Goal: Task Accomplishment & Management: Use online tool/utility

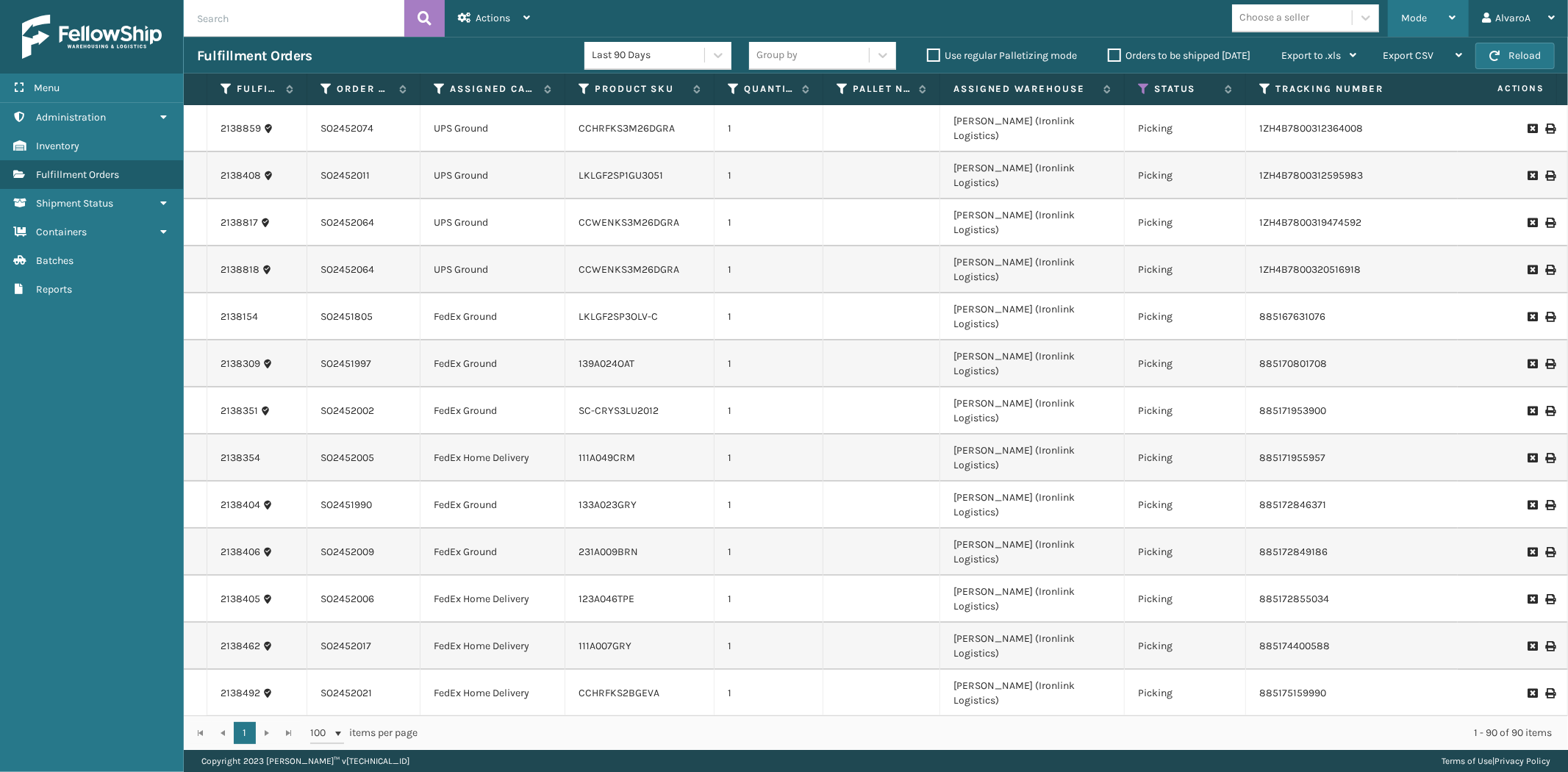
click at [1446, 23] on div "Mode" at bounding box center [1428, 18] width 54 height 36
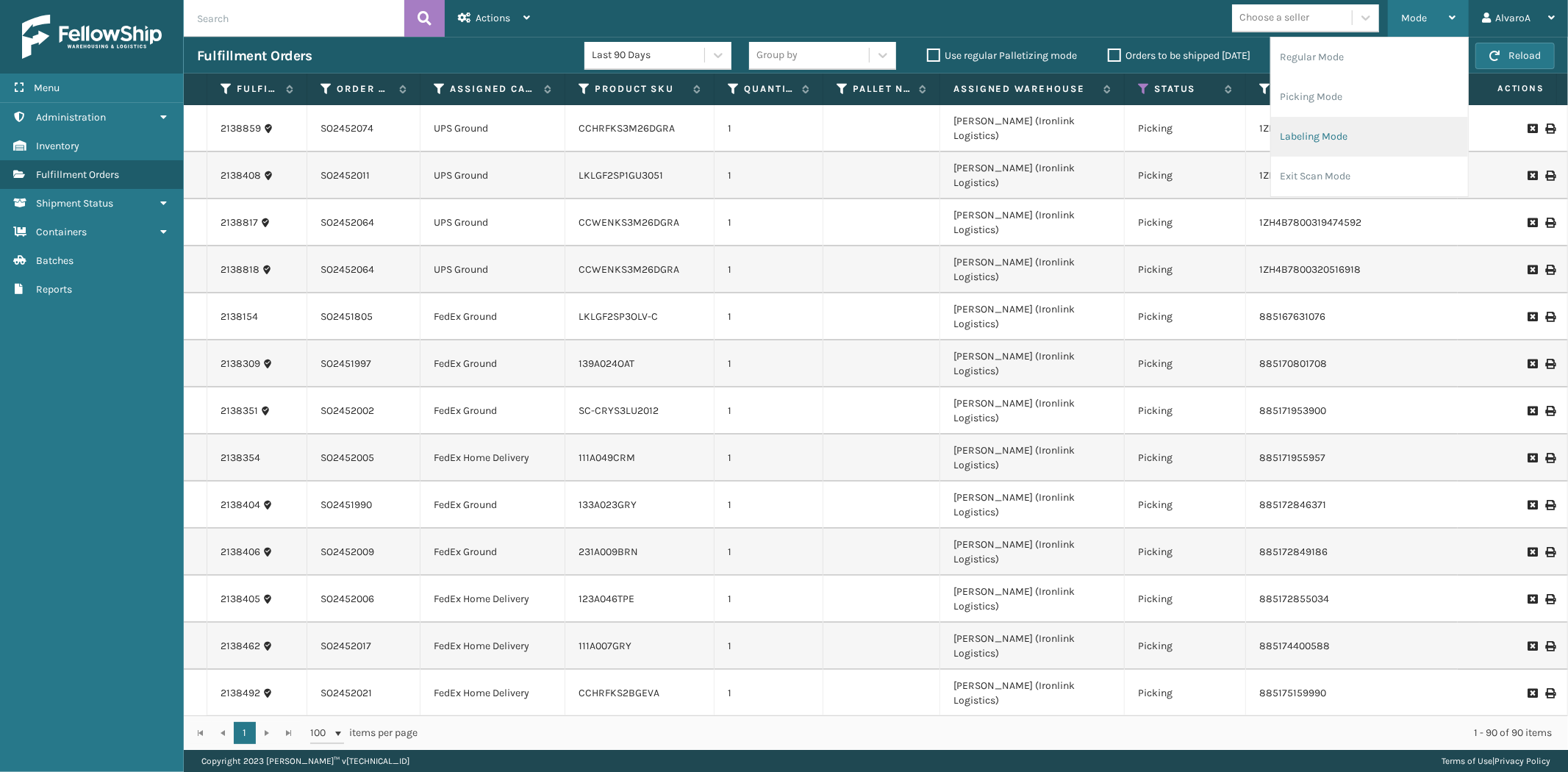
click at [1355, 129] on li "Labeling Mode" at bounding box center [1370, 137] width 197 height 40
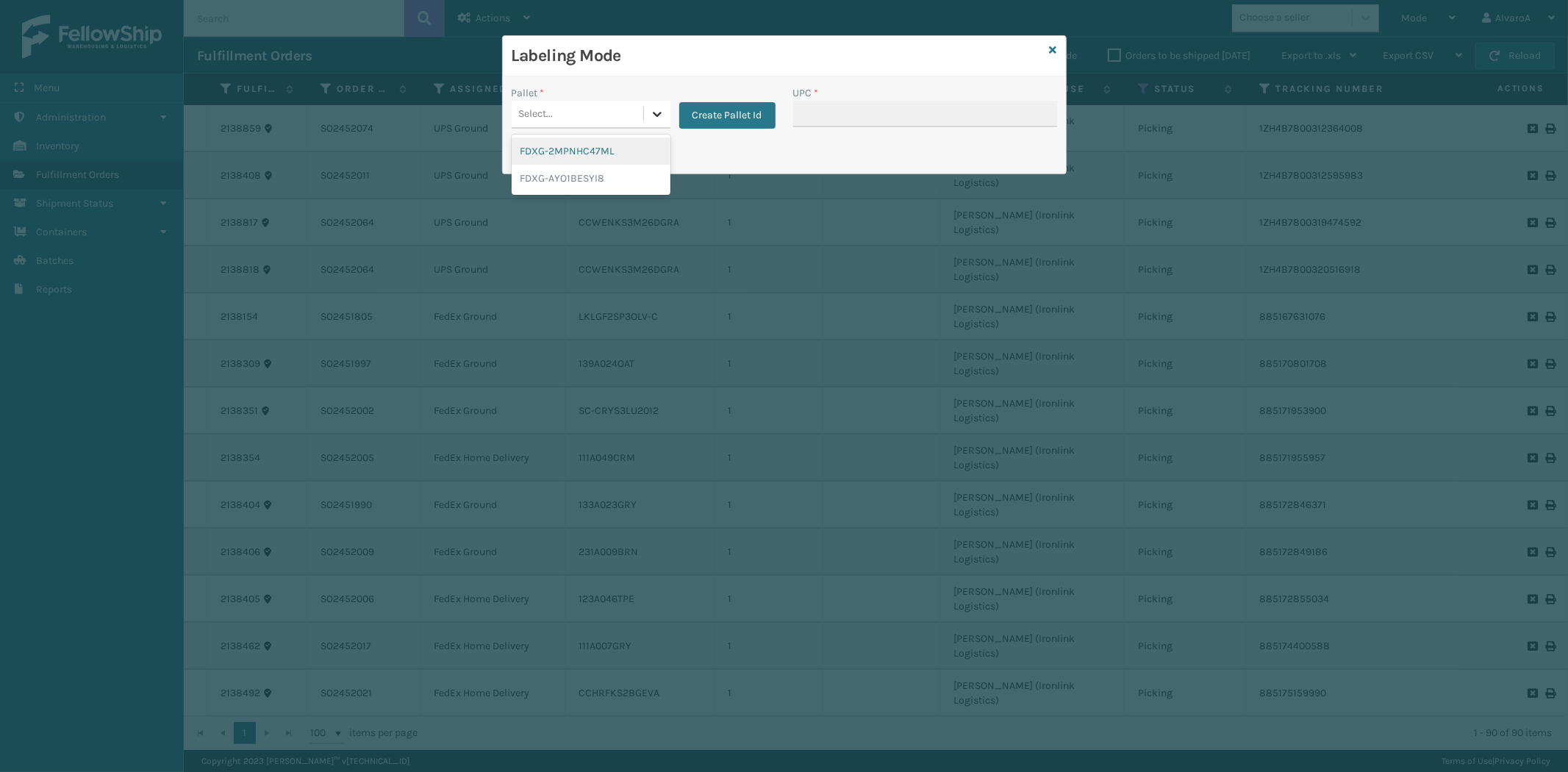
click at [665, 118] on div at bounding box center [657, 114] width 27 height 27
click at [724, 111] on button "Create Pallet Id" at bounding box center [727, 115] width 96 height 27
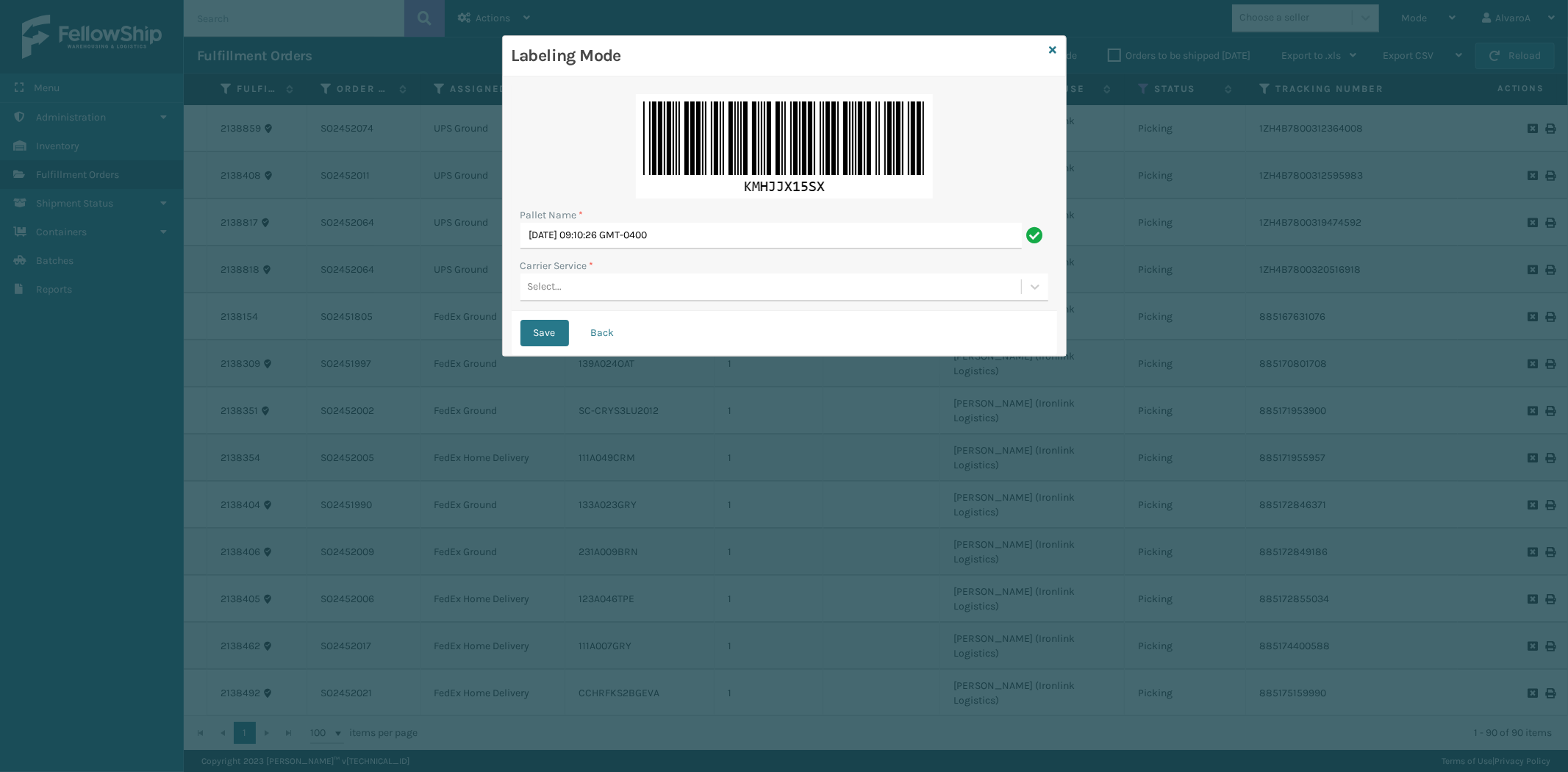
drag, startPoint x: 775, startPoint y: 212, endPoint x: 594, endPoint y: 226, distance: 181.5
click at [594, 226] on div "Pallet Name * [DATE] 09:10:26 GMT-0400" at bounding box center [784, 228] width 528 height 42
click at [692, 231] on input "[DATE] 09:10:26 GMT-0400" at bounding box center [771, 235] width 501 height 27
drag, startPoint x: 695, startPoint y: 232, endPoint x: 488, endPoint y: 297, distance: 217.0
click at [490, 297] on div "Labeling Mode Pallet Name * [DATE] 09:10:26 GMT-0400 Carrier Service * Select..…" at bounding box center [784, 386] width 1568 height 772
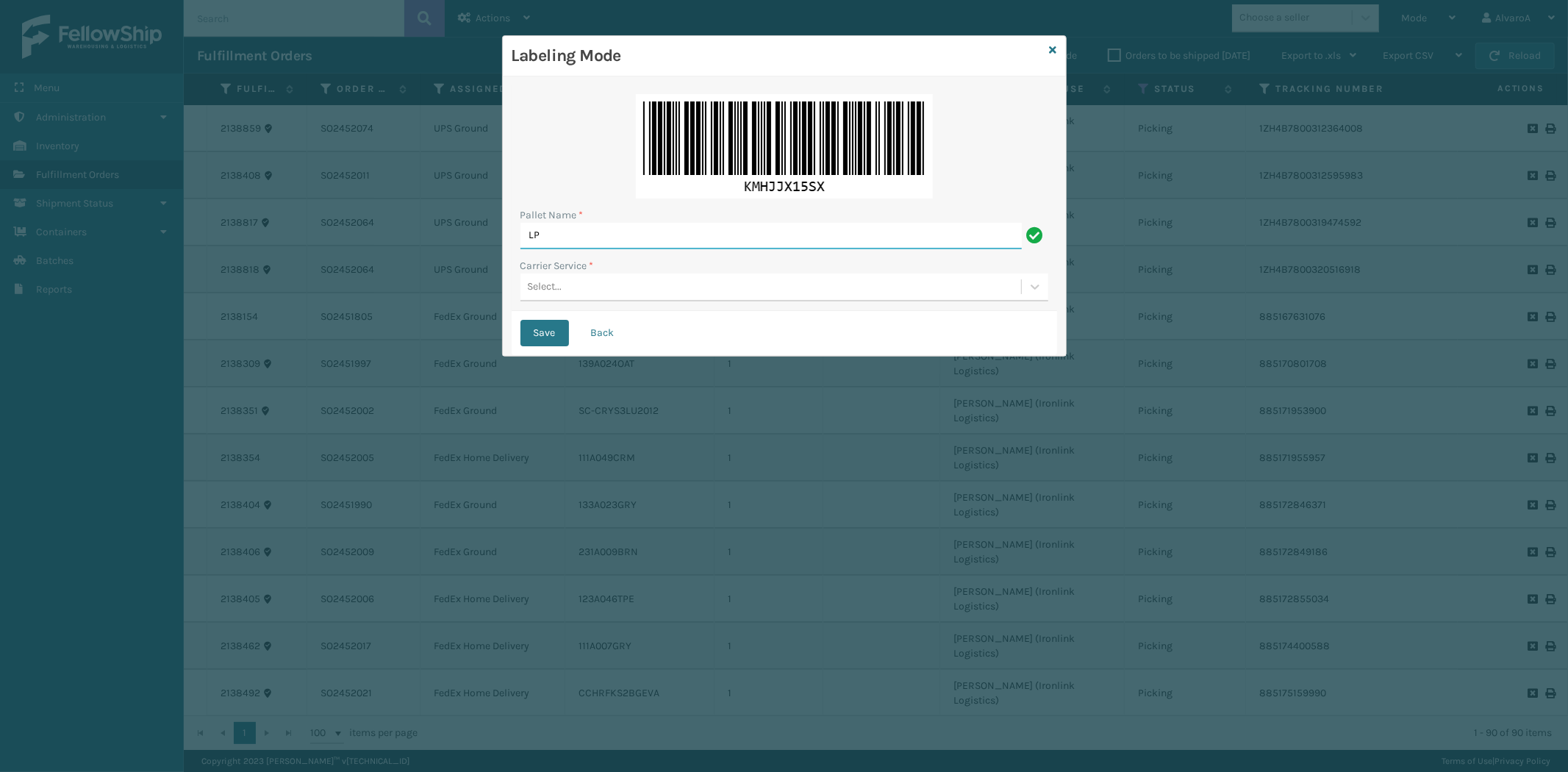
type input "L"
type input "FEDEX [DATE]"
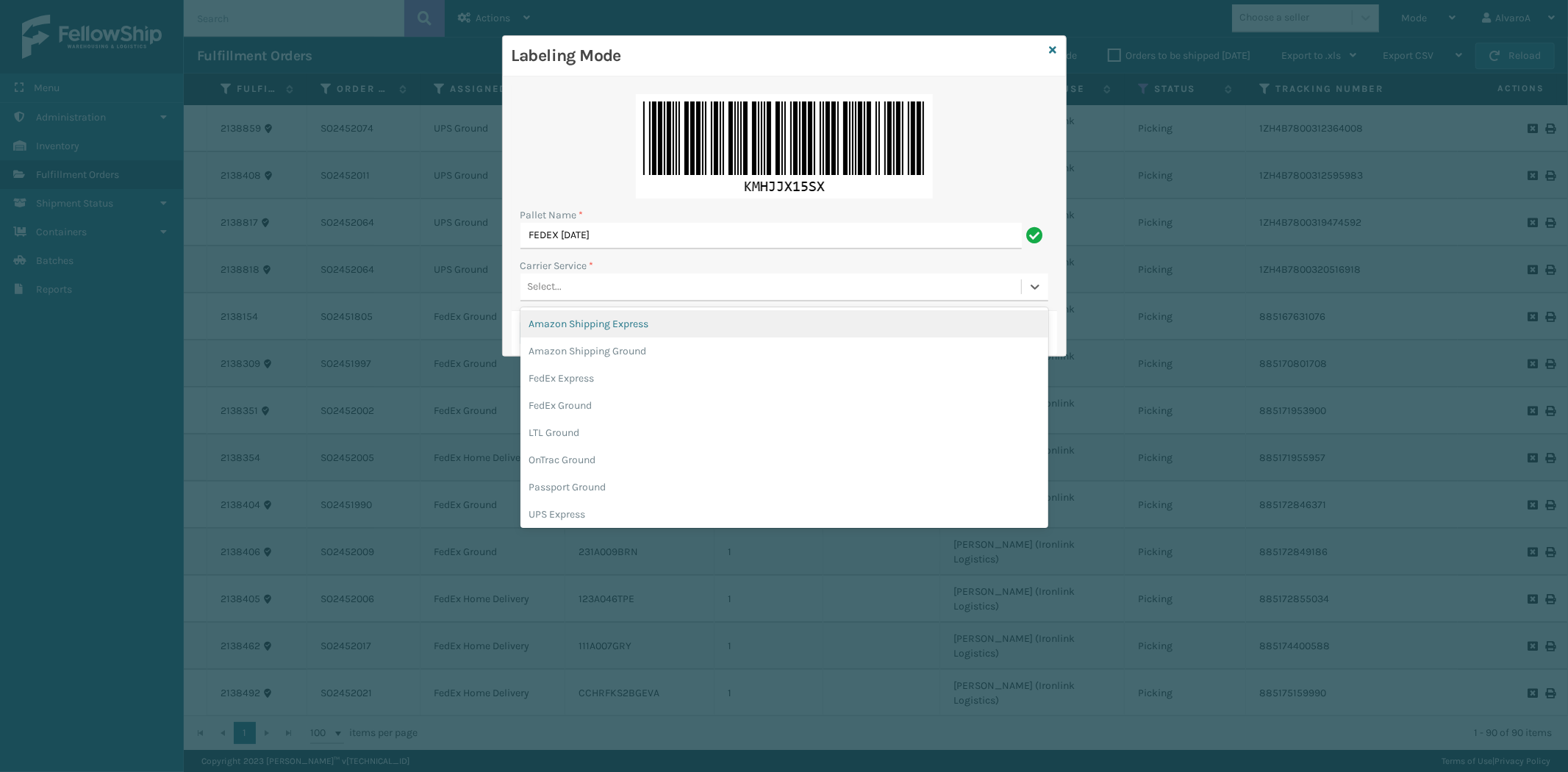
click at [607, 280] on div "Select..." at bounding box center [771, 287] width 501 height 24
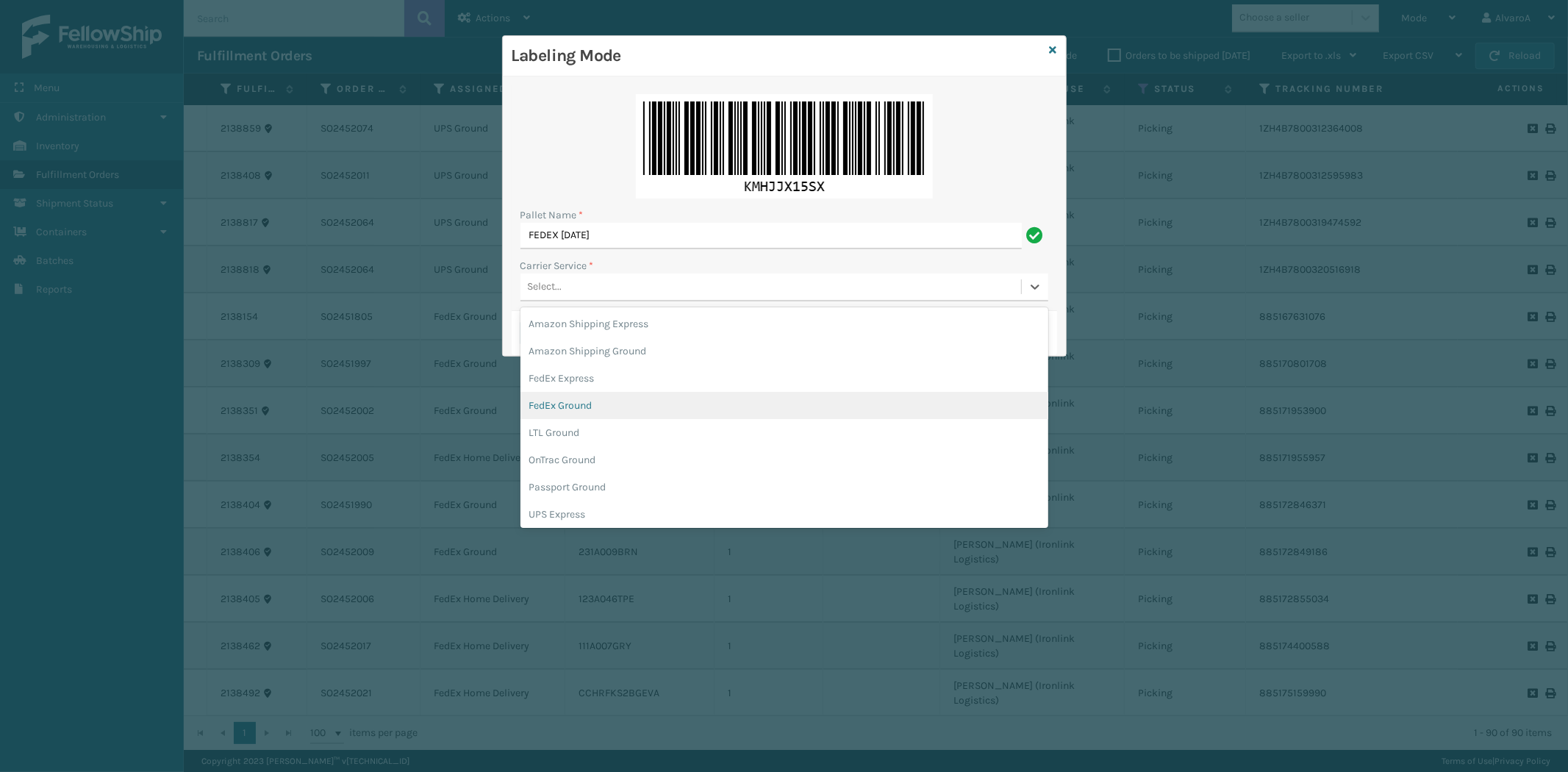
click at [567, 401] on div "FedEx Ground" at bounding box center [784, 406] width 528 height 27
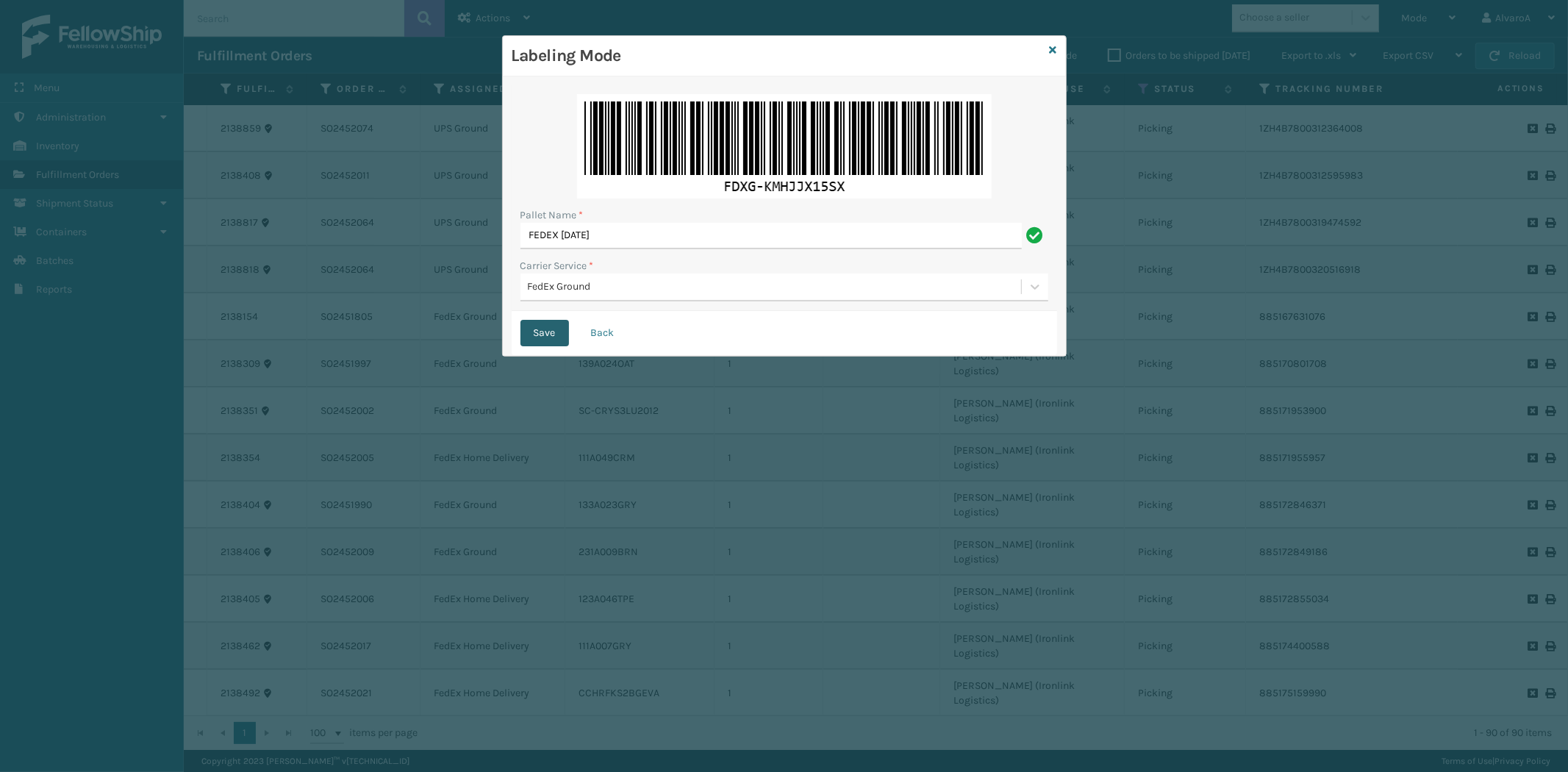
click at [544, 328] on button "Save" at bounding box center [545, 333] width 49 height 27
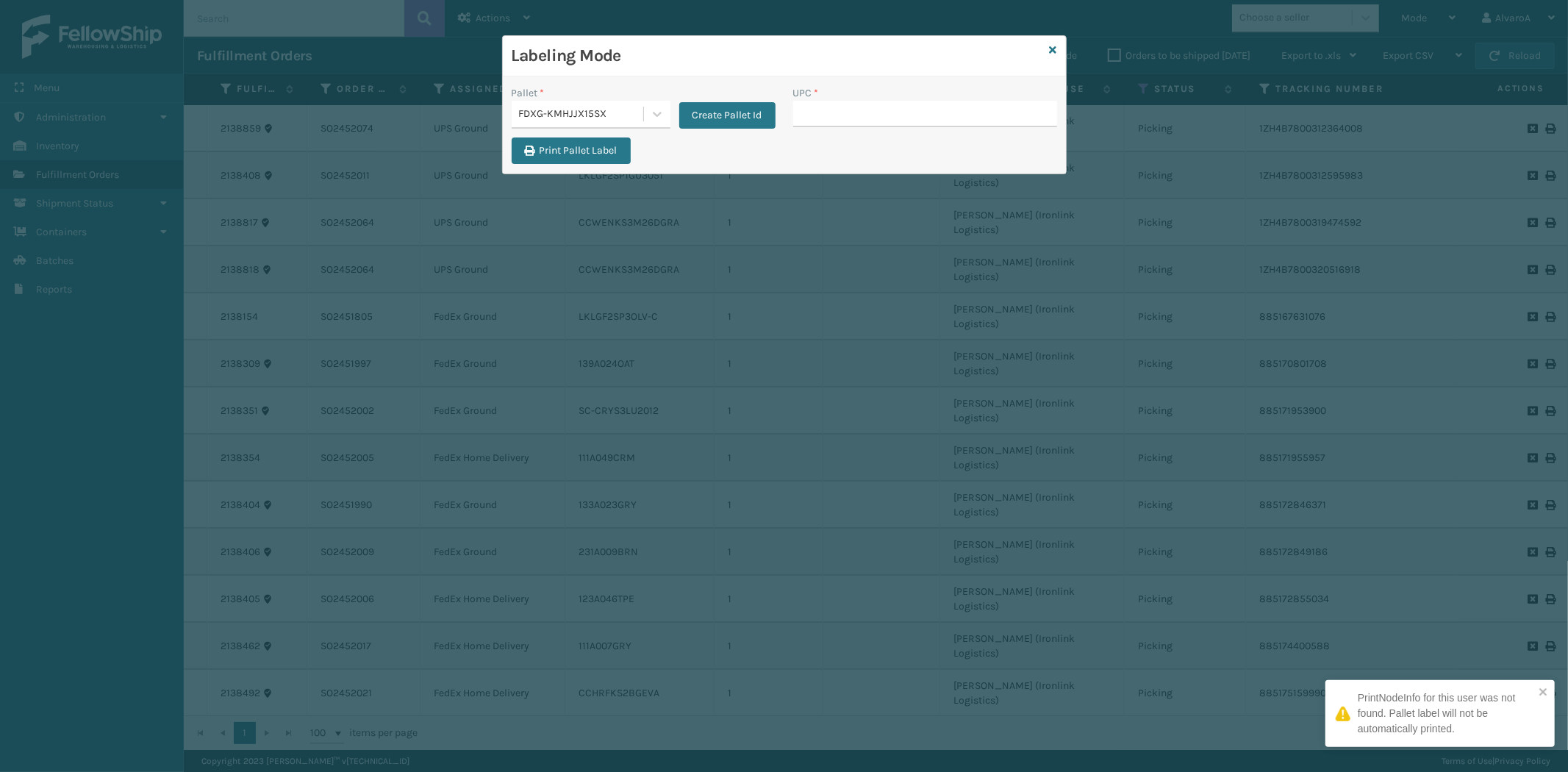
click at [844, 116] on input "UPC *" at bounding box center [925, 114] width 264 height 27
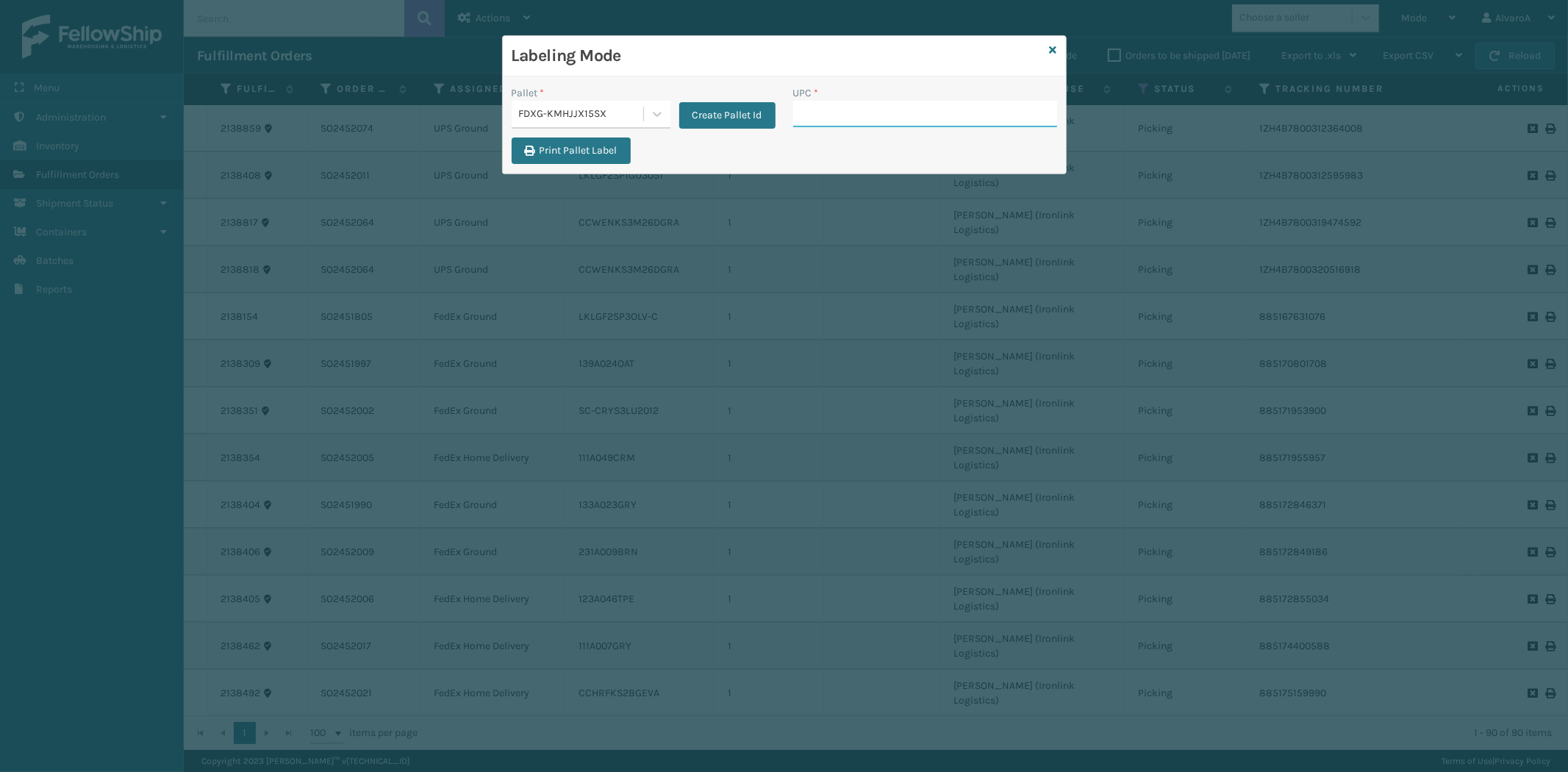
paste input "SC-CRYS3LU2001"
type input "SC-CRYS3LU2001"
paste input "516A007GRN"
type input "516A007GRN"
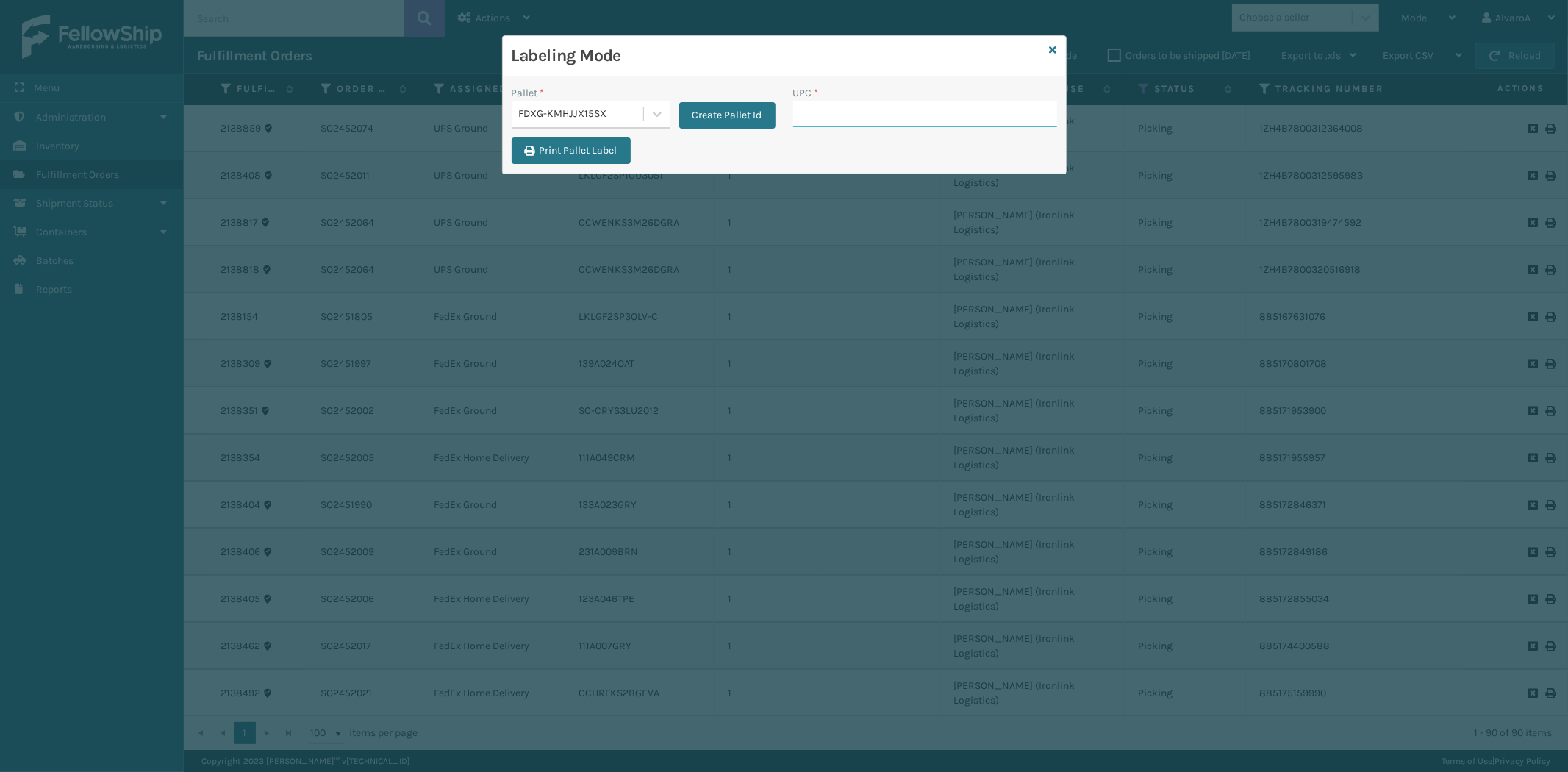
paste input "CCWENKS2M26CFVA"
type input "CCWENKS2M26CFVA"
paste input "231A009BRN"
type input "231A009BRN"
paste input "123A046TPE"
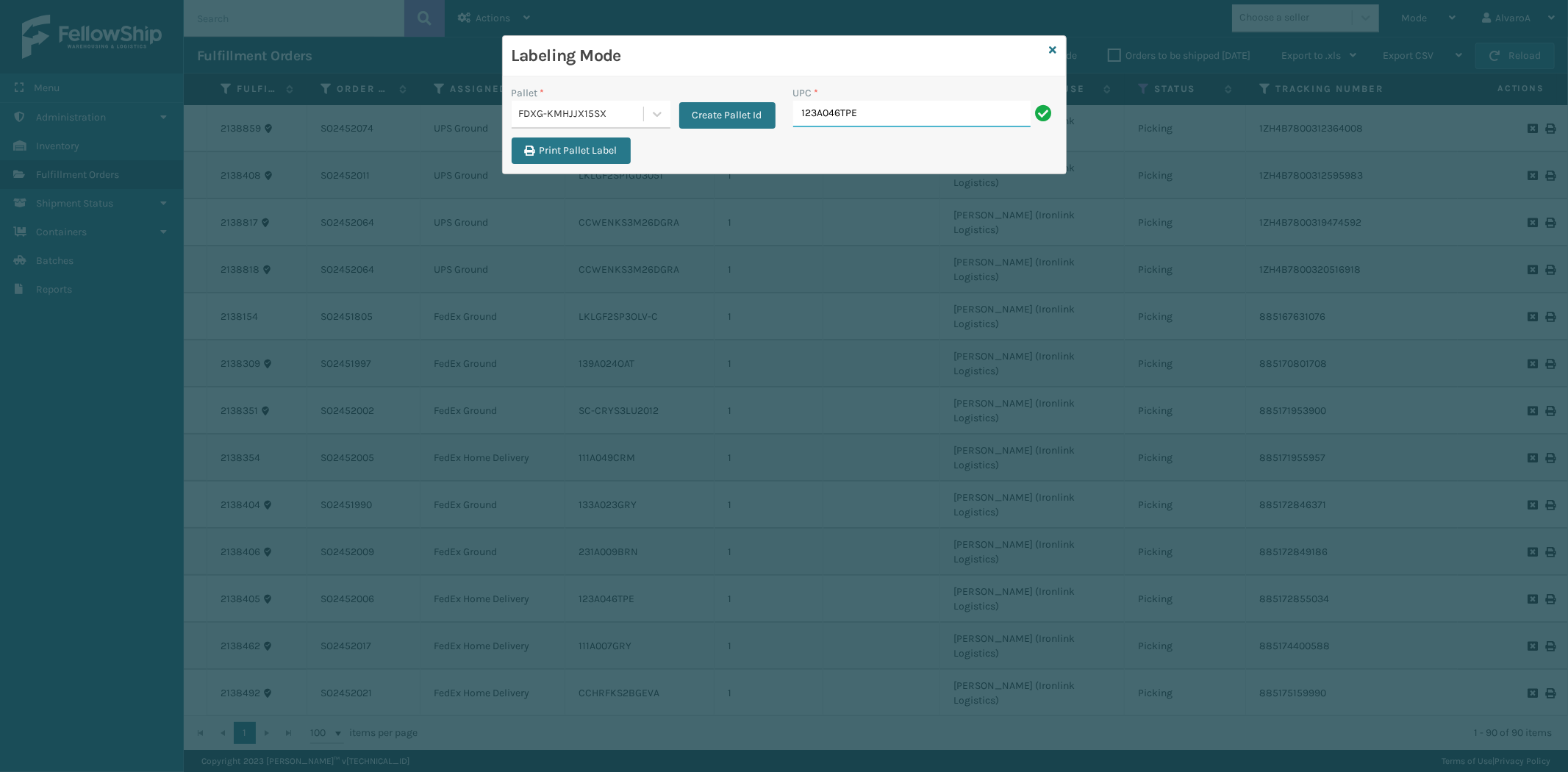
type input "123A046TPE"
paste input "CCHRFKS2BLUVA"
type input "CCHRFKS2BLUVA"
paste input "LKLGF2SP1GU3073"
type input "LKLGF2SP1GU3073"
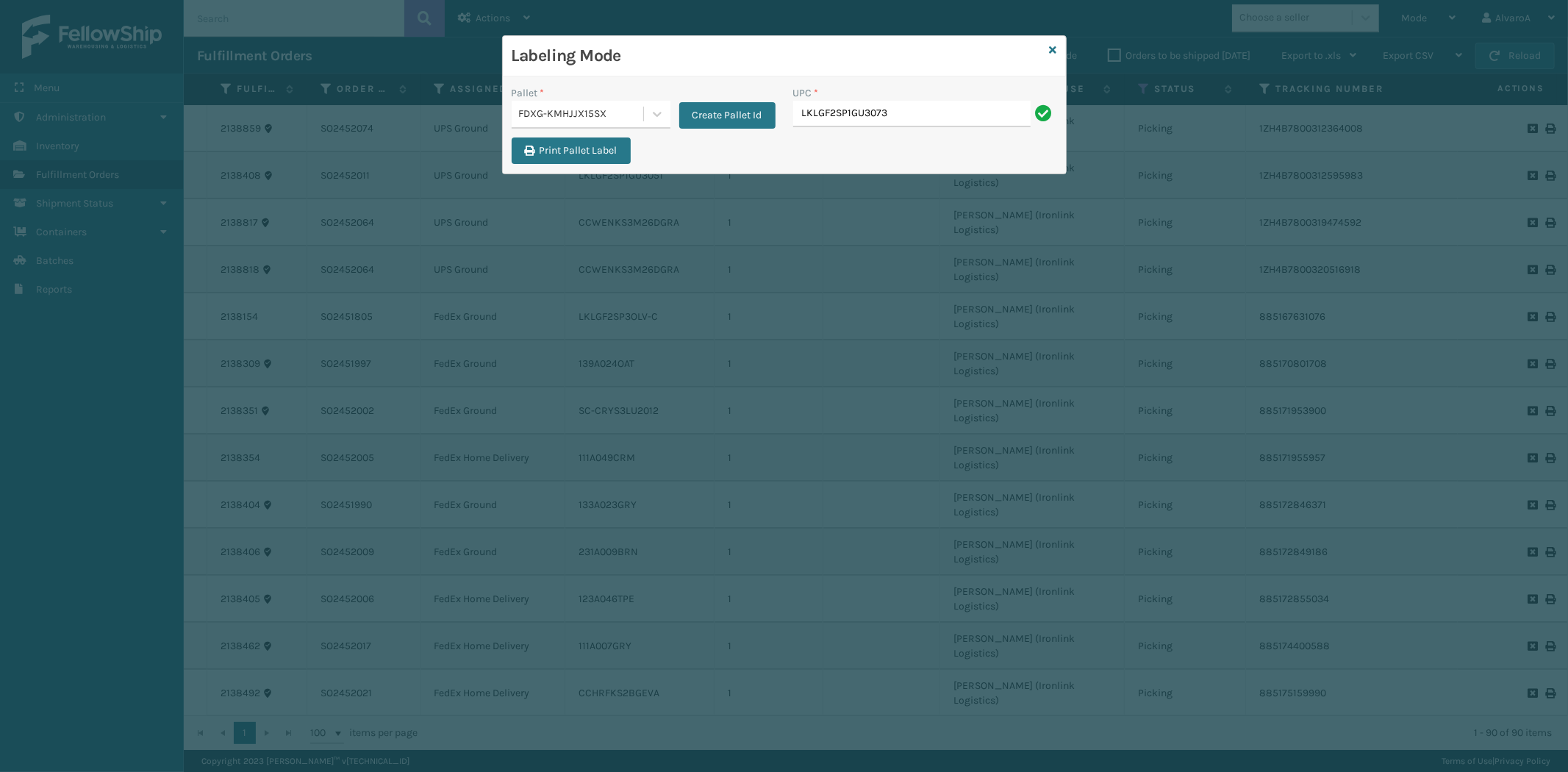
type input "LKLGF2SP1GU3073"
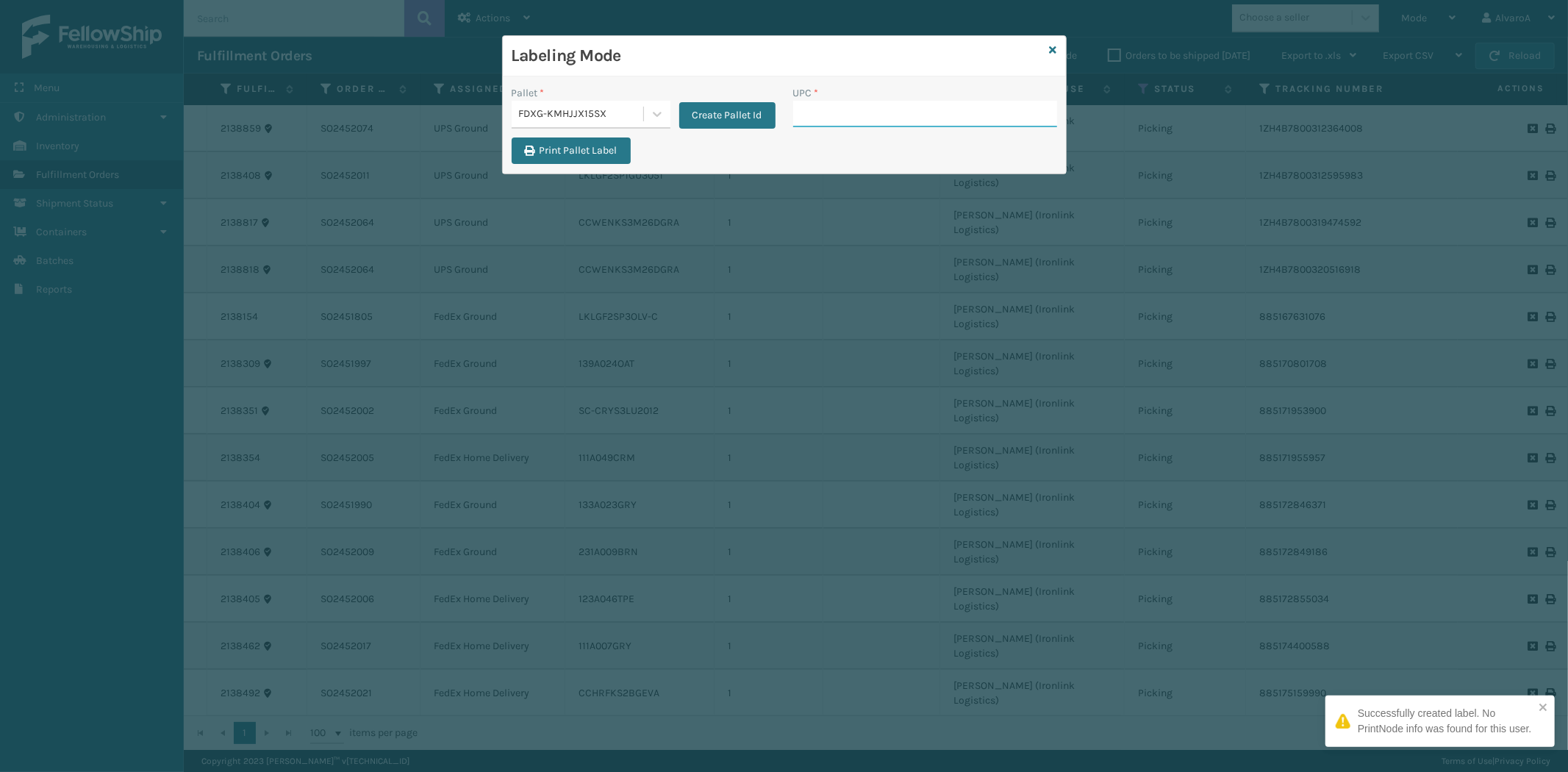
paste input "CCHRFKS2BGEVA"
type input "CCHRFKS2BGEVA"
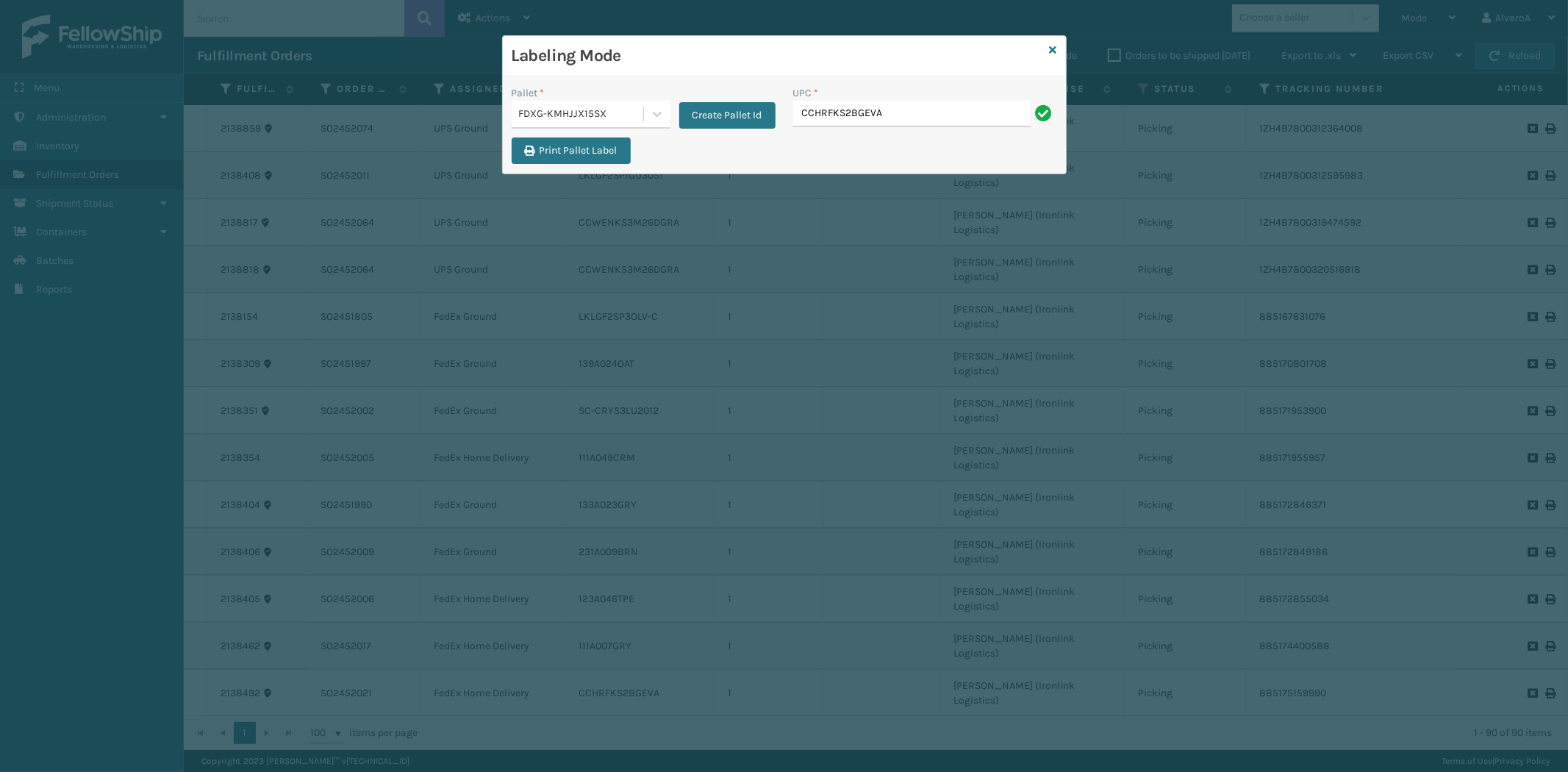
type input "CCHRFKS2BGEVA"
paste input "SC-CRYS3LU2012"
type input "SC-CRYS3LU2012"
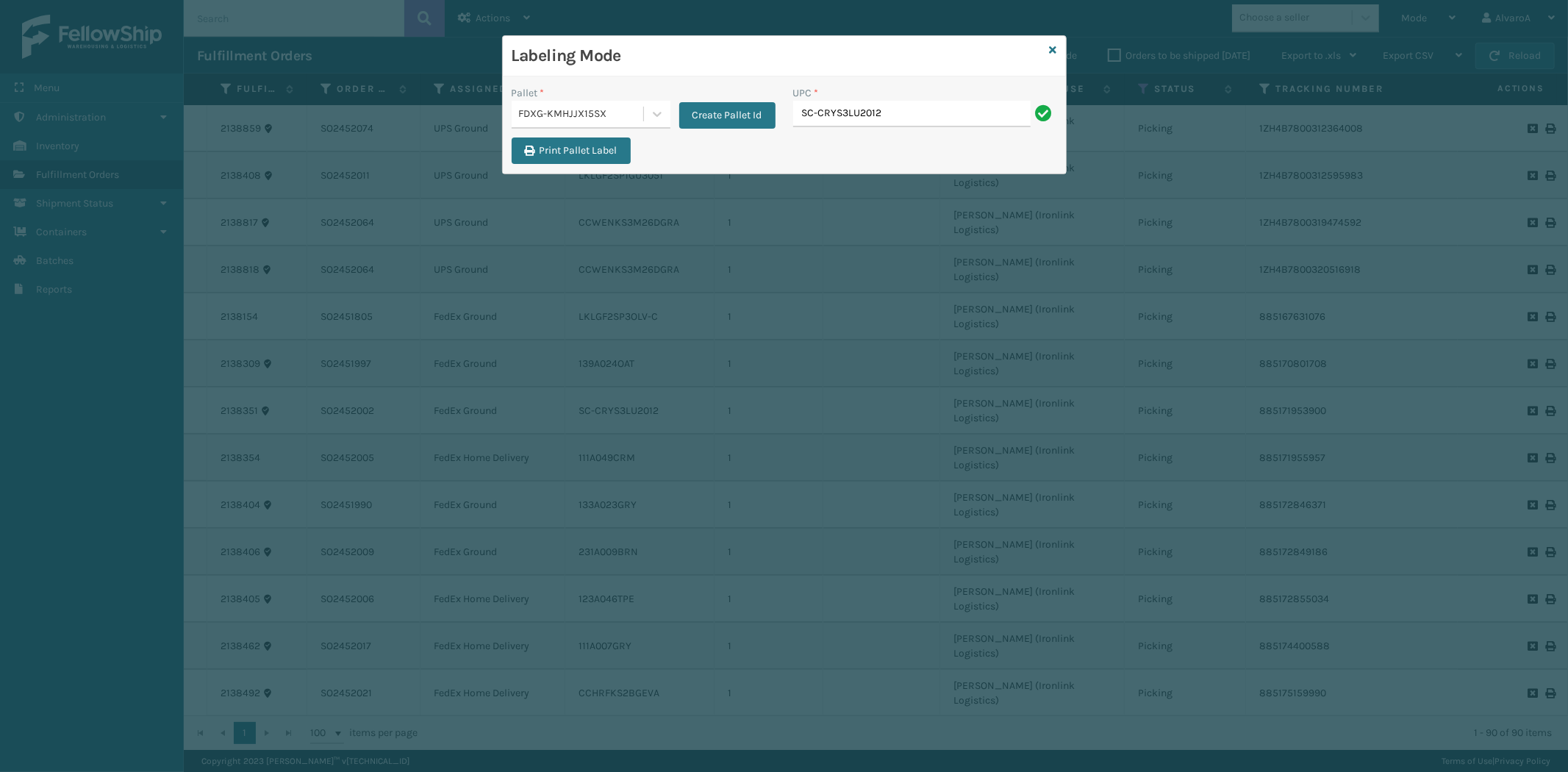
type input "SC-CRYS3LU2012"
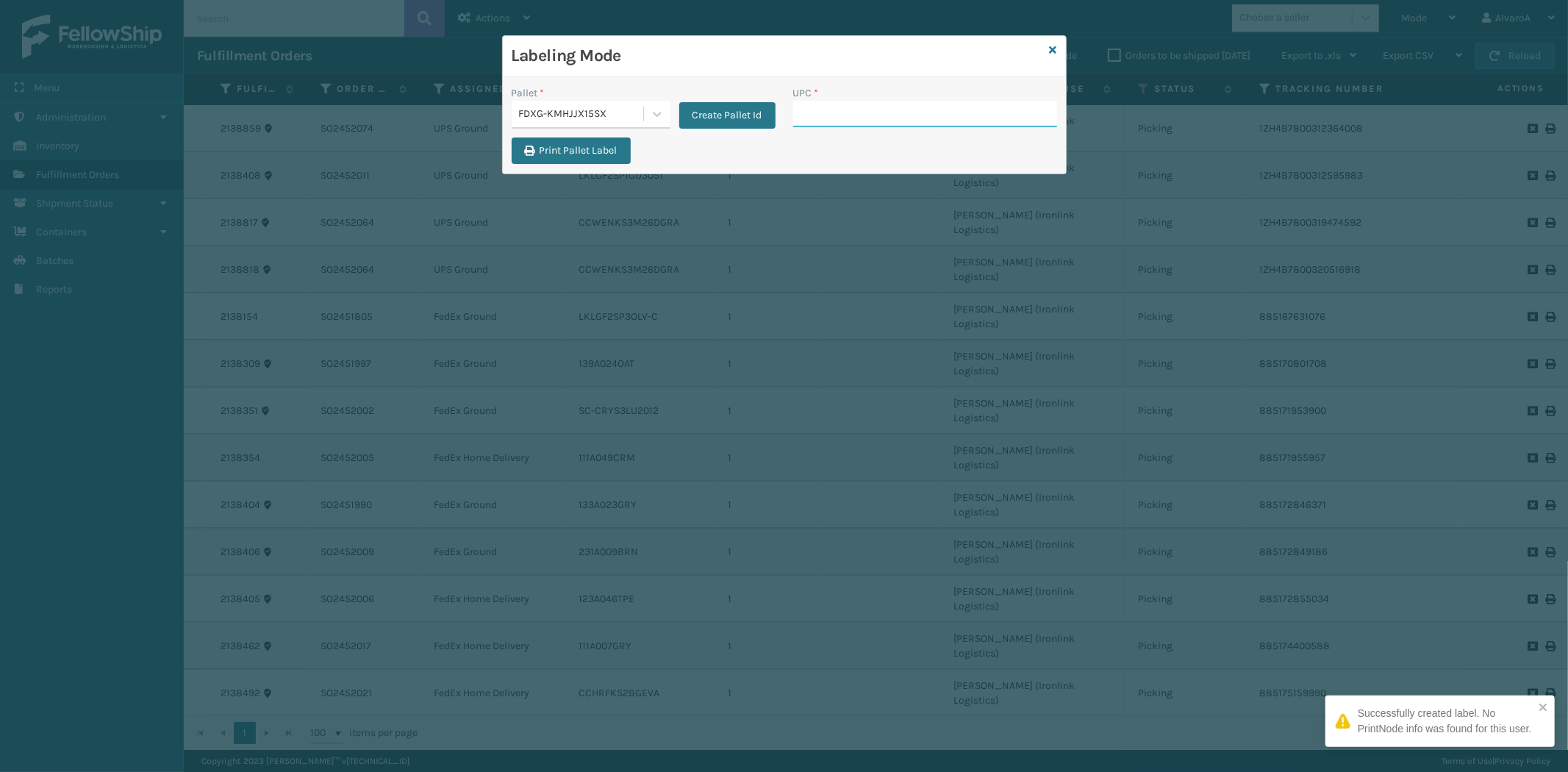
paste input "RC-DBYM2616"
type input "RC-DBYM2616"
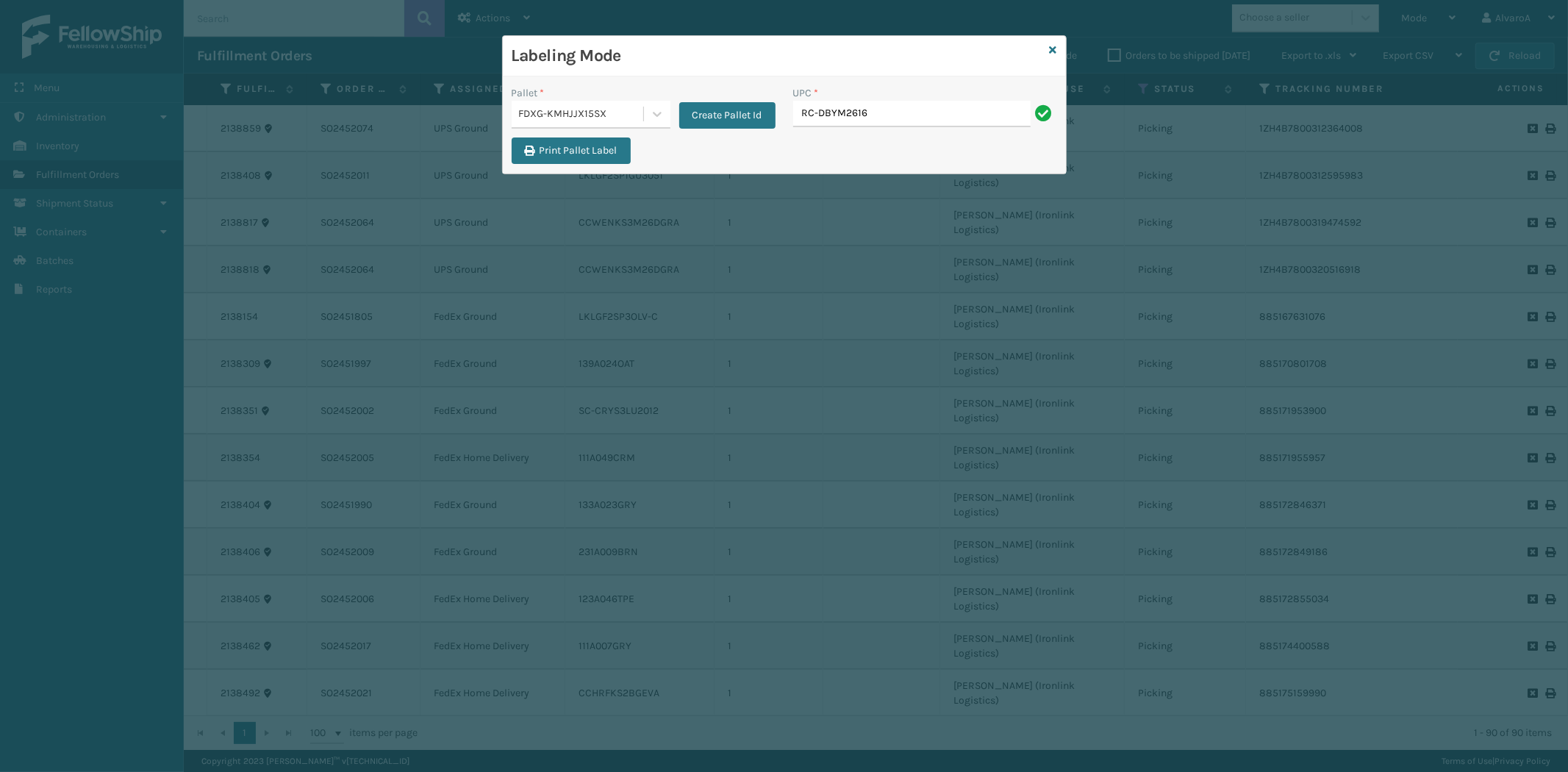
type input "RC-DBYM2616"
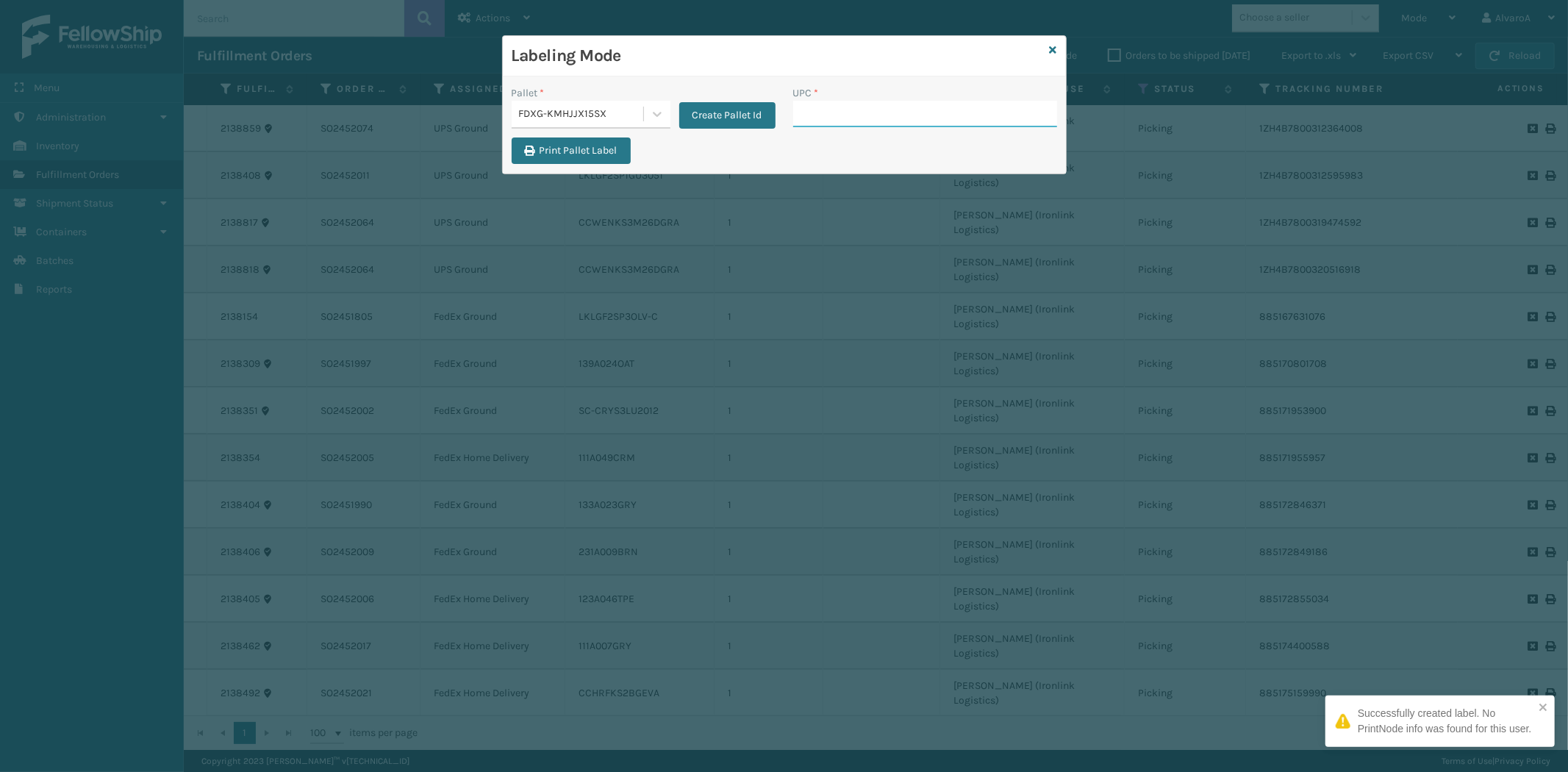
paste input "SCLRIS3LU2001"
type input "SCLRIS3LU2001"
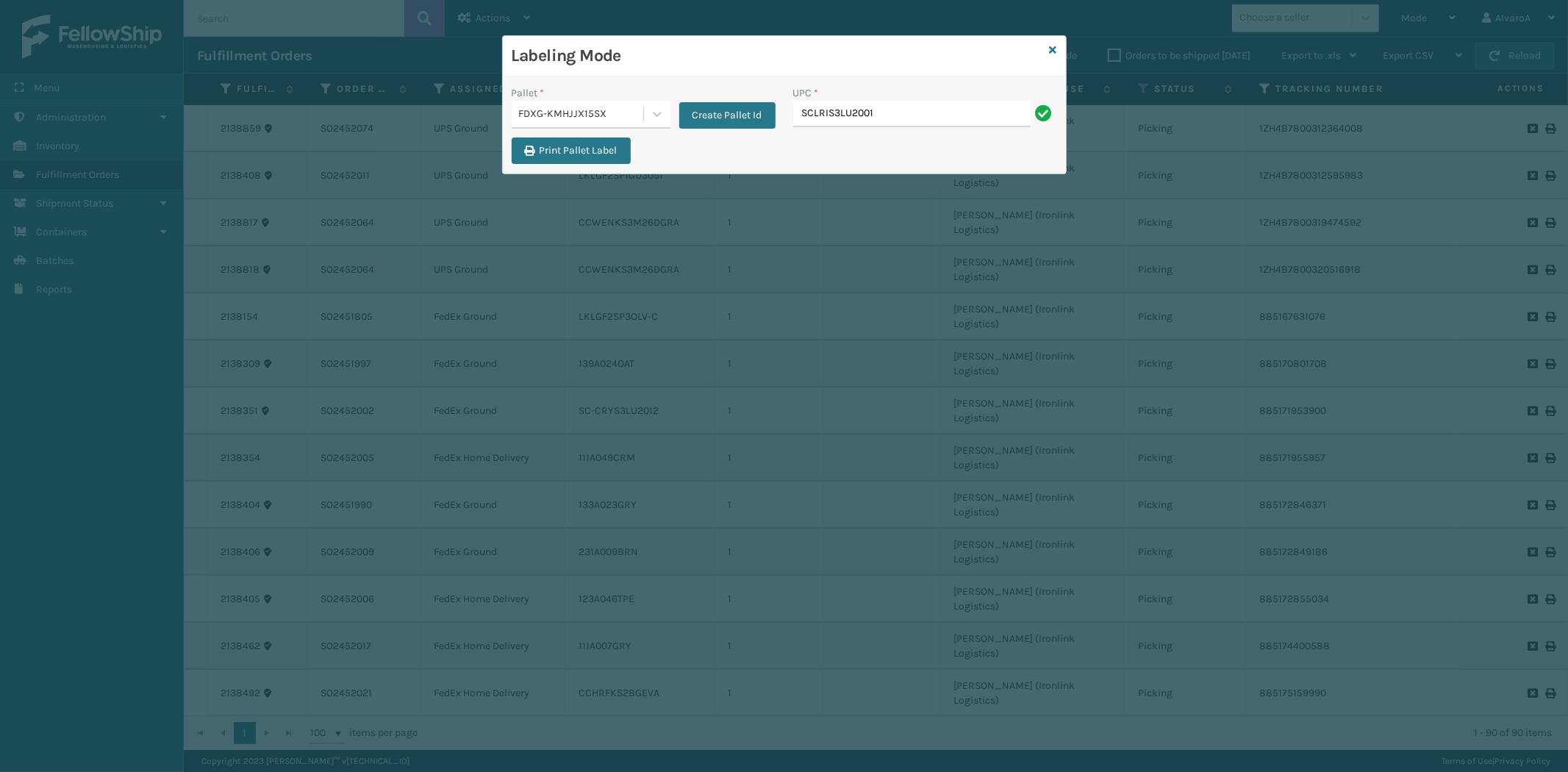
type input "SCLRIS3LU2001"
paste input "SCWDSLU2012"
type input "SCWDSLU2012"
paste input "123A046BLK"
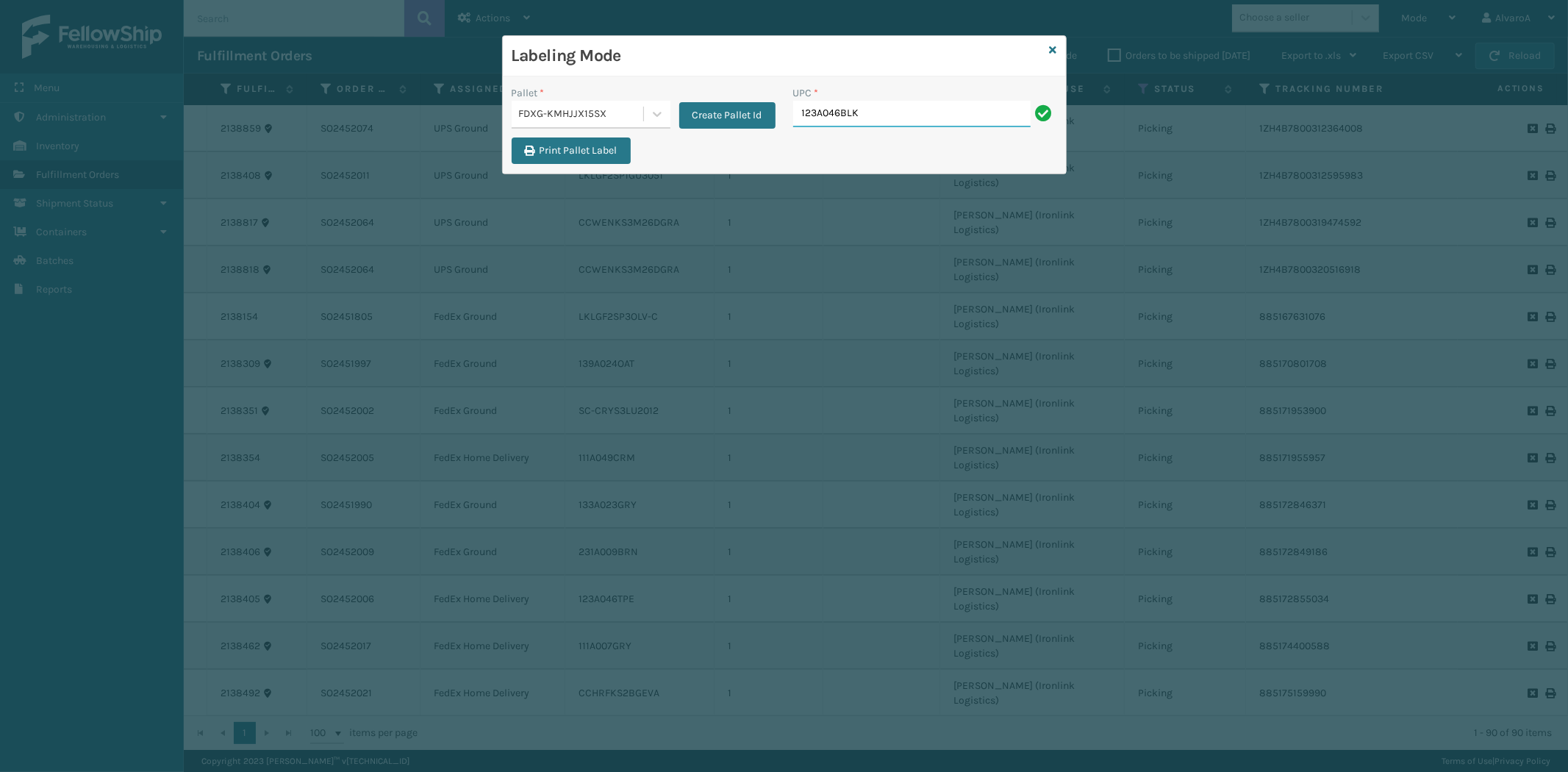
type input "123A046BLK"
paste input "113A007SND"
type input "113A007SND"
paste input "139A024OAT"
type input "139A024OAT"
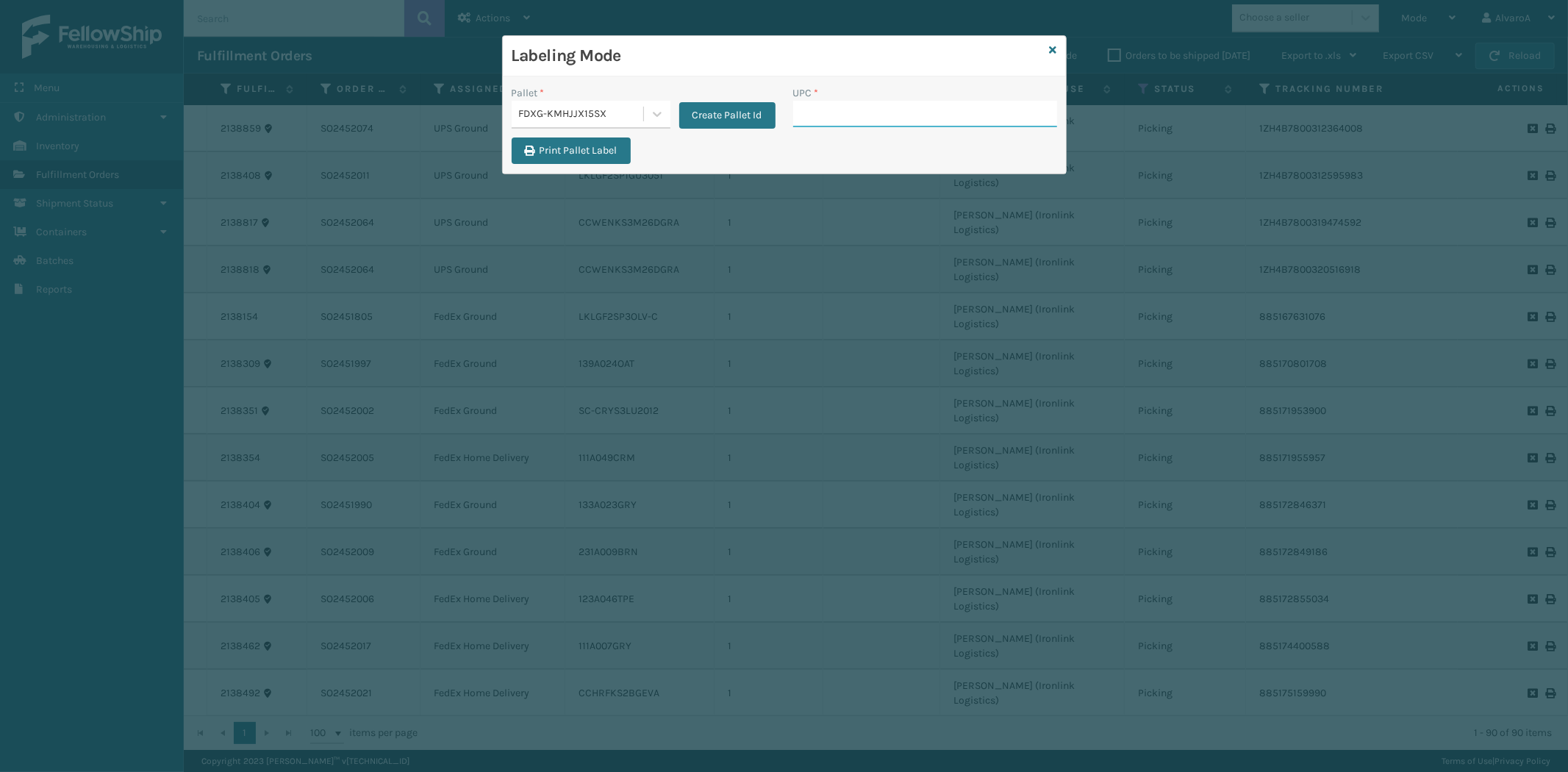
paste input "CCWENKS3BLURA"
type input "CCWENKS3BLURA"
paste input "111A049CRM"
type input "111A049CRM"
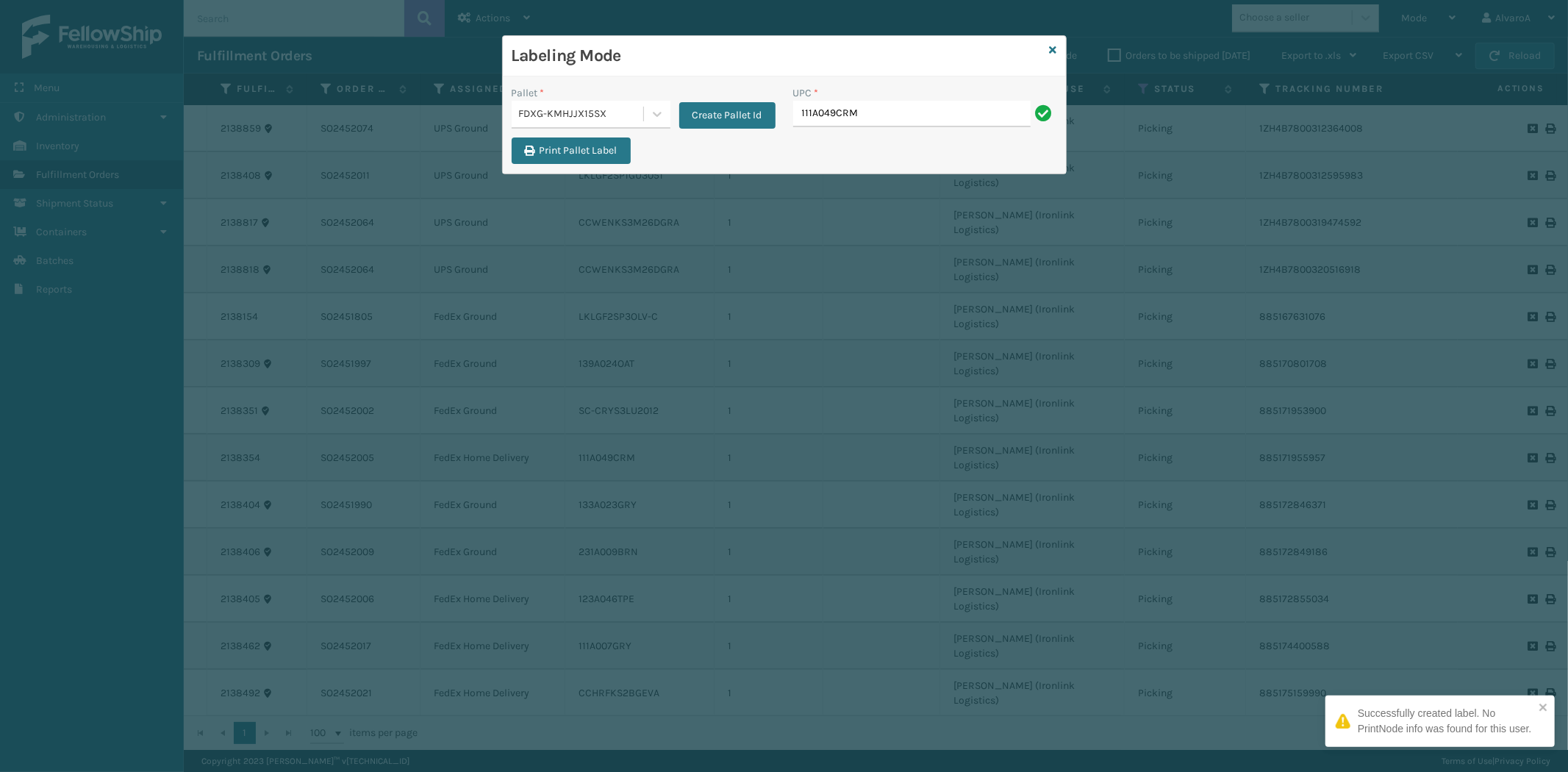
type input "111A049CRM"
paste input "133A013BRN"
type input "133A013BRN"
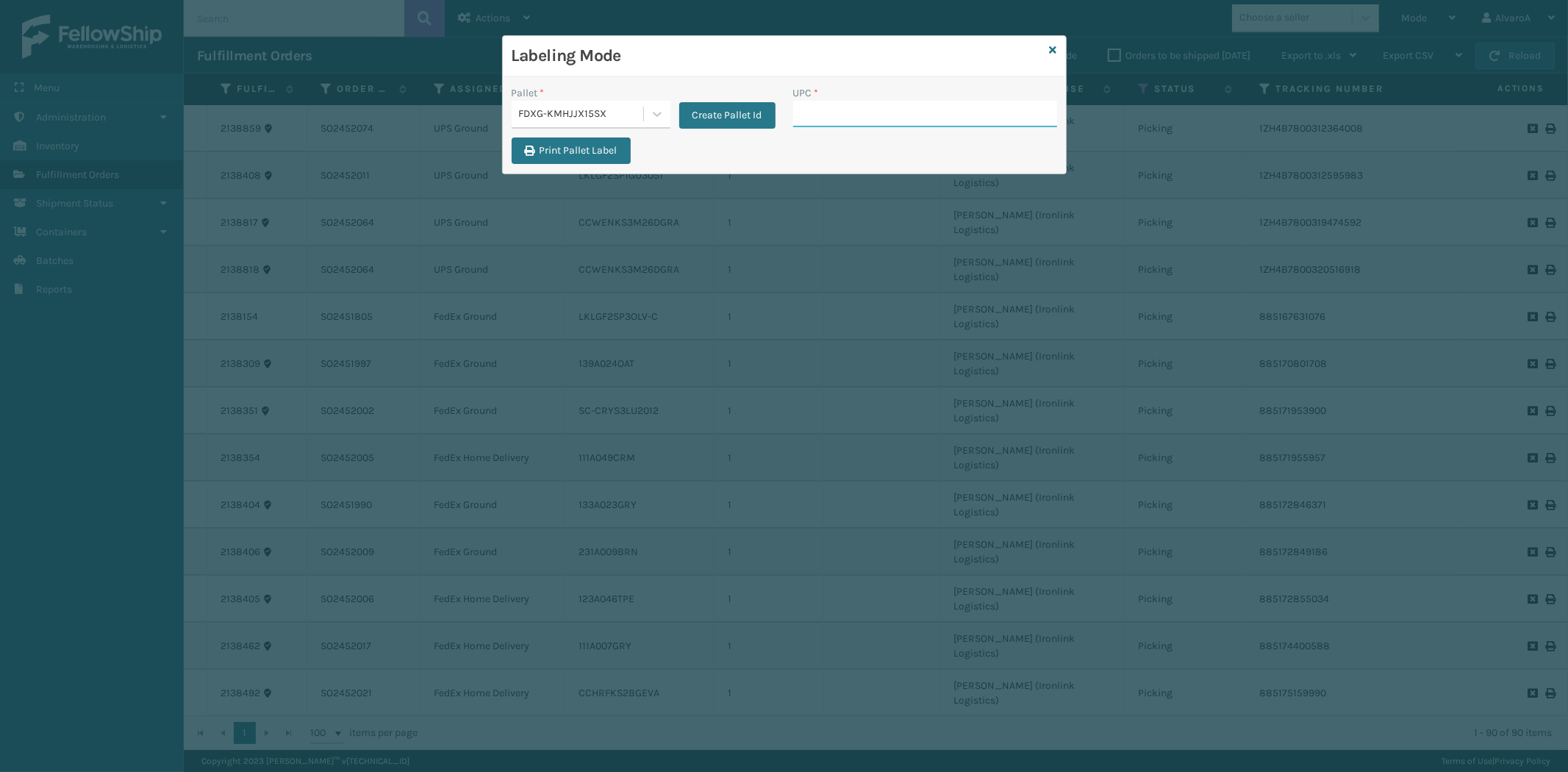
paste input "133A023GRY"
type input "133A023GRY"
paste input "CCHRFKS3BLUVA"
type input "CCHRFKS3BLUVA"
paste input "133A013NVY"
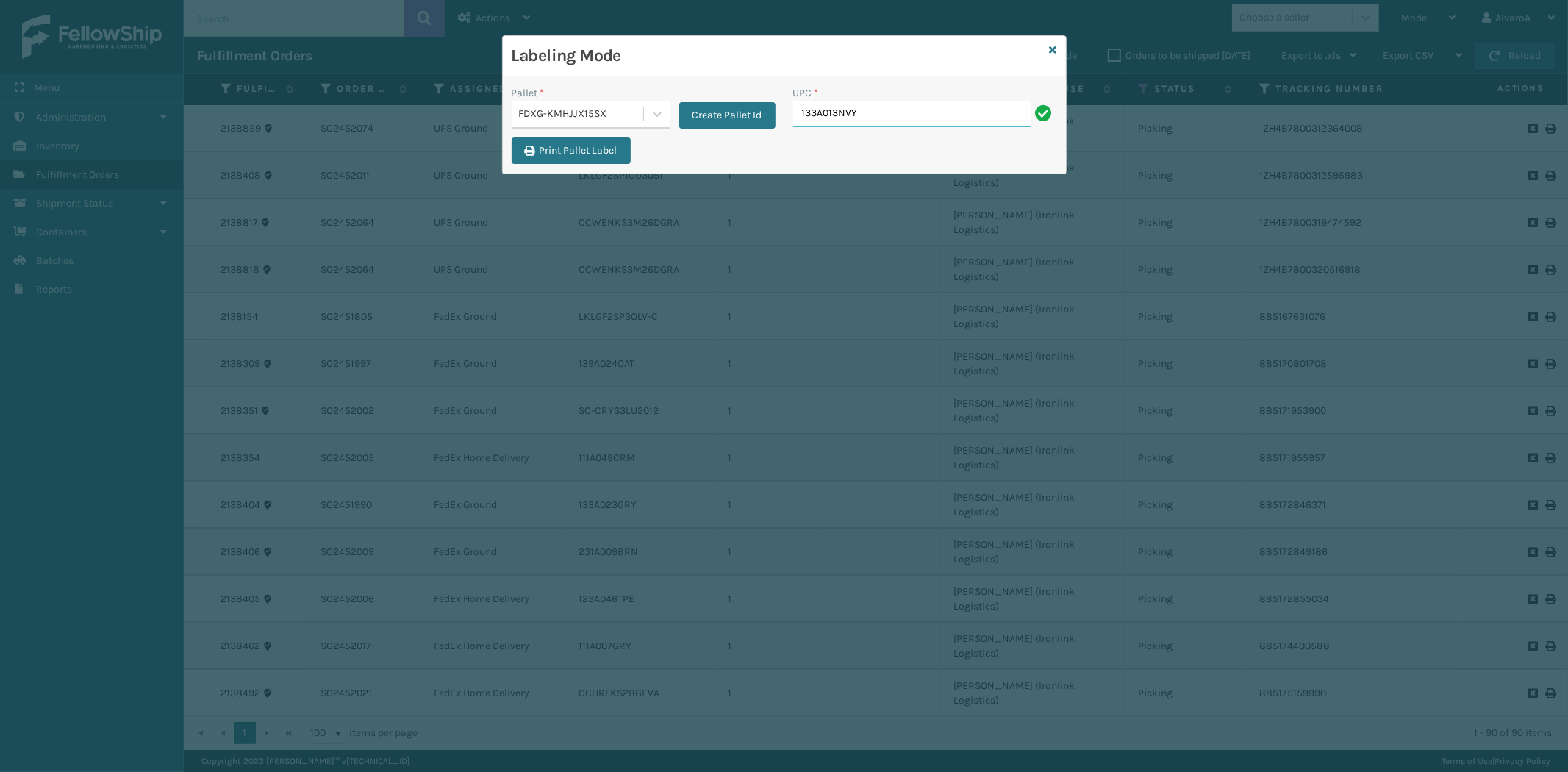
type input "133A013NVY"
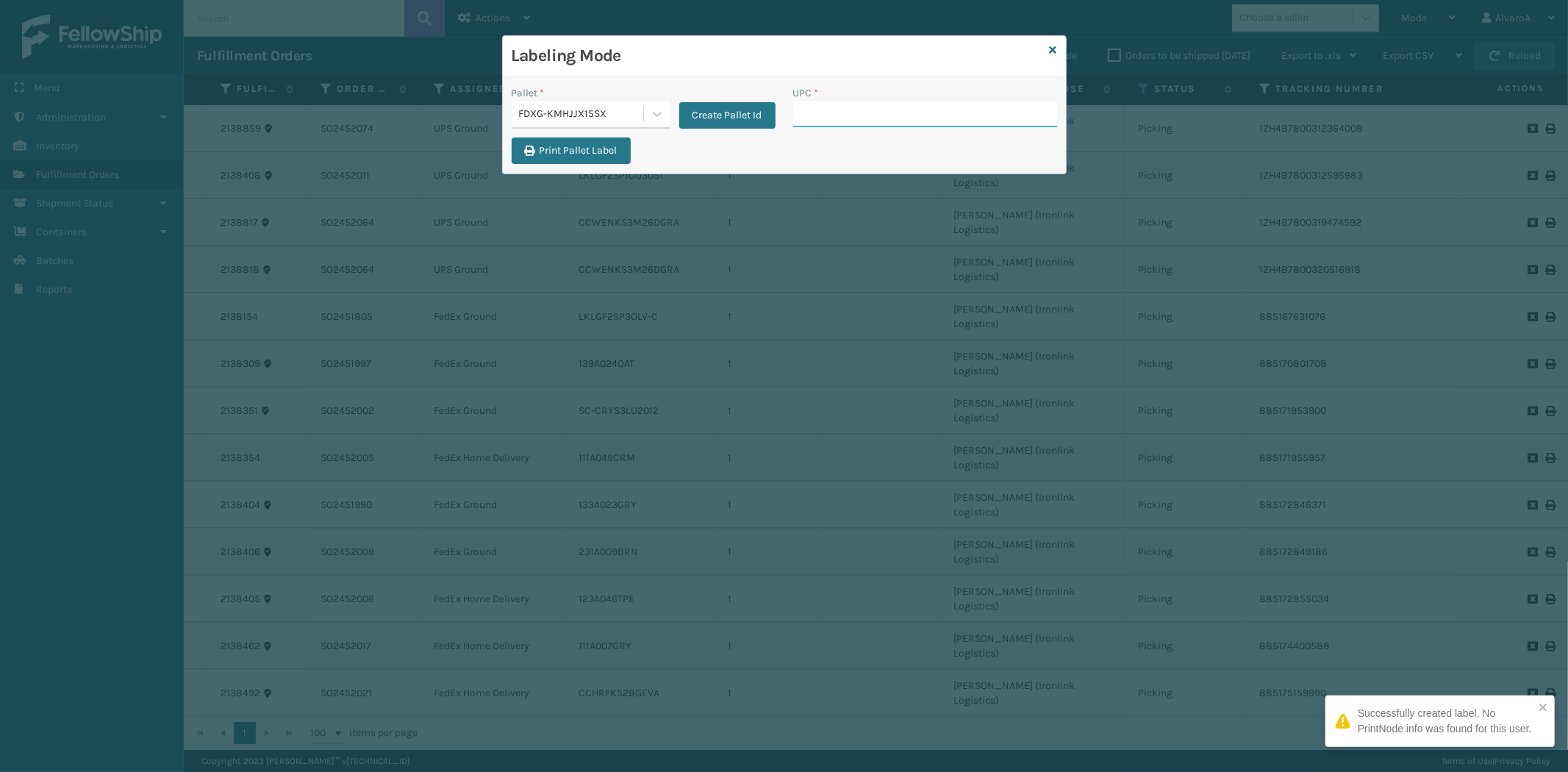
paste input "CCHRFKS3M26BKVA"
type input "CCHRFKS3M26BKVA"
paste input "111A007GRY"
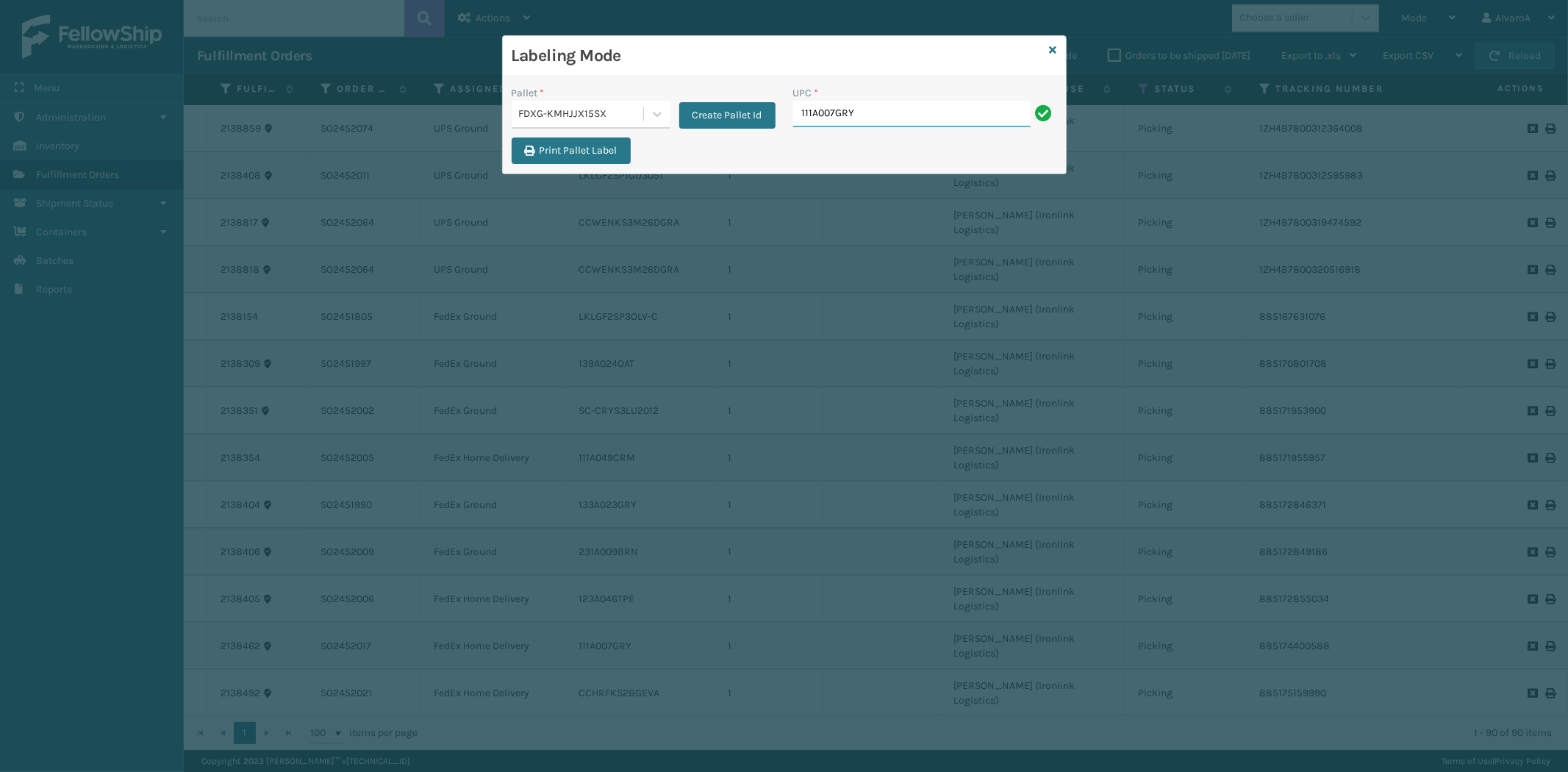
type input "111A007GRY"
paste input "CCHRFKS3BGEVA"
type input "CCHRFKS3BGEVA"
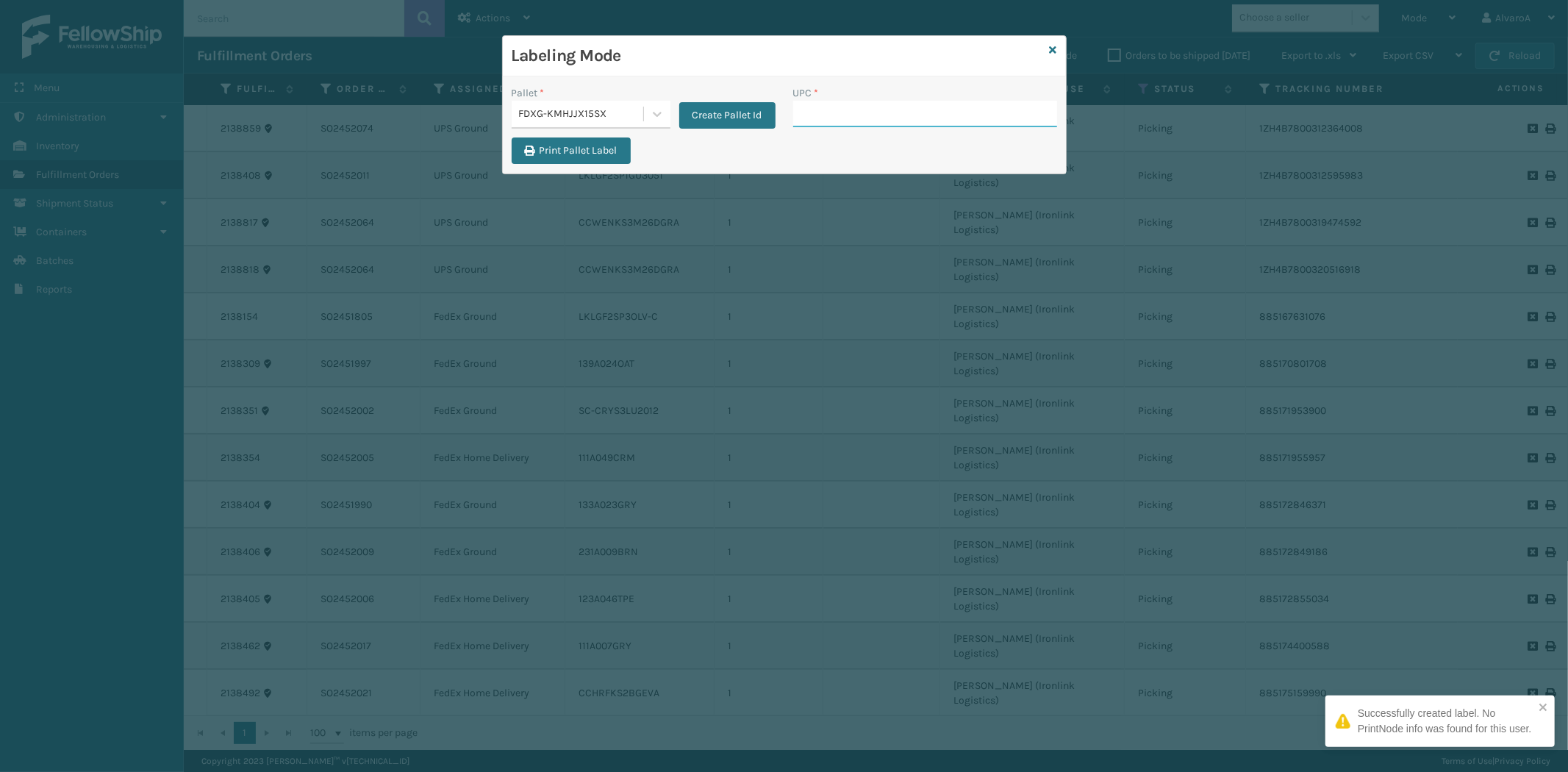
paste input "114A064GRY"
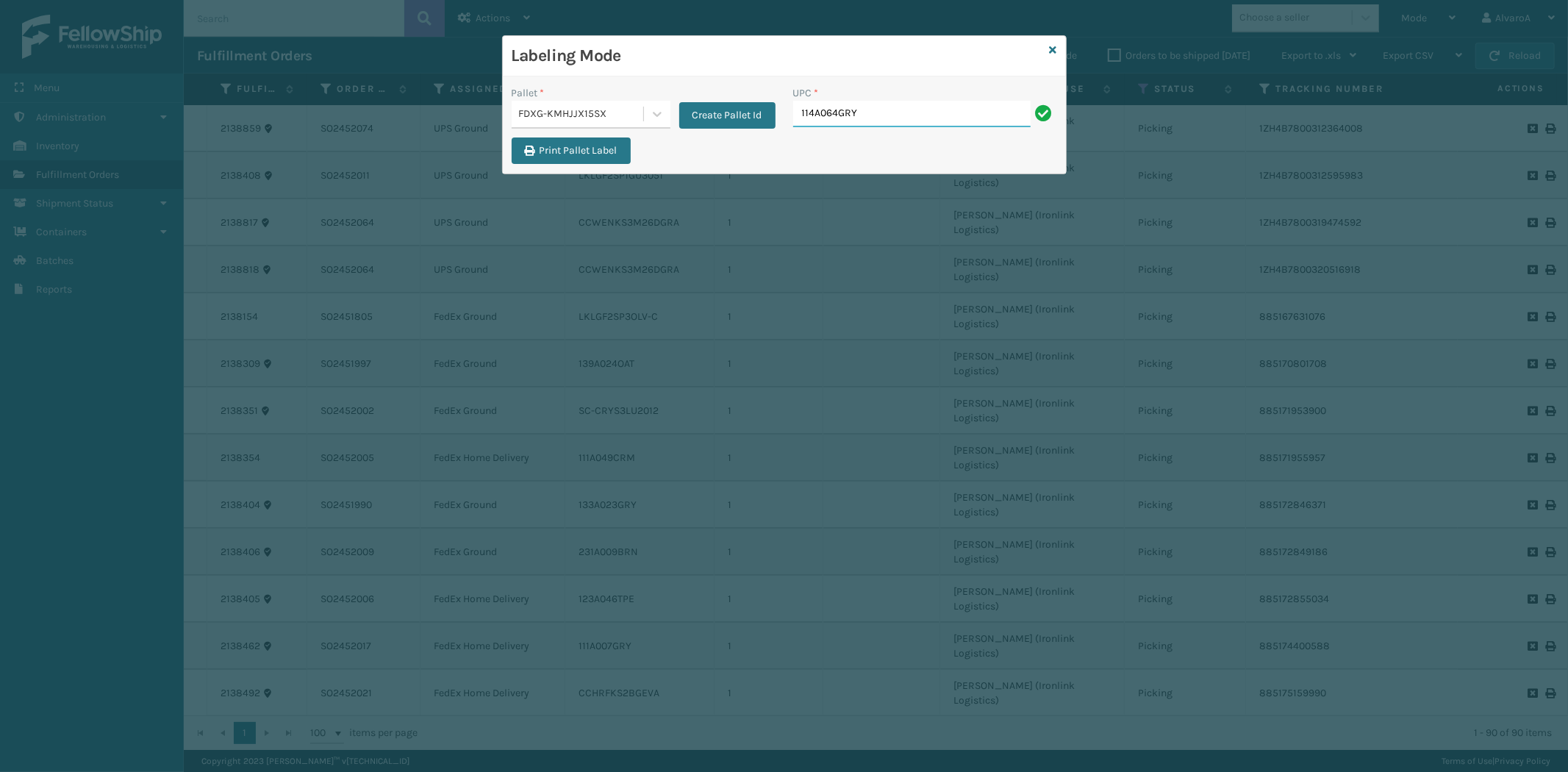
type input "114A064GRY"
paste input "114A063OAT"
type input "114A063OAT"
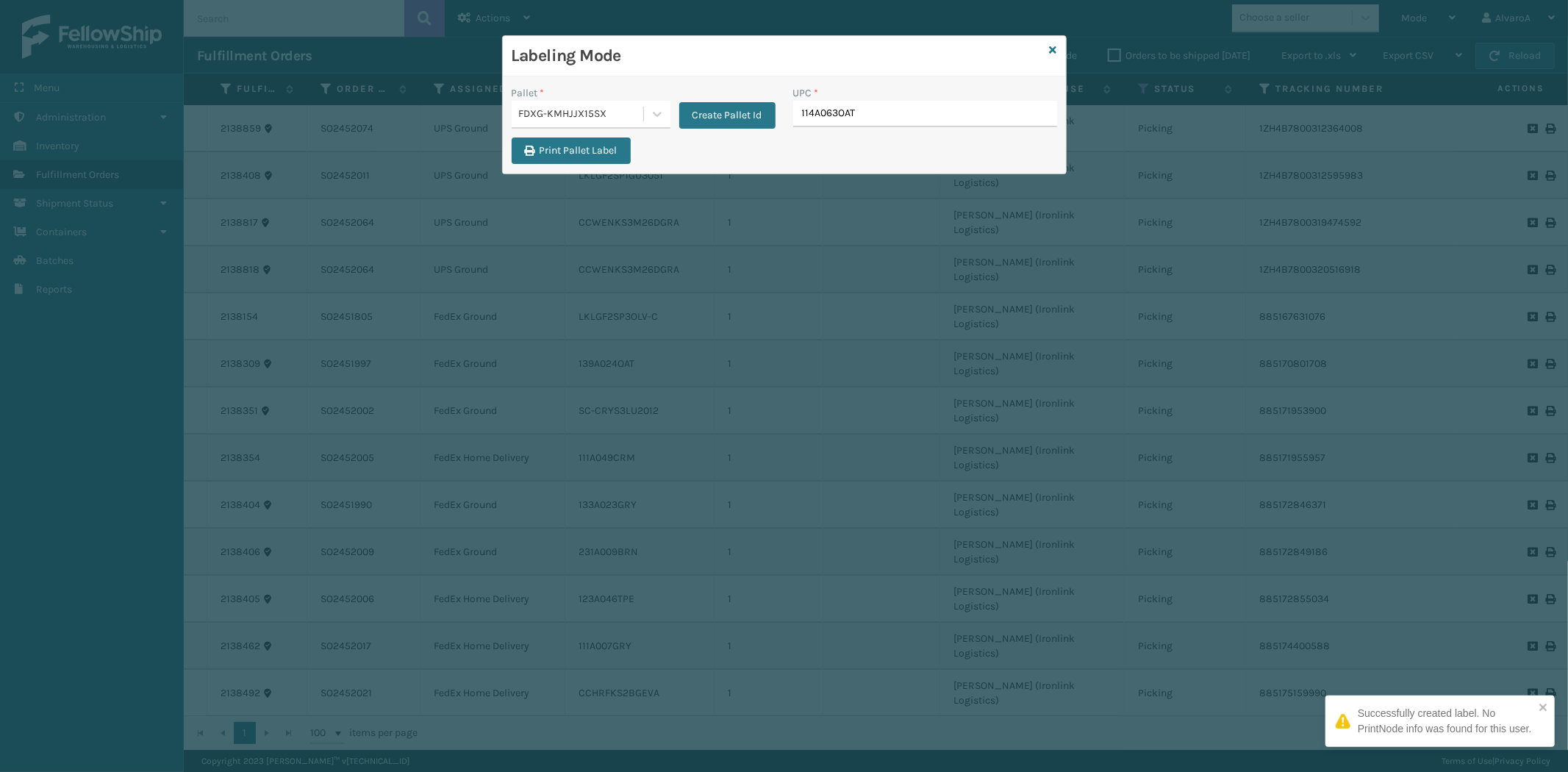
type input "114A063OAT"
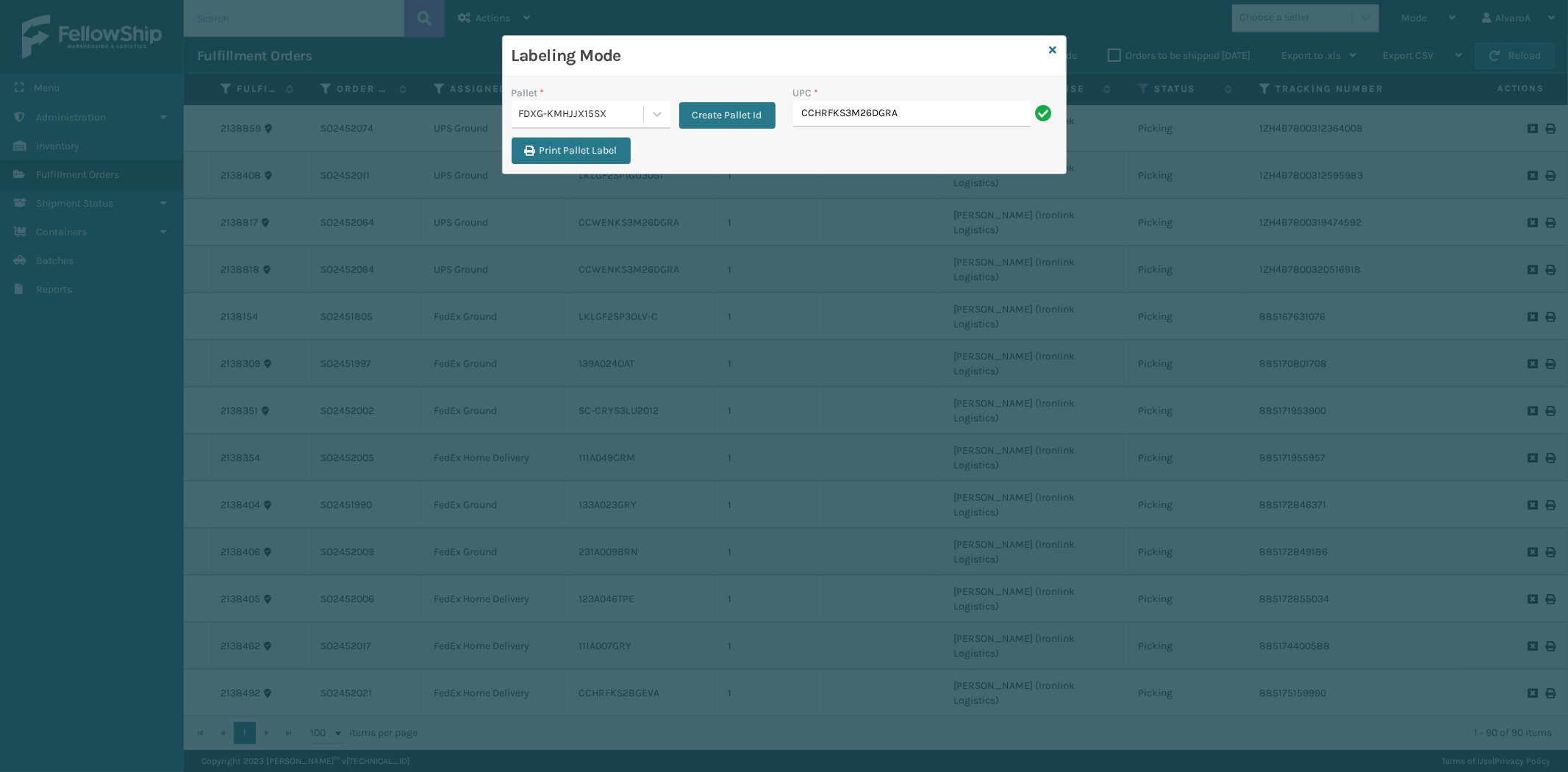
type input "CCHRFKS3M26DGRA"
type input "231a011blu"
type input "LKLGF2SP2GU3051"
type input "RC-DBYKU3008"
click at [1054, 53] on icon at bounding box center [1053, 49] width 7 height 11
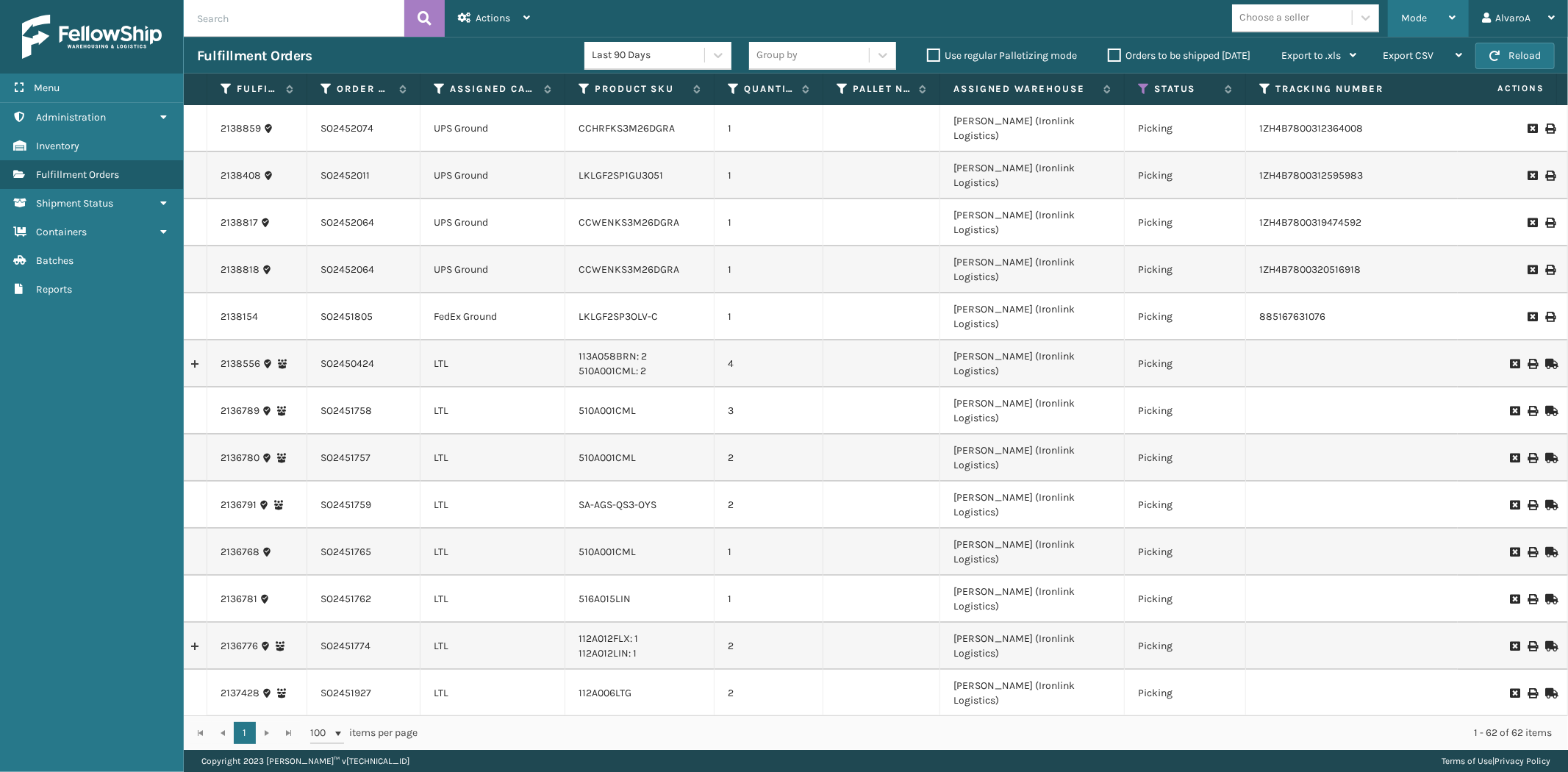
click at [1429, 10] on div "Mode" at bounding box center [1428, 18] width 54 height 36
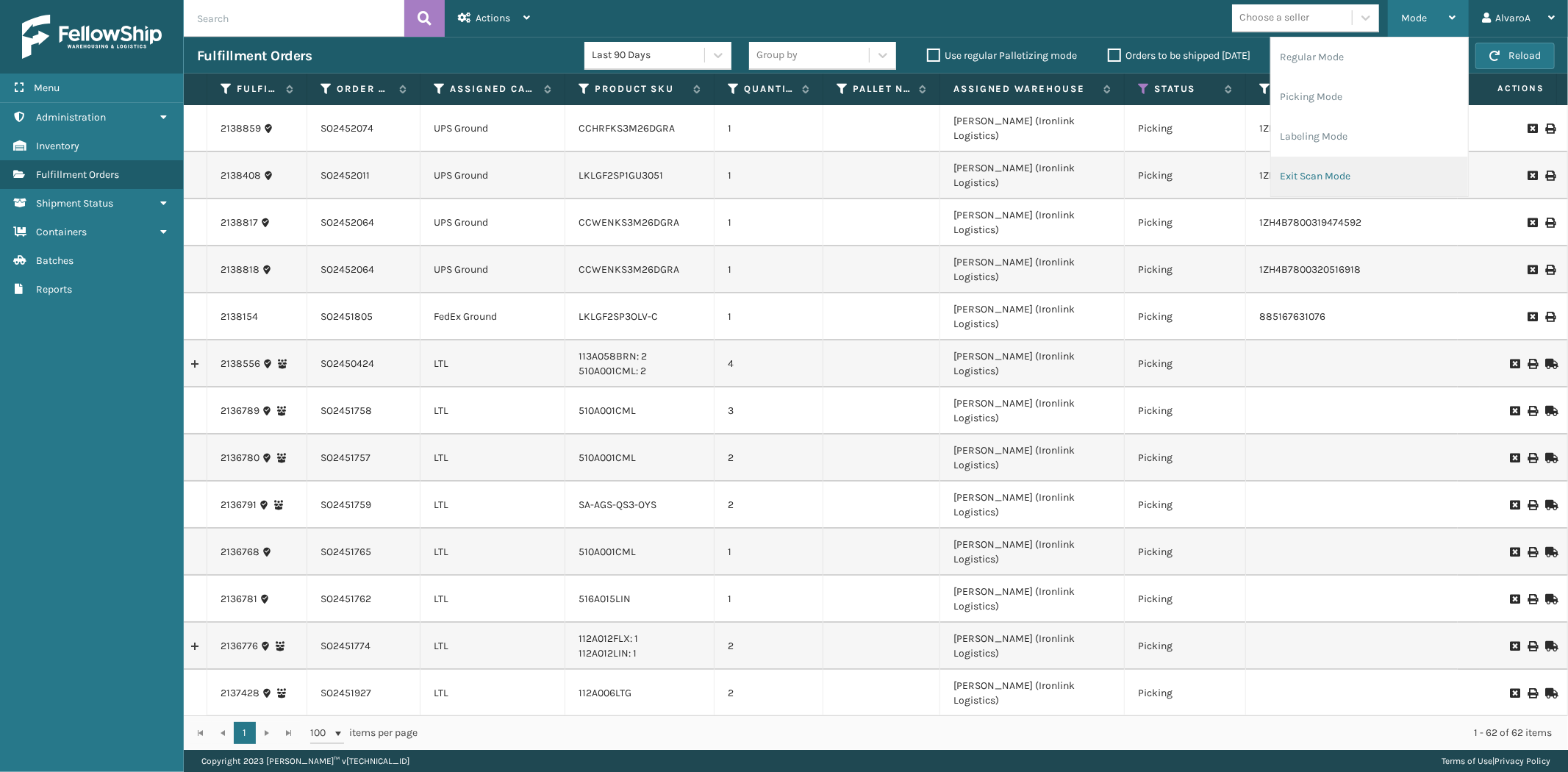
click at [1341, 184] on li "Exit Scan Mode" at bounding box center [1370, 176] width 197 height 40
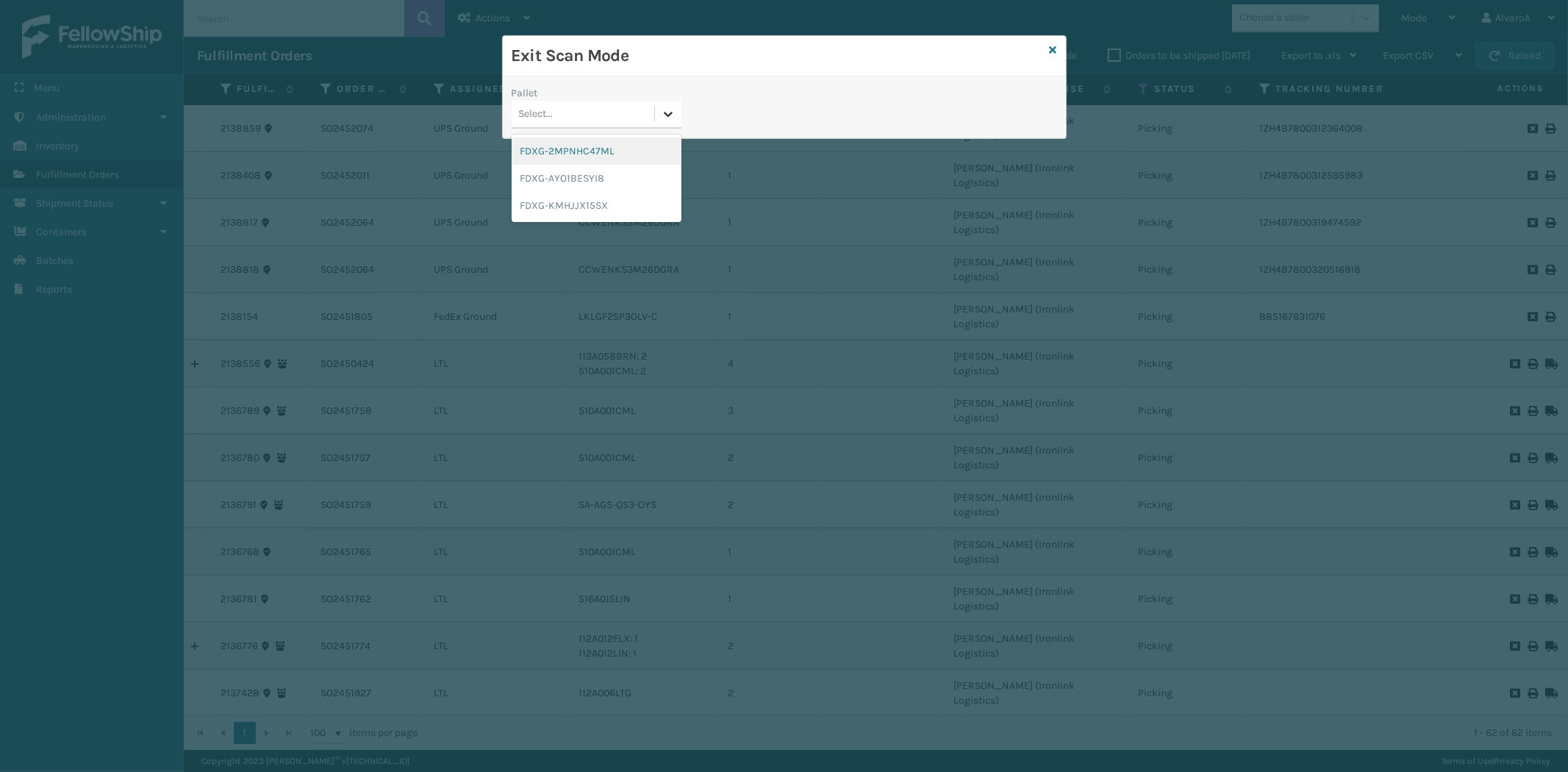
click at [674, 120] on icon at bounding box center [668, 114] width 15 height 15
click at [547, 203] on div "FDXG-KMHJJX15SX" at bounding box center [597, 205] width 170 height 27
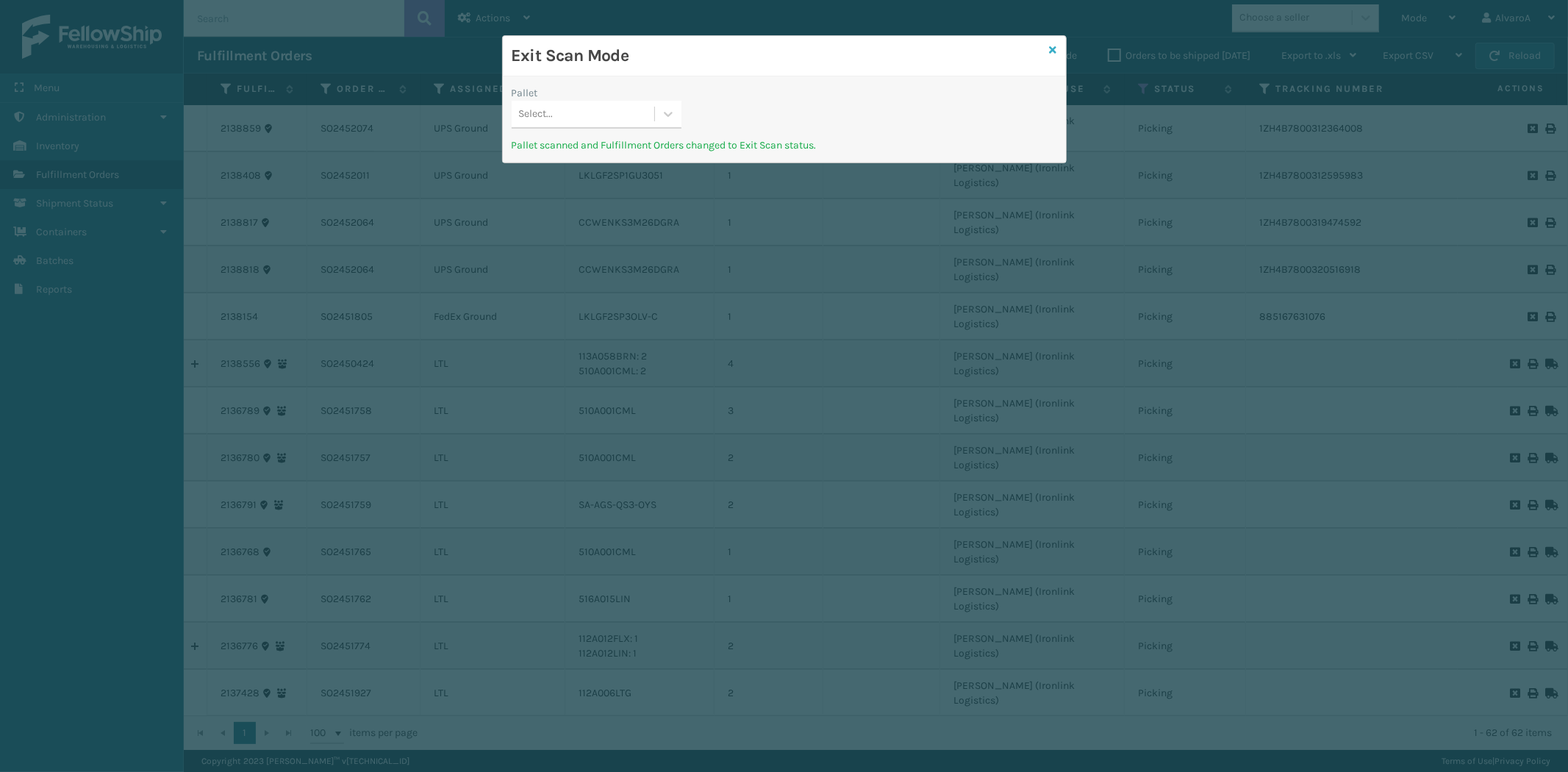
click at [1054, 48] on icon at bounding box center [1053, 49] width 7 height 11
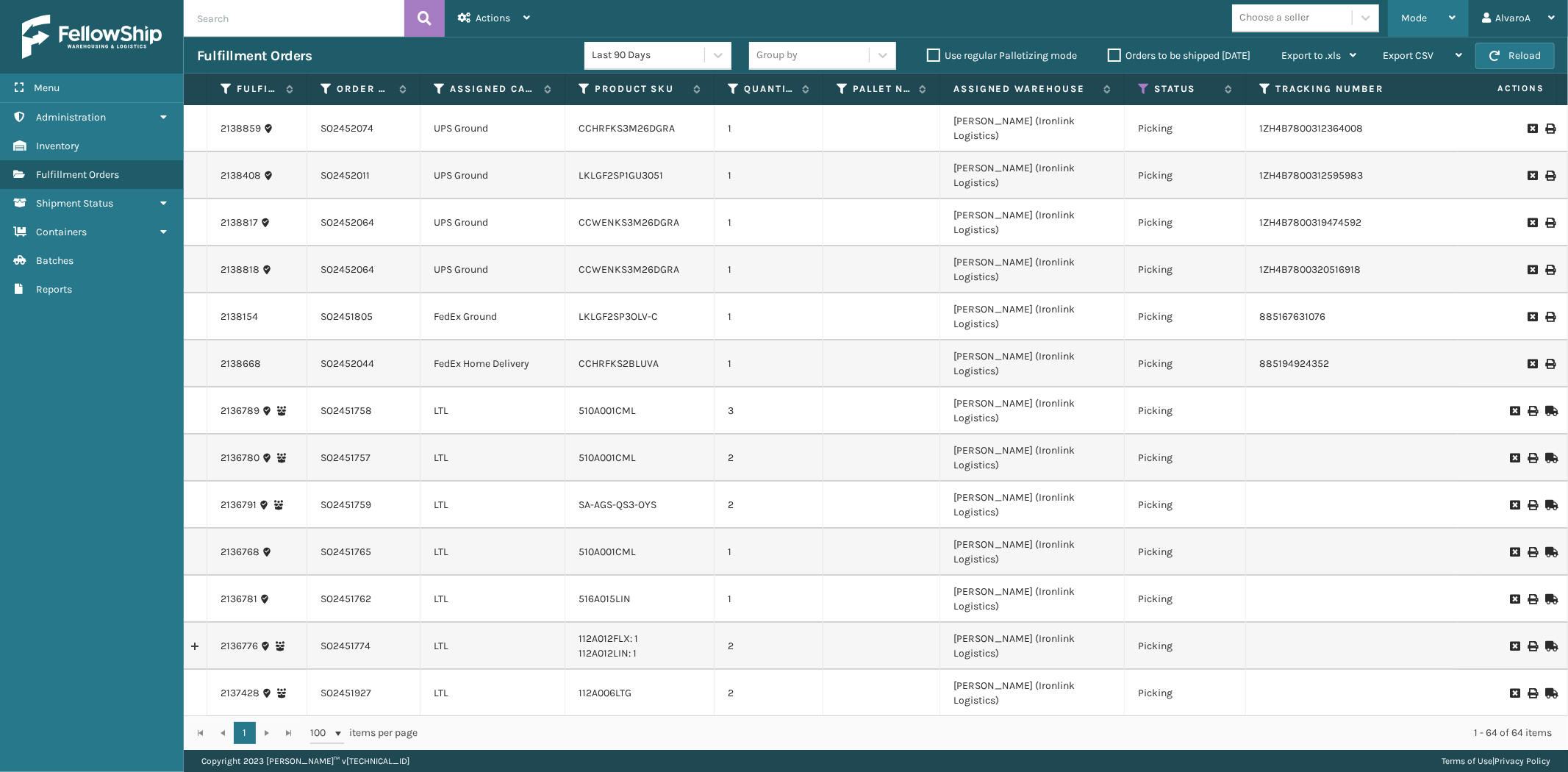
click at [1434, 29] on div "Mode" at bounding box center [1428, 18] width 54 height 36
click at [481, 93] on label "Assigned Carrier Service" at bounding box center [492, 89] width 87 height 13
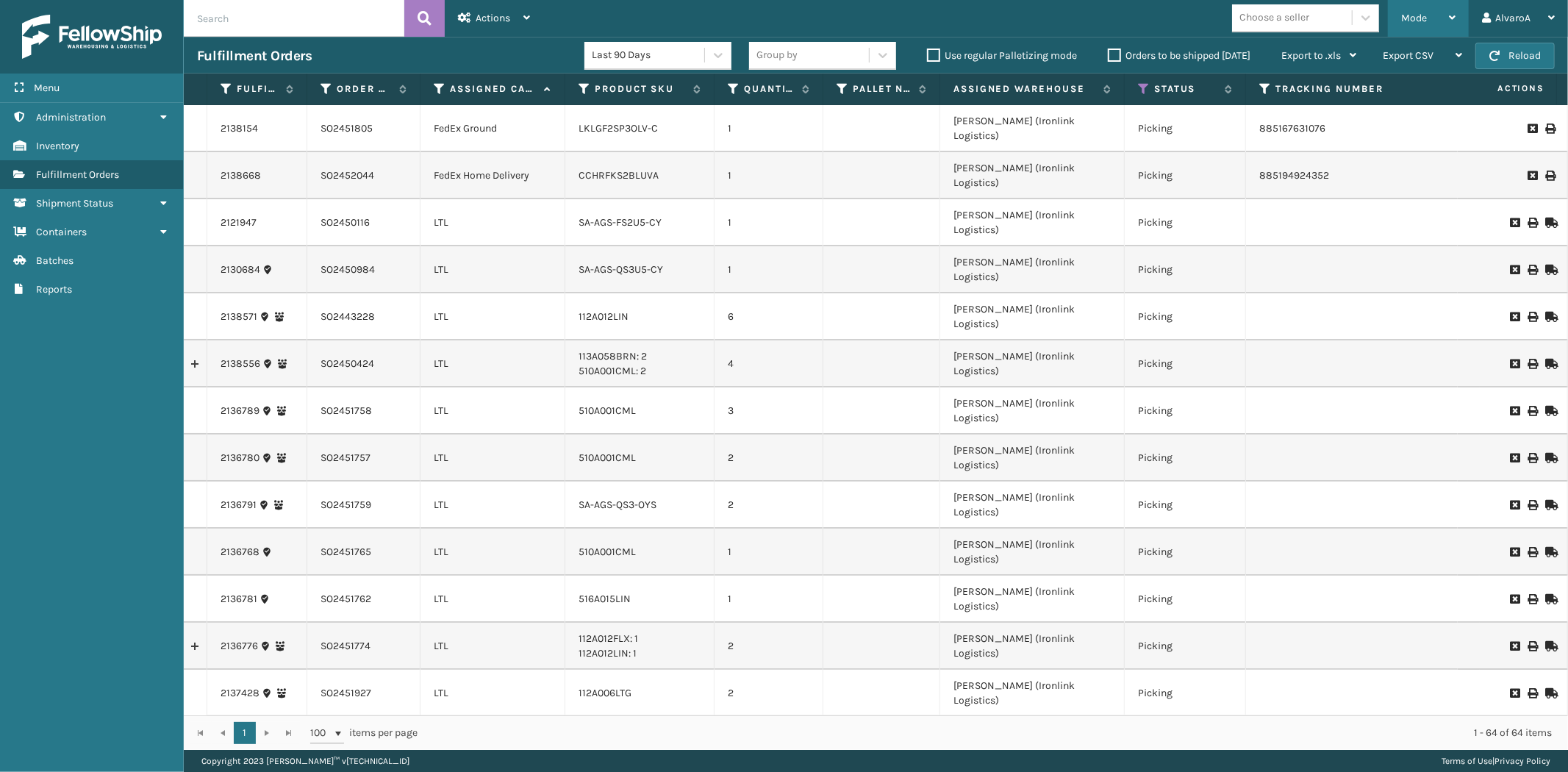
click at [1439, 19] on div "Mode" at bounding box center [1428, 18] width 54 height 36
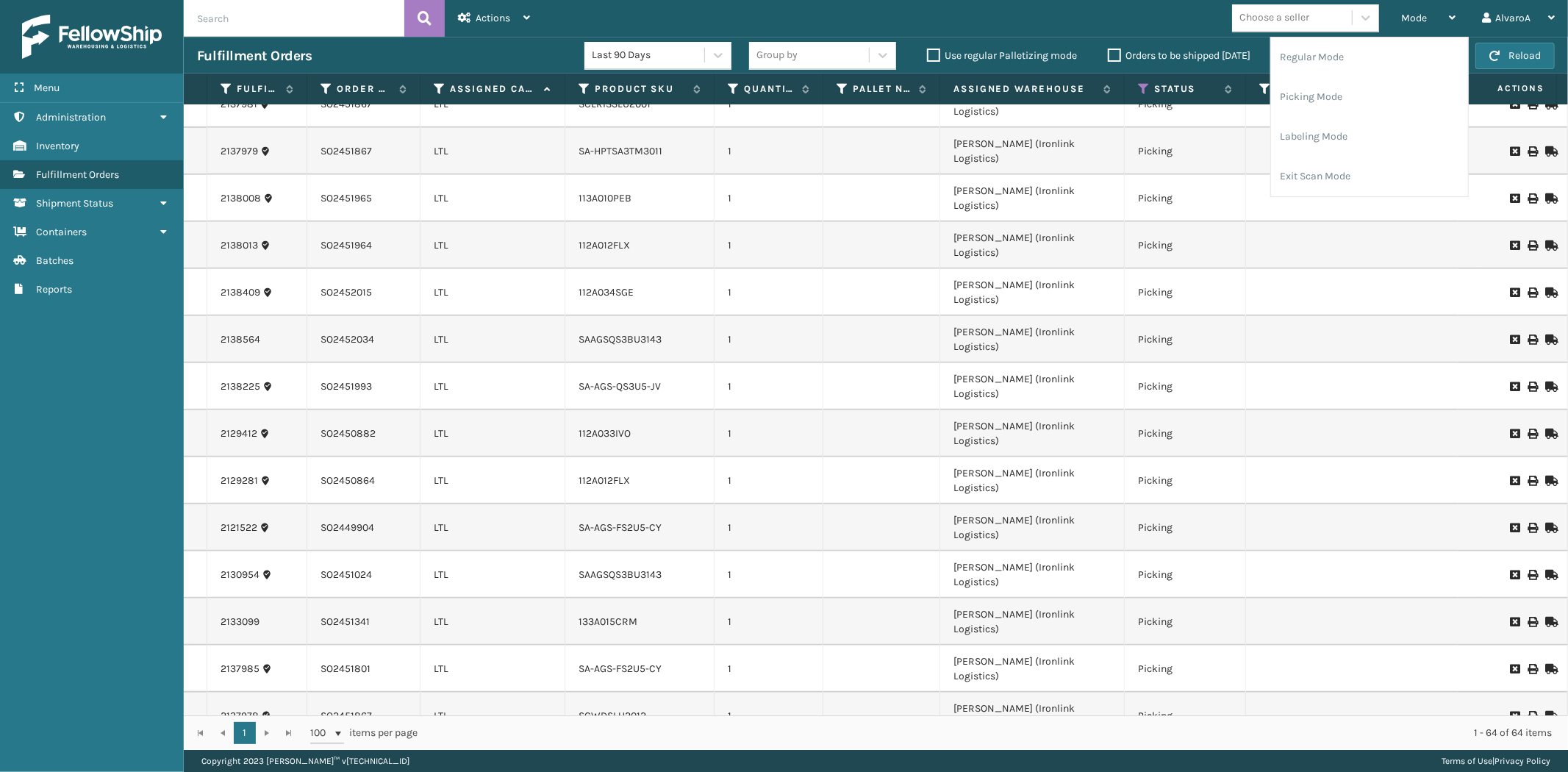
scroll to position [816, 0]
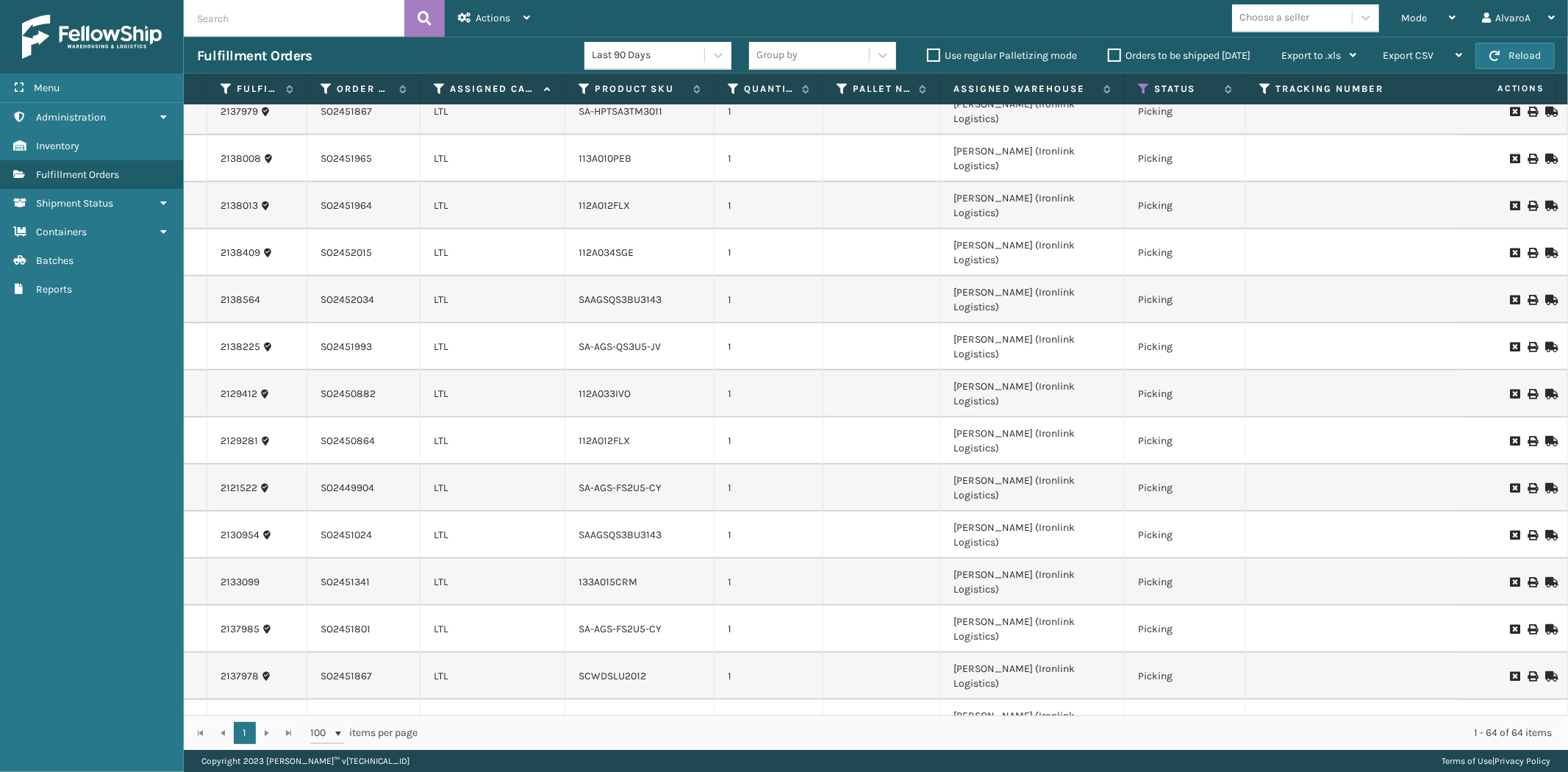
copy link "2128796"
drag, startPoint x: 215, startPoint y: 495, endPoint x: 278, endPoint y: 502, distance: 63.4
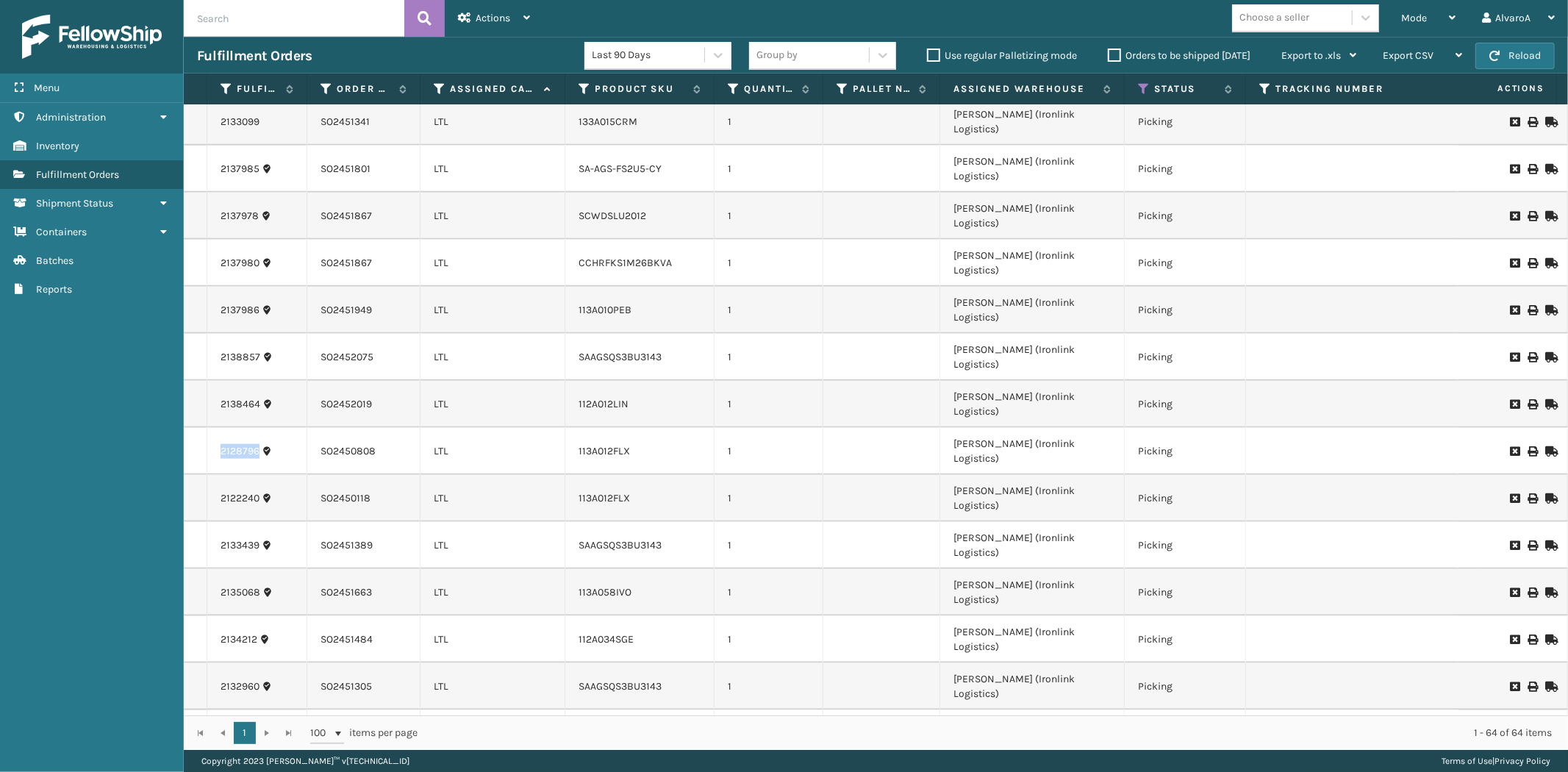
scroll to position [1306, 0]
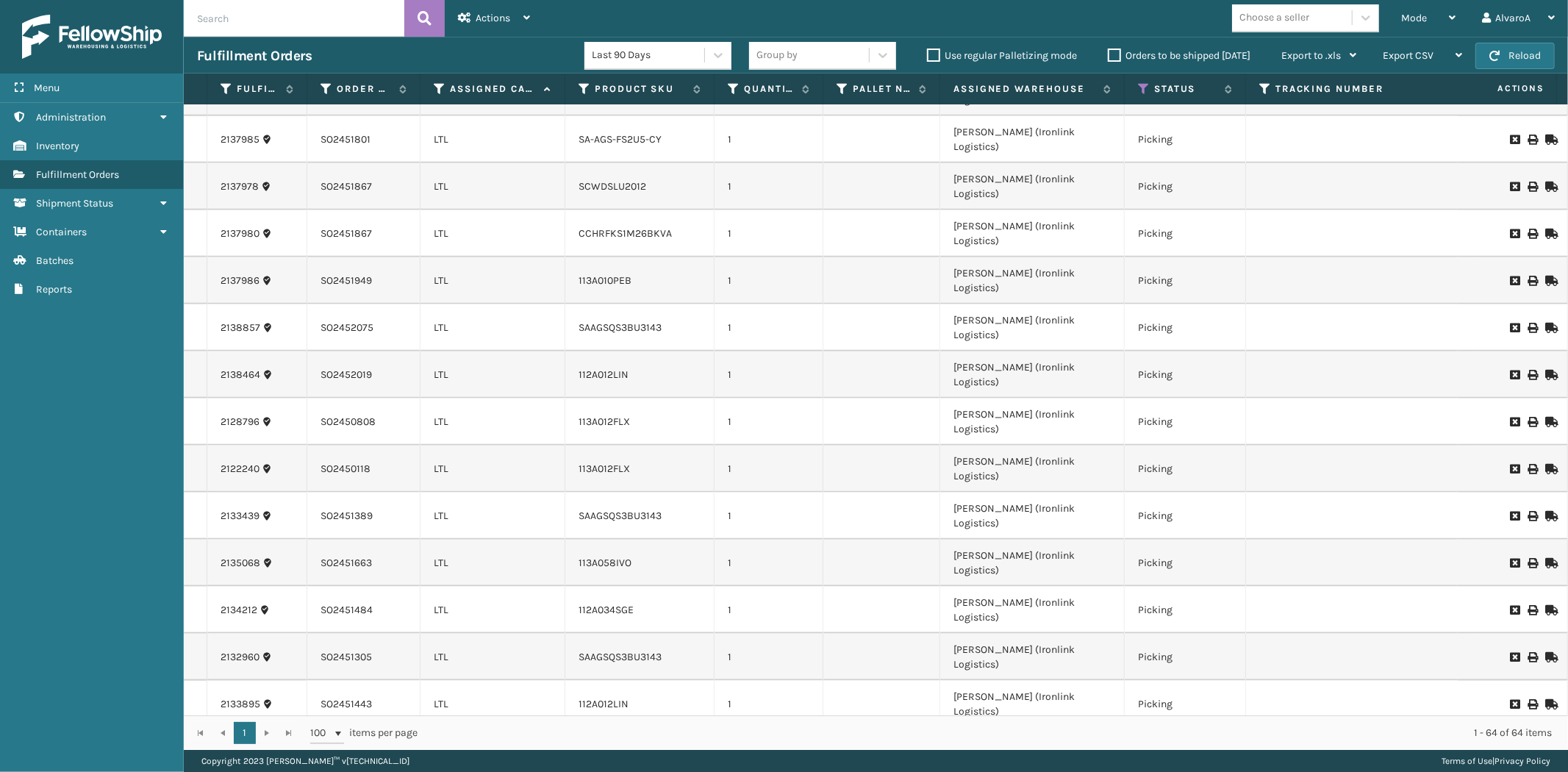
copy link "2136041"
drag, startPoint x: 215, startPoint y: 547, endPoint x: 256, endPoint y: 551, distance: 41.2
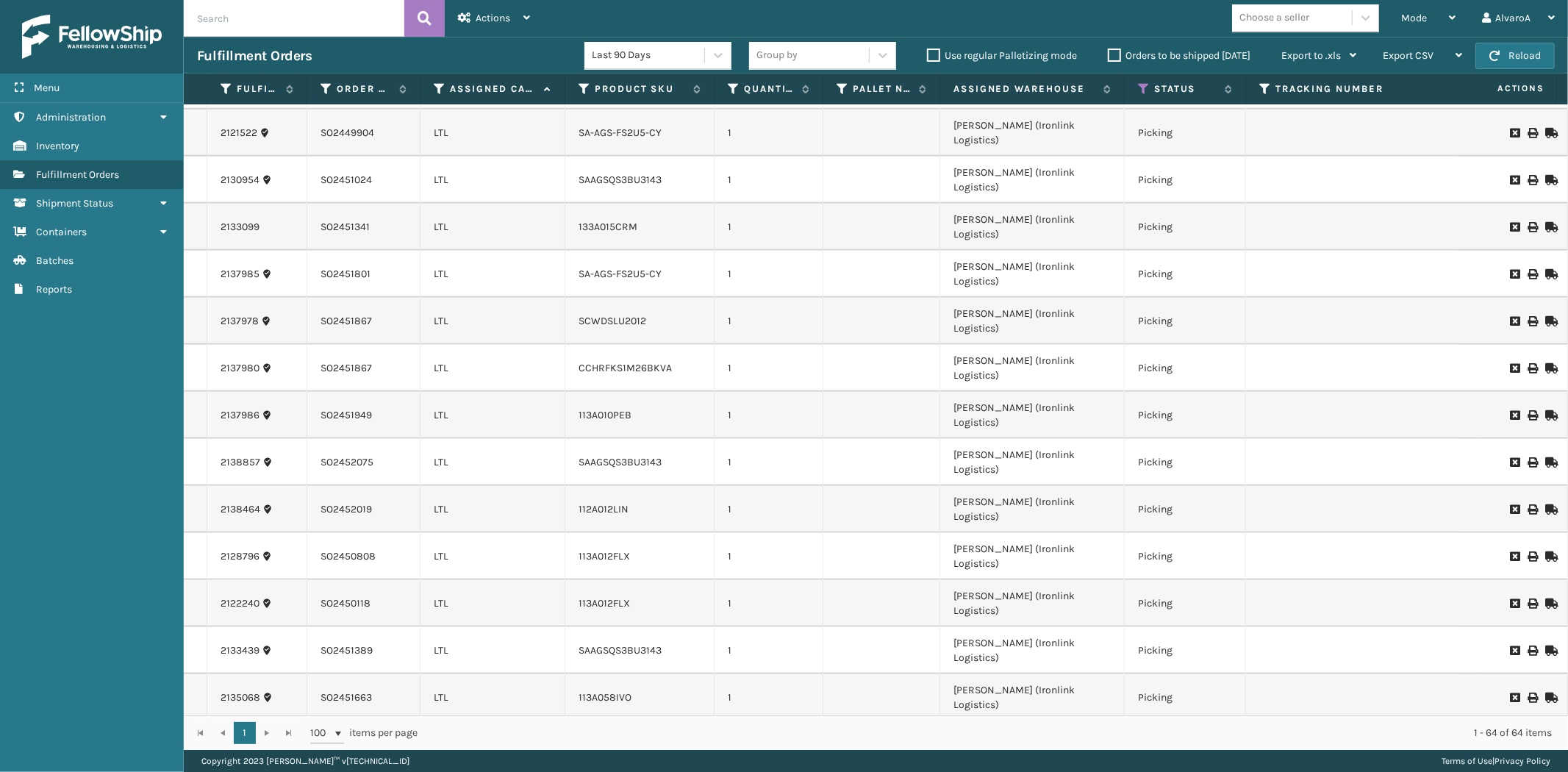
scroll to position [1143, 0]
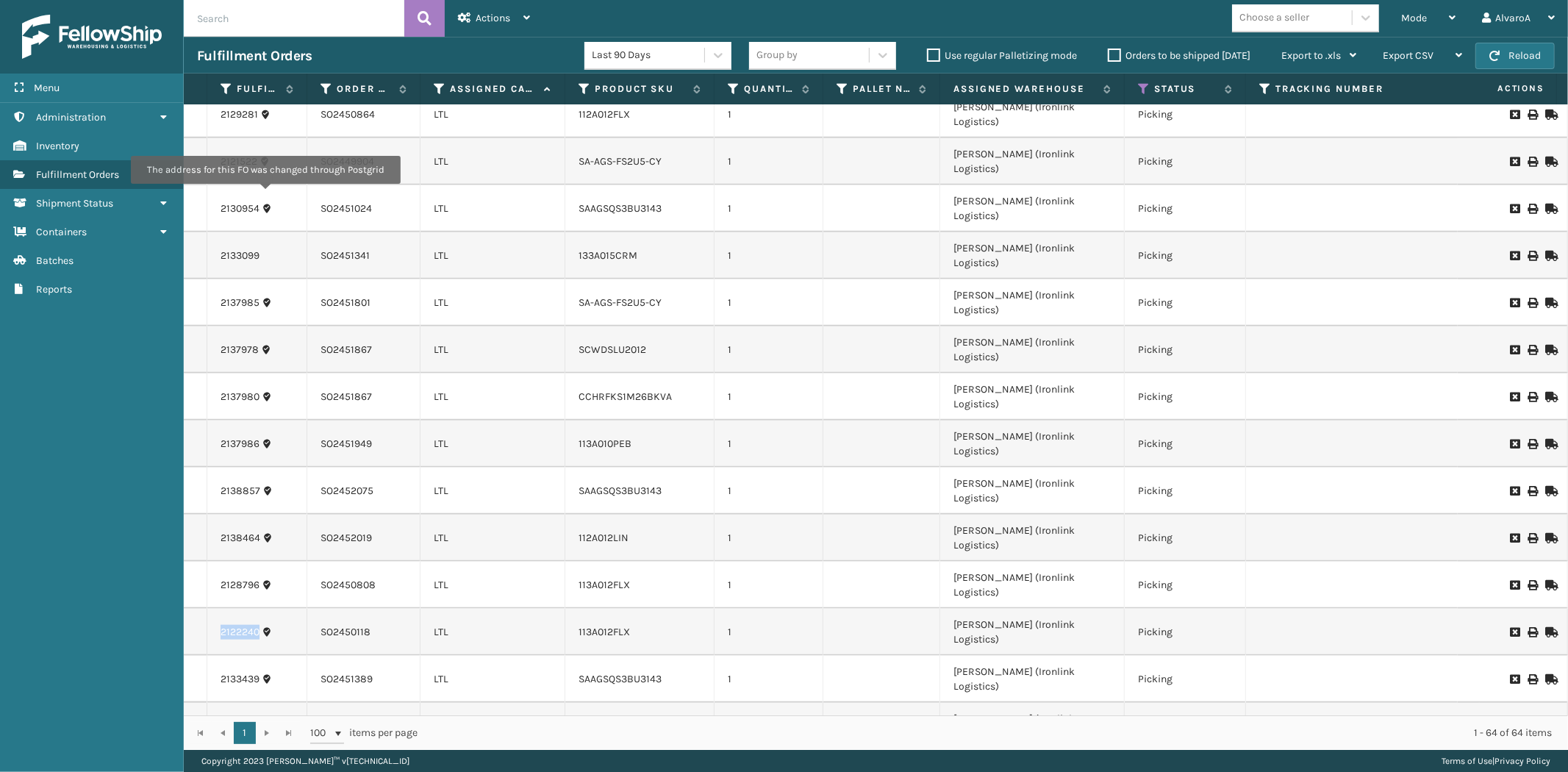
copy link "2122240"
drag, startPoint x: 217, startPoint y: 193, endPoint x: 264, endPoint y: 194, distance: 47.0
click at [264, 609] on td "2122240" at bounding box center [257, 632] width 100 height 47
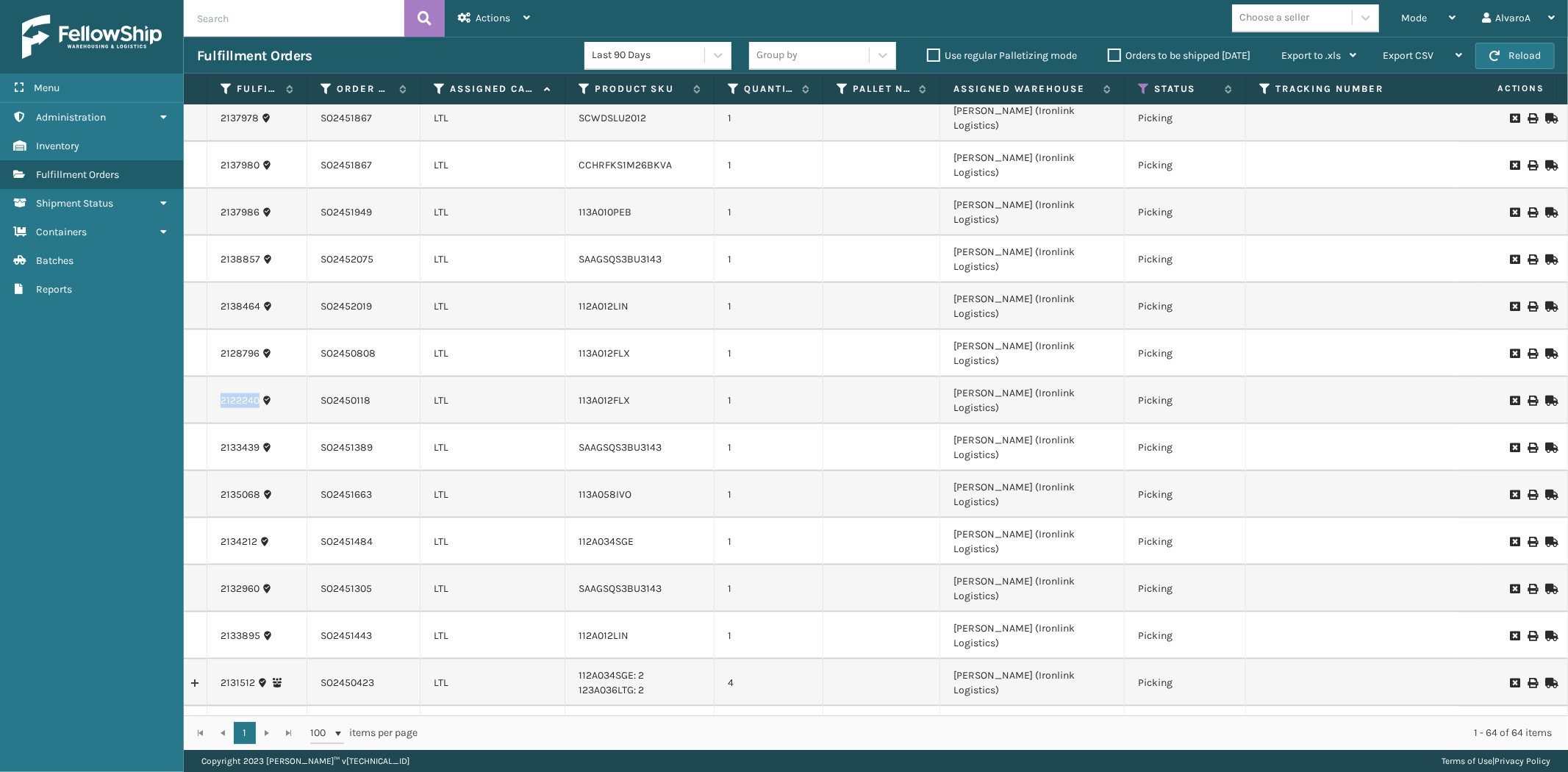
scroll to position [1388, 0]
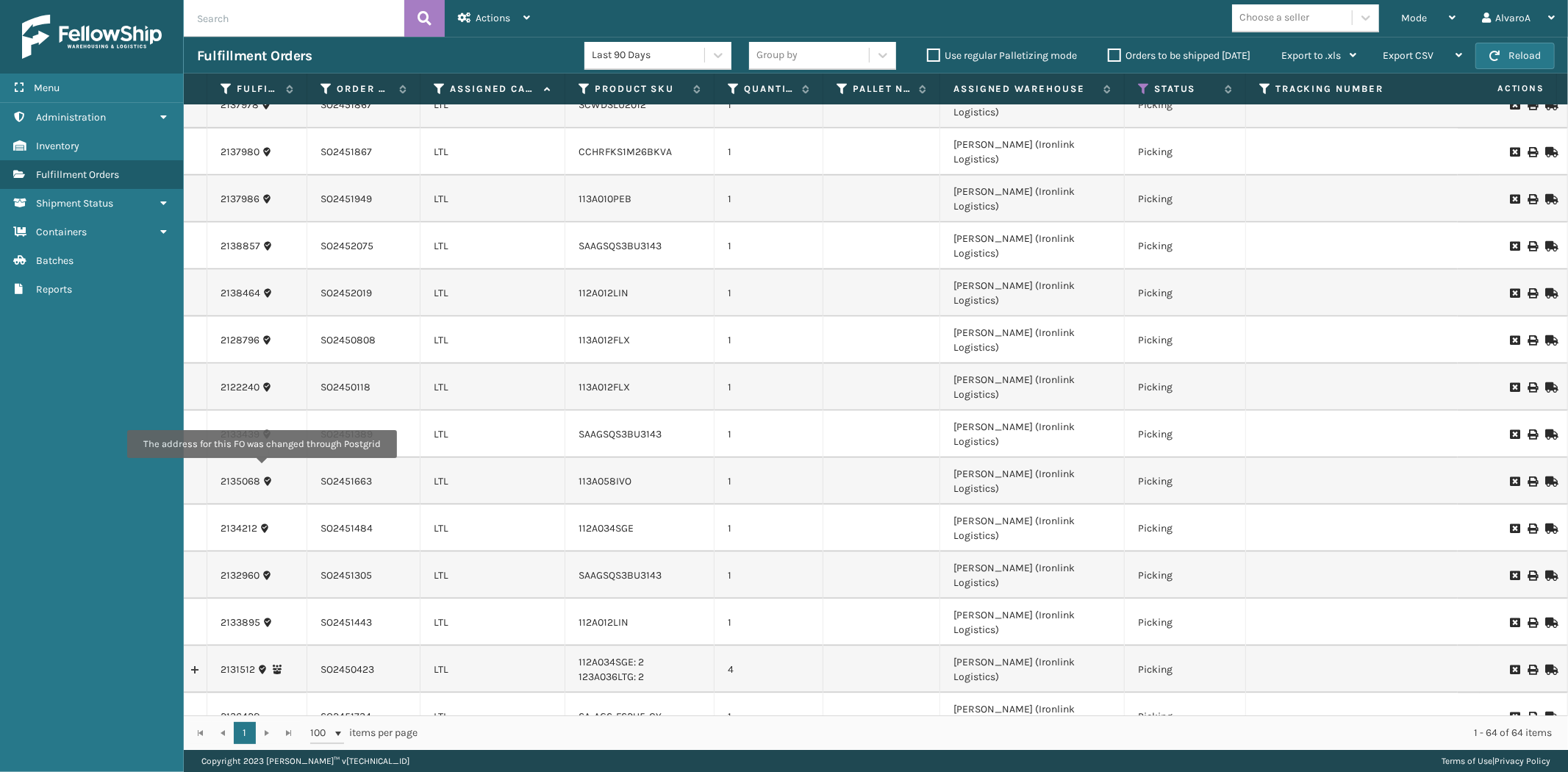
copy link "2136041"
drag, startPoint x: 218, startPoint y: 468, endPoint x: 261, endPoint y: 468, distance: 43.0
click at [1425, 16] on span "Mode" at bounding box center [1414, 18] width 26 height 12
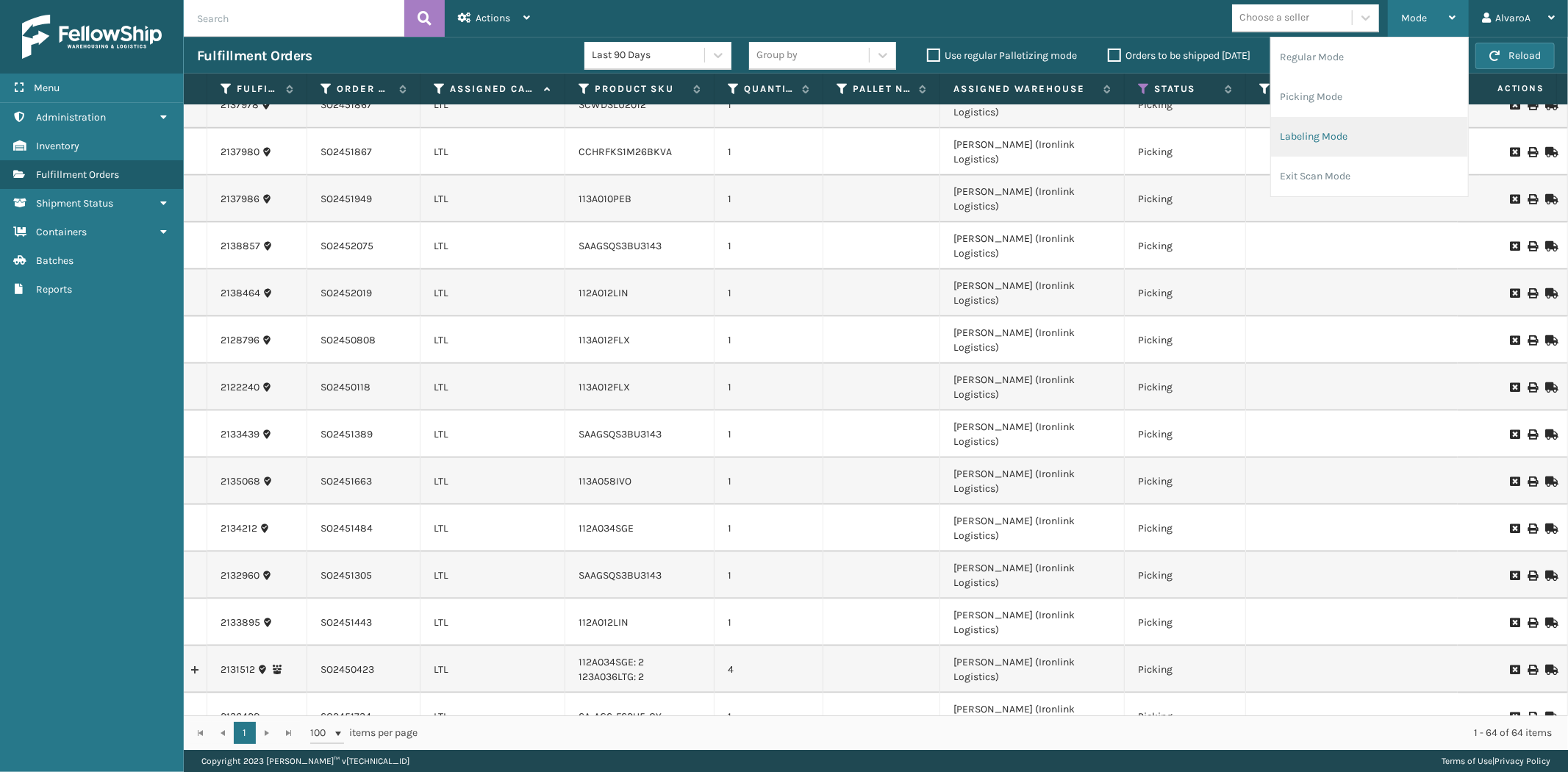
click at [1340, 141] on li "Labeling Mode" at bounding box center [1370, 137] width 197 height 40
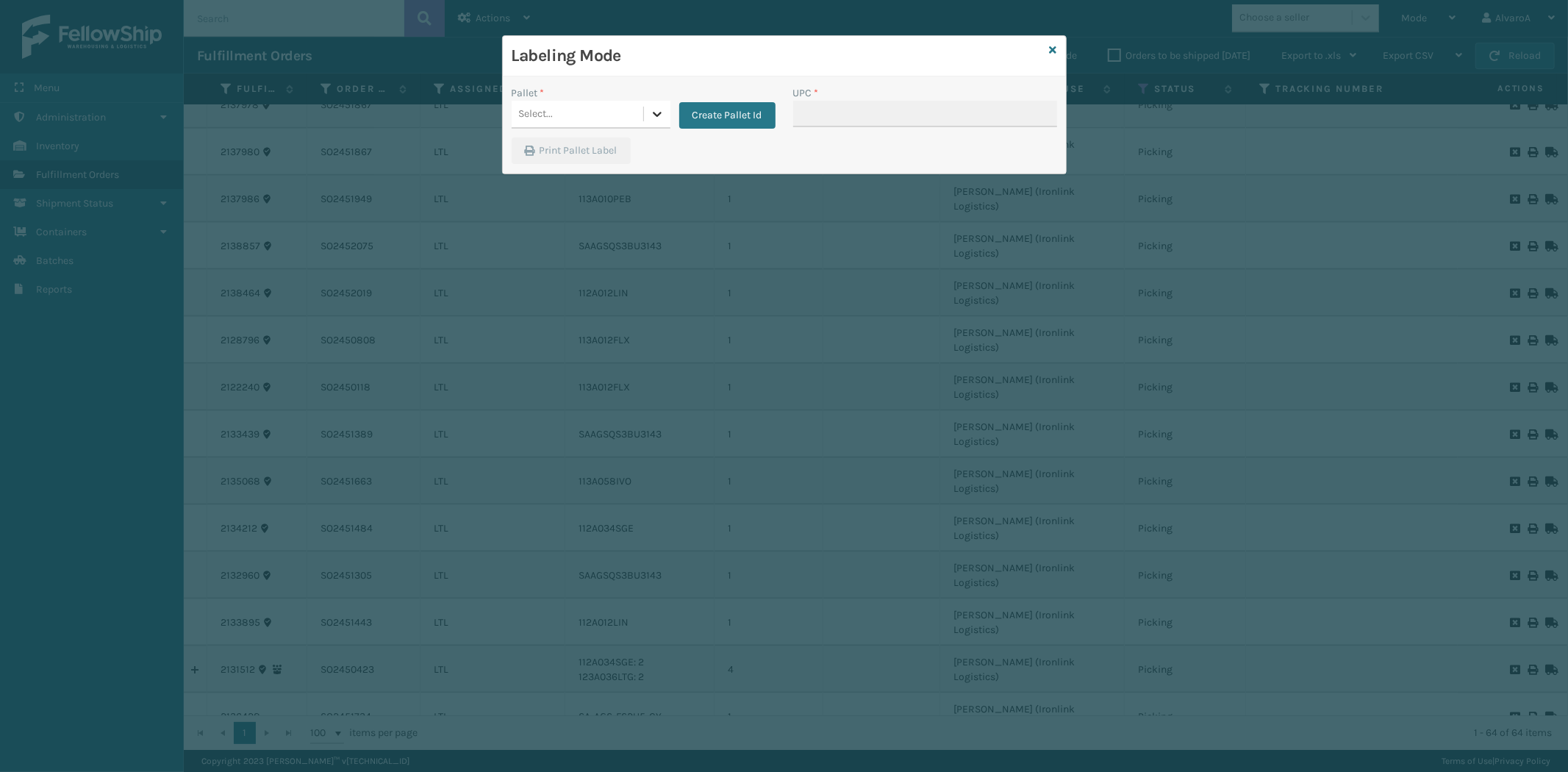
click at [663, 114] on icon at bounding box center [657, 114] width 15 height 15
click at [708, 114] on button "Create Pallet Id" at bounding box center [727, 115] width 96 height 27
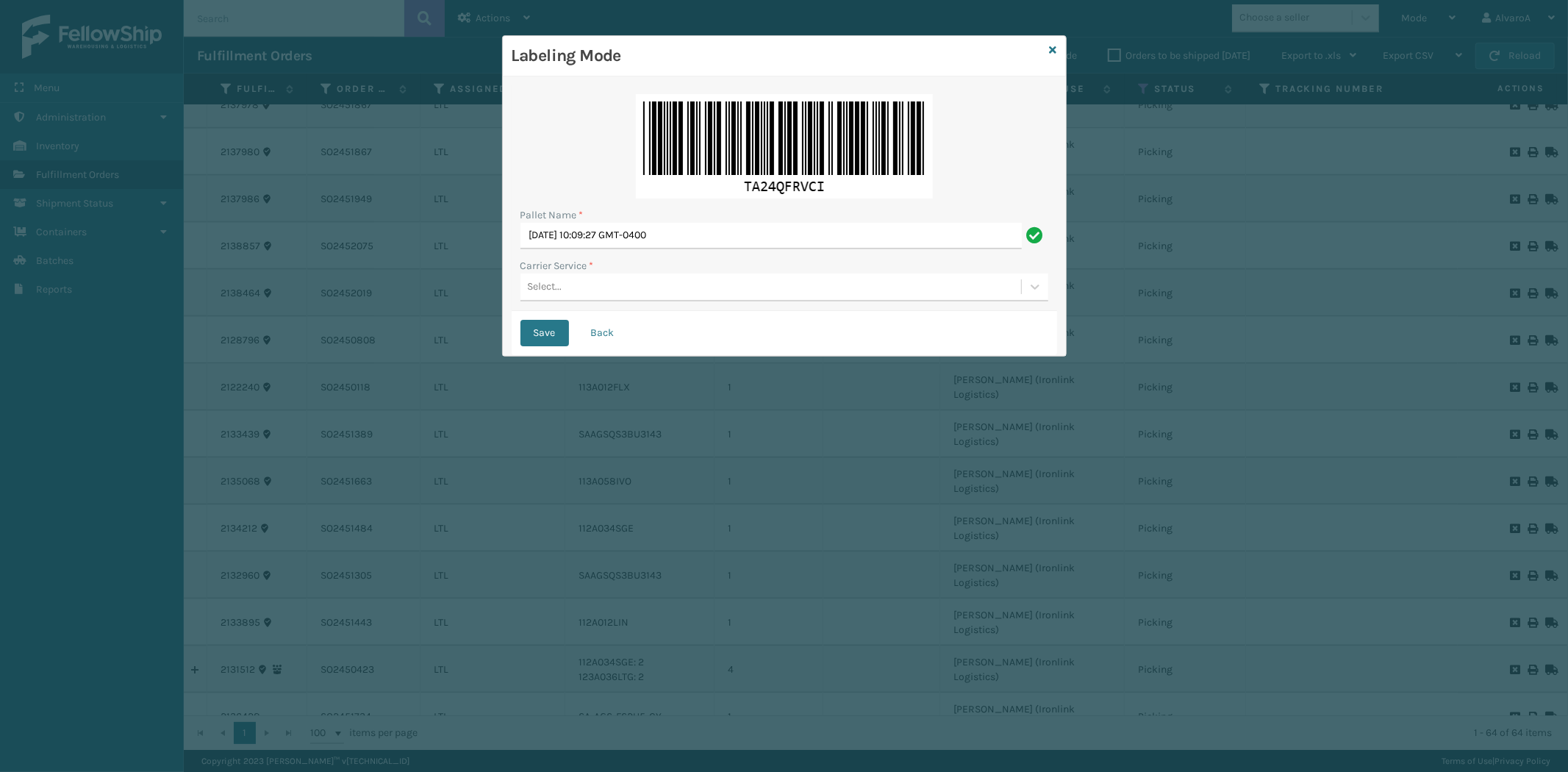
drag, startPoint x: 746, startPoint y: 213, endPoint x: 570, endPoint y: 247, distance: 179.3
click at [541, 247] on div "Pallet Name * [DATE] 10:09:27 GMT-0400" at bounding box center [784, 228] width 528 height 42
drag, startPoint x: 736, startPoint y: 247, endPoint x: 199, endPoint y: 297, distance: 539.3
click at [206, 314] on div "Labeling Mode Pallet Name * [DATE] 10:09:27 GMT-0400 Carrier Service * Select..…" at bounding box center [784, 386] width 1568 height 772
type input "l"
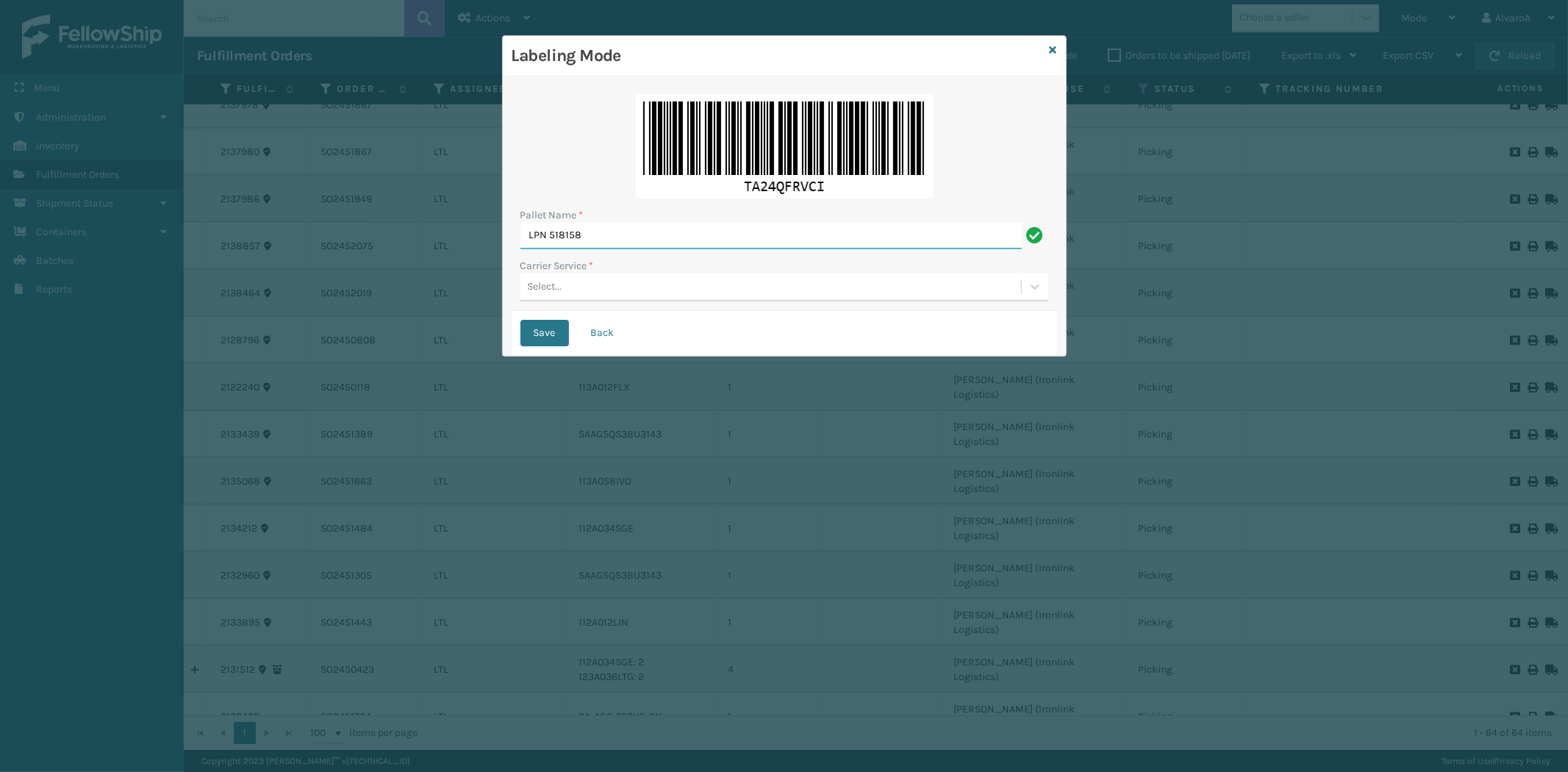
type input "LPN 518158"
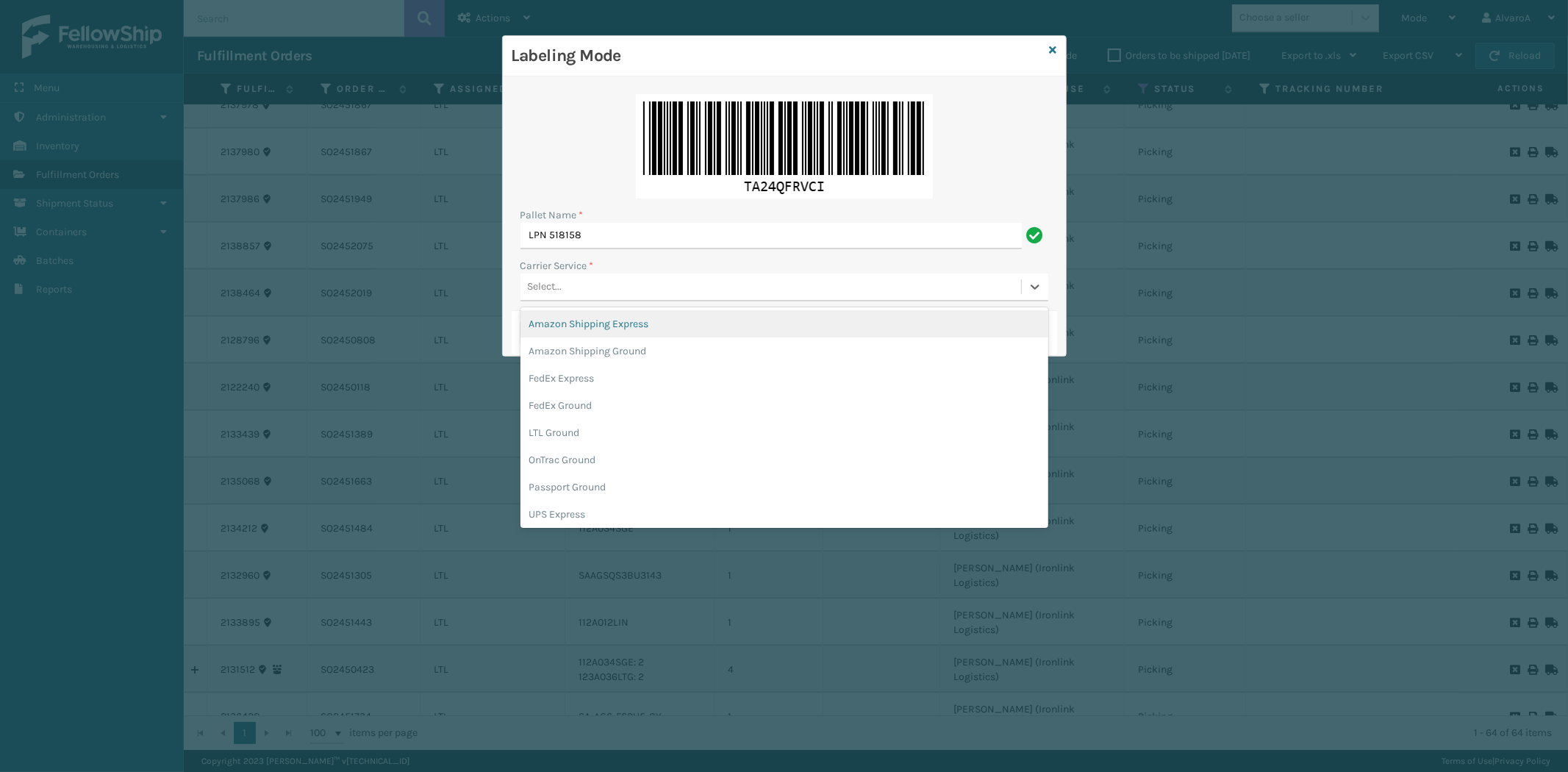
click at [638, 283] on div "Select..." at bounding box center [771, 287] width 501 height 24
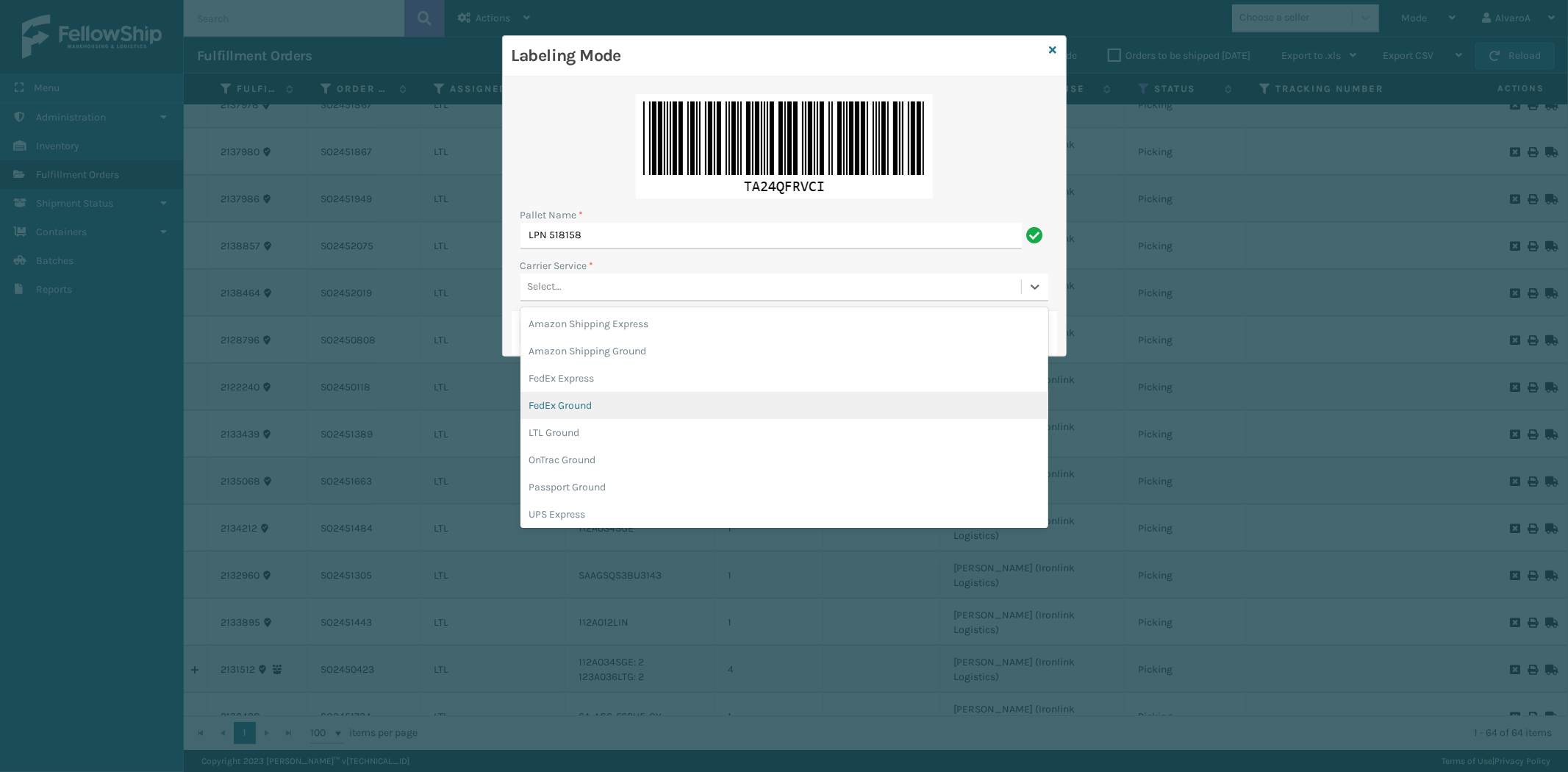
click at [586, 399] on div "FedEx Ground" at bounding box center [784, 406] width 528 height 27
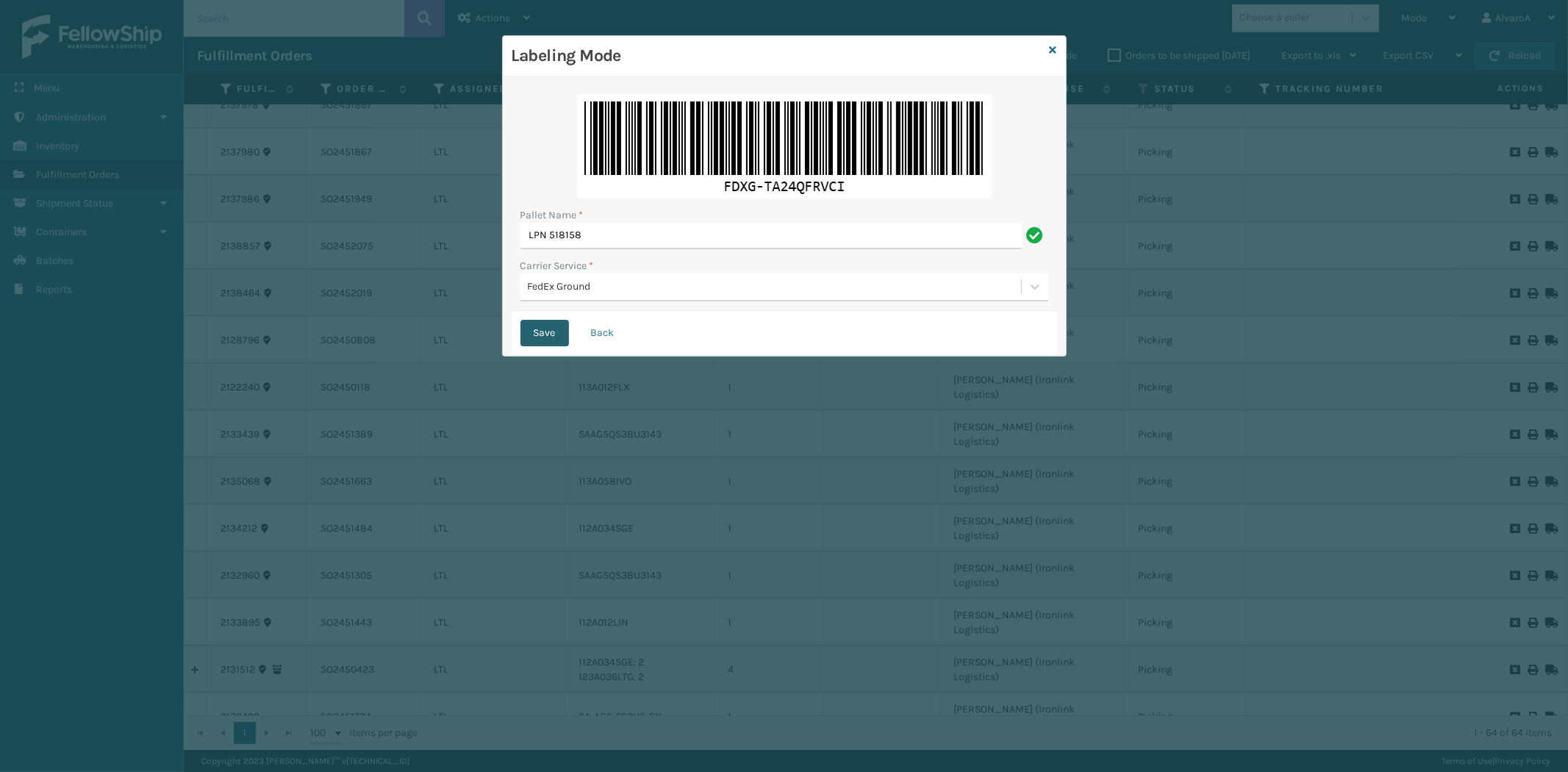
click at [560, 332] on button "Save" at bounding box center [545, 333] width 49 height 27
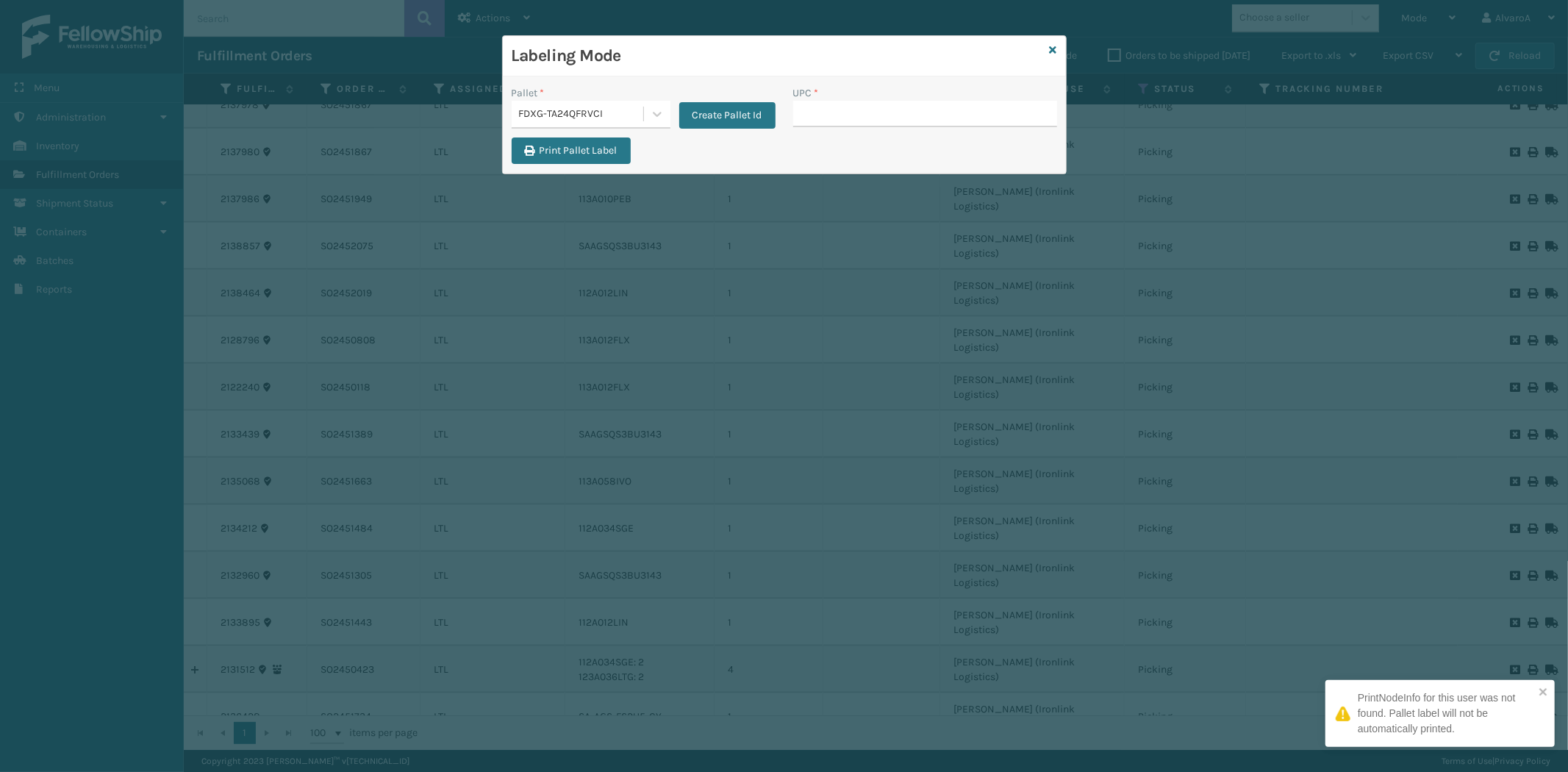
click at [855, 110] on input "UPC *" at bounding box center [925, 114] width 264 height 27
type input "111A007IVO"
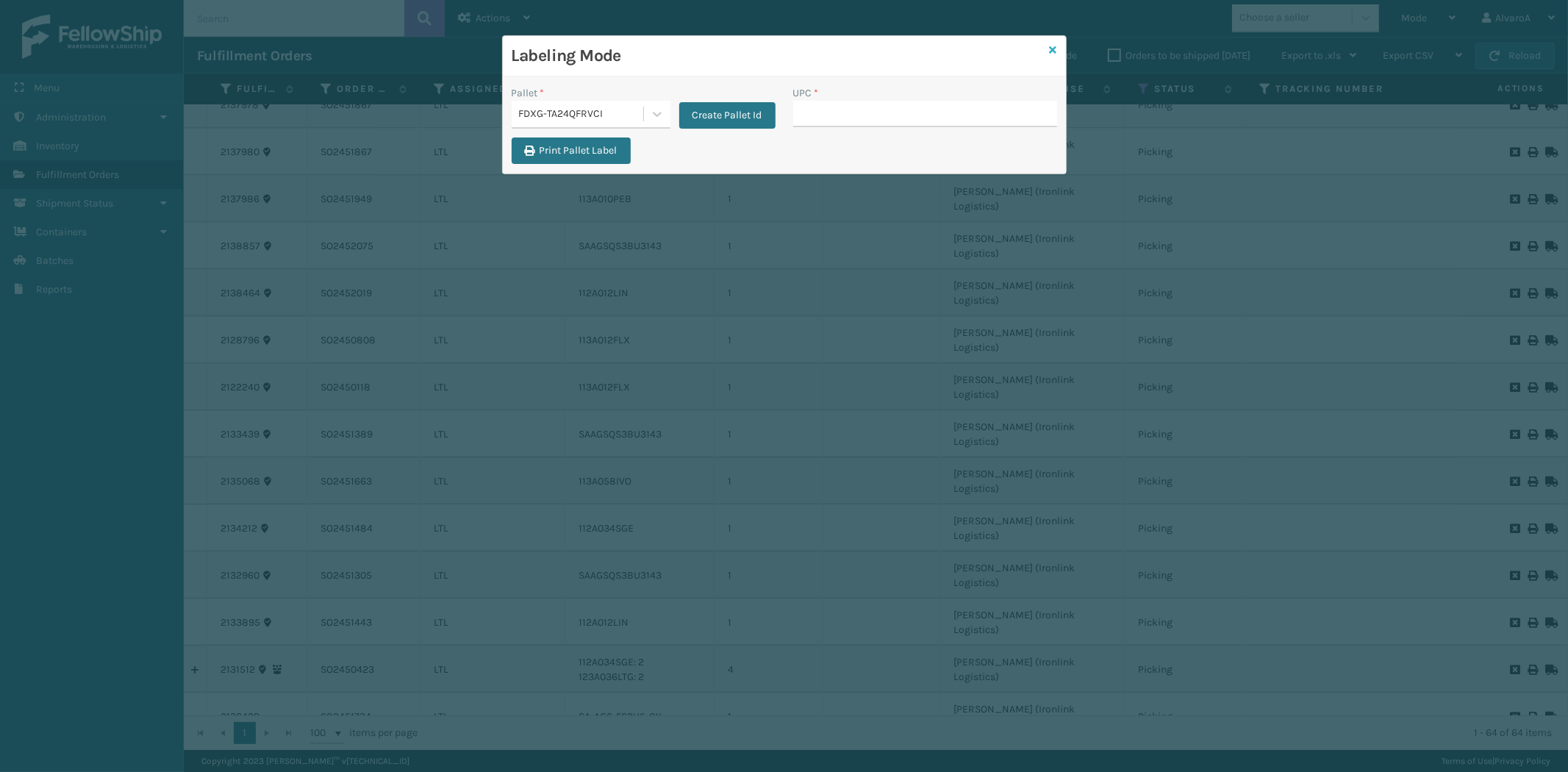
click at [1055, 53] on icon at bounding box center [1053, 49] width 7 height 11
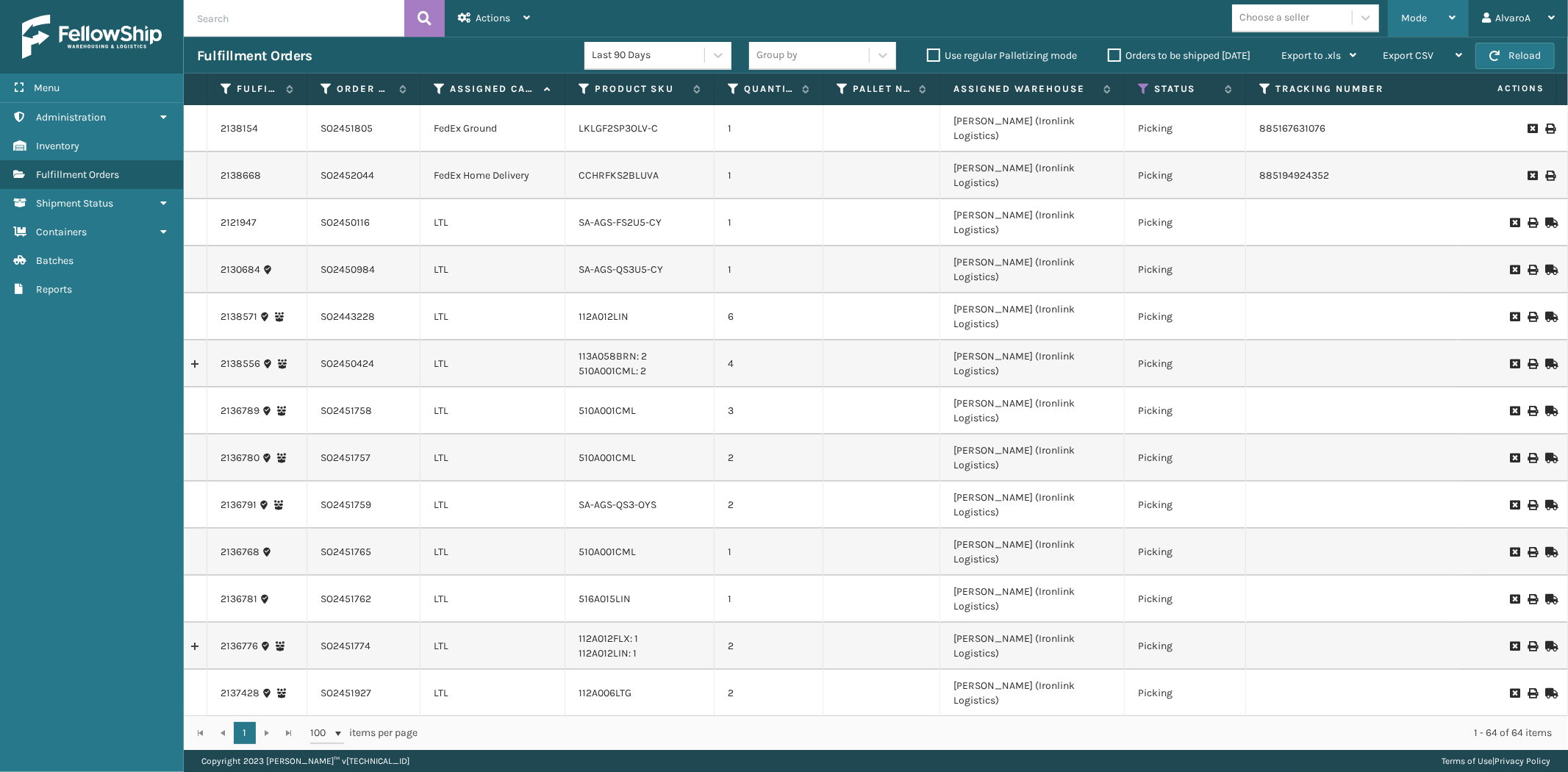
click at [1437, 17] on div "Mode" at bounding box center [1428, 18] width 54 height 36
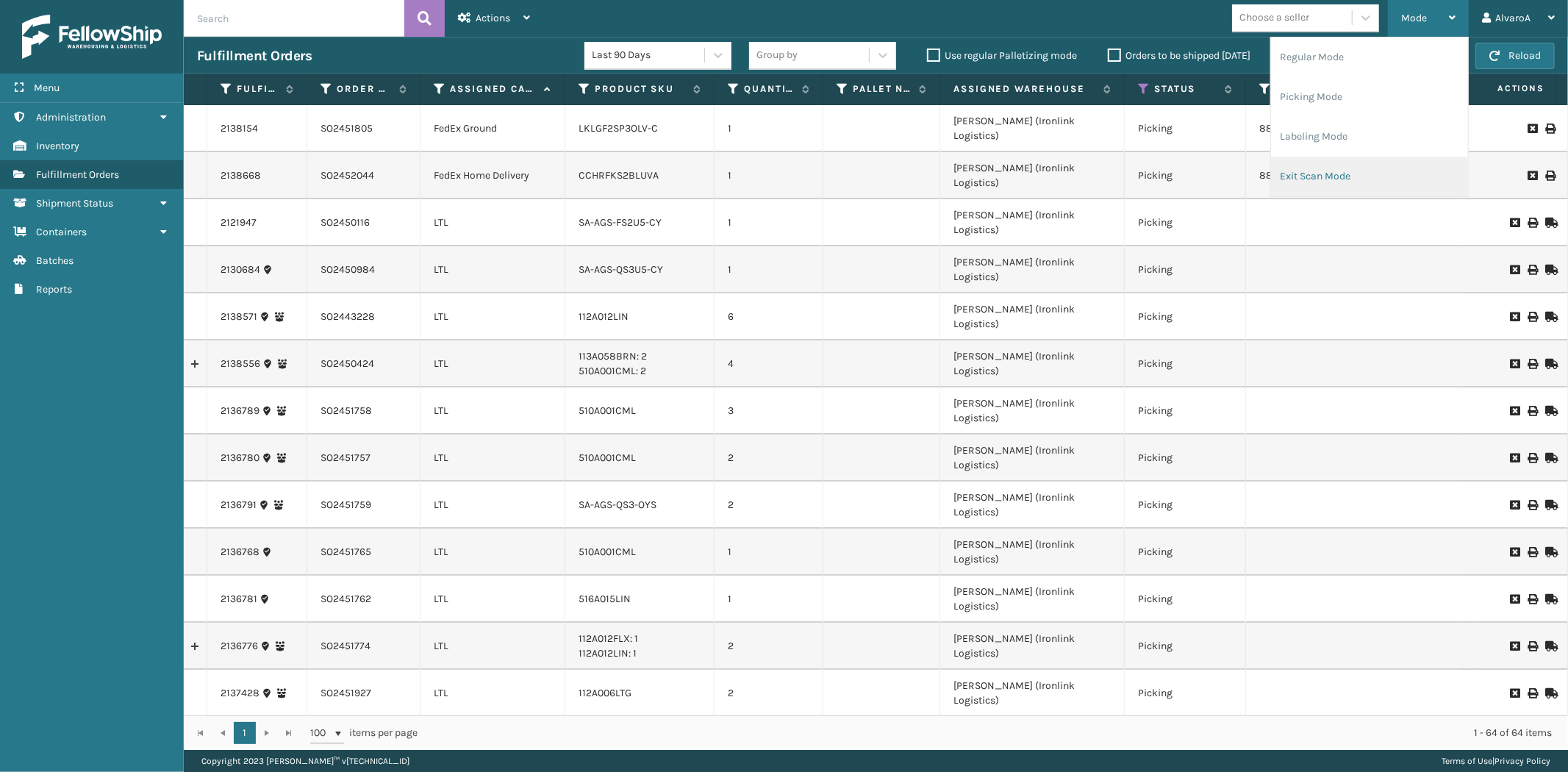
click at [1321, 167] on li "Exit Scan Mode" at bounding box center [1370, 176] width 197 height 40
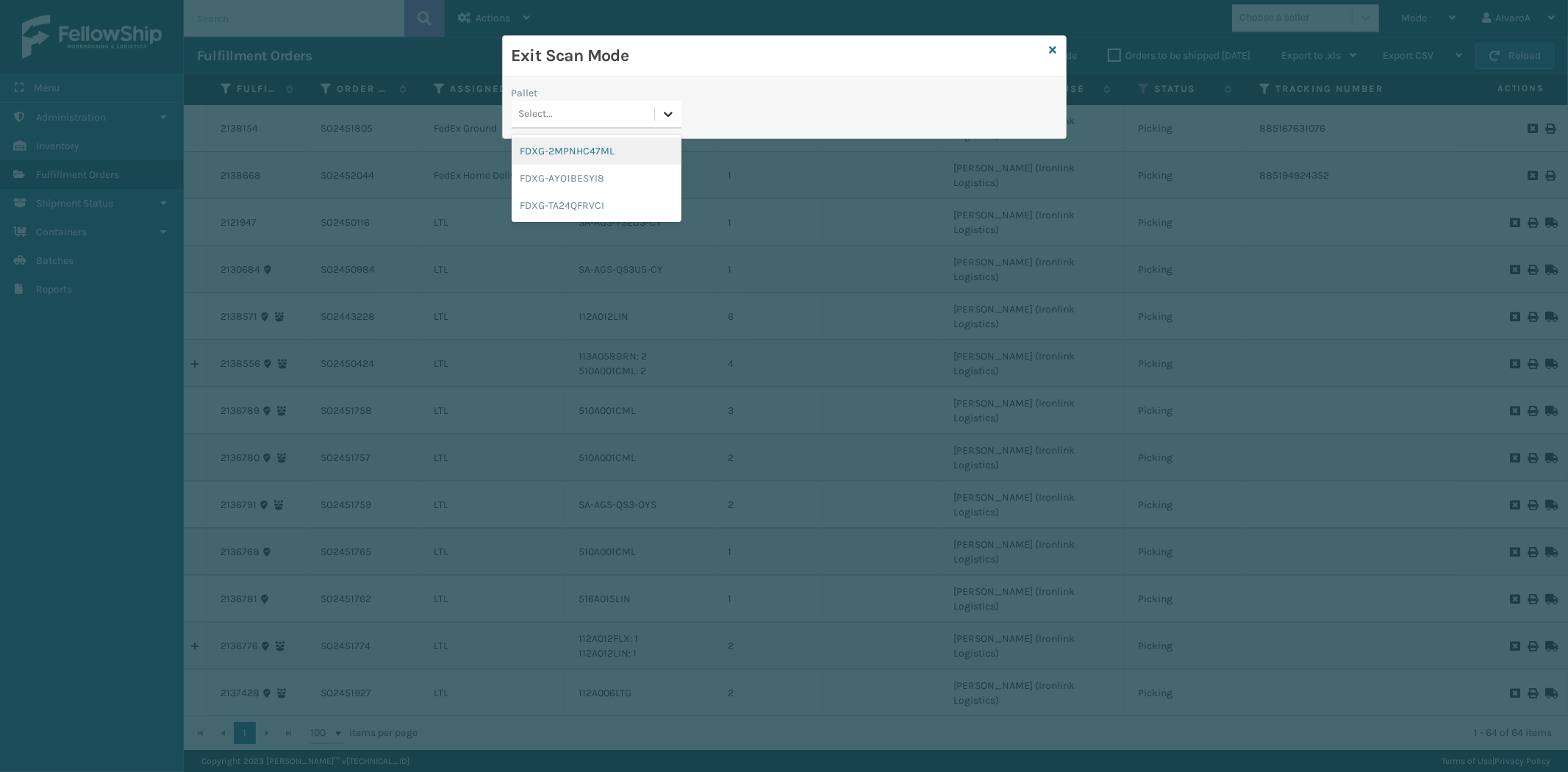
click at [664, 117] on icon at bounding box center [668, 114] width 15 height 15
click at [588, 198] on div "FDXG-TA24QFRVCI" at bounding box center [597, 205] width 170 height 27
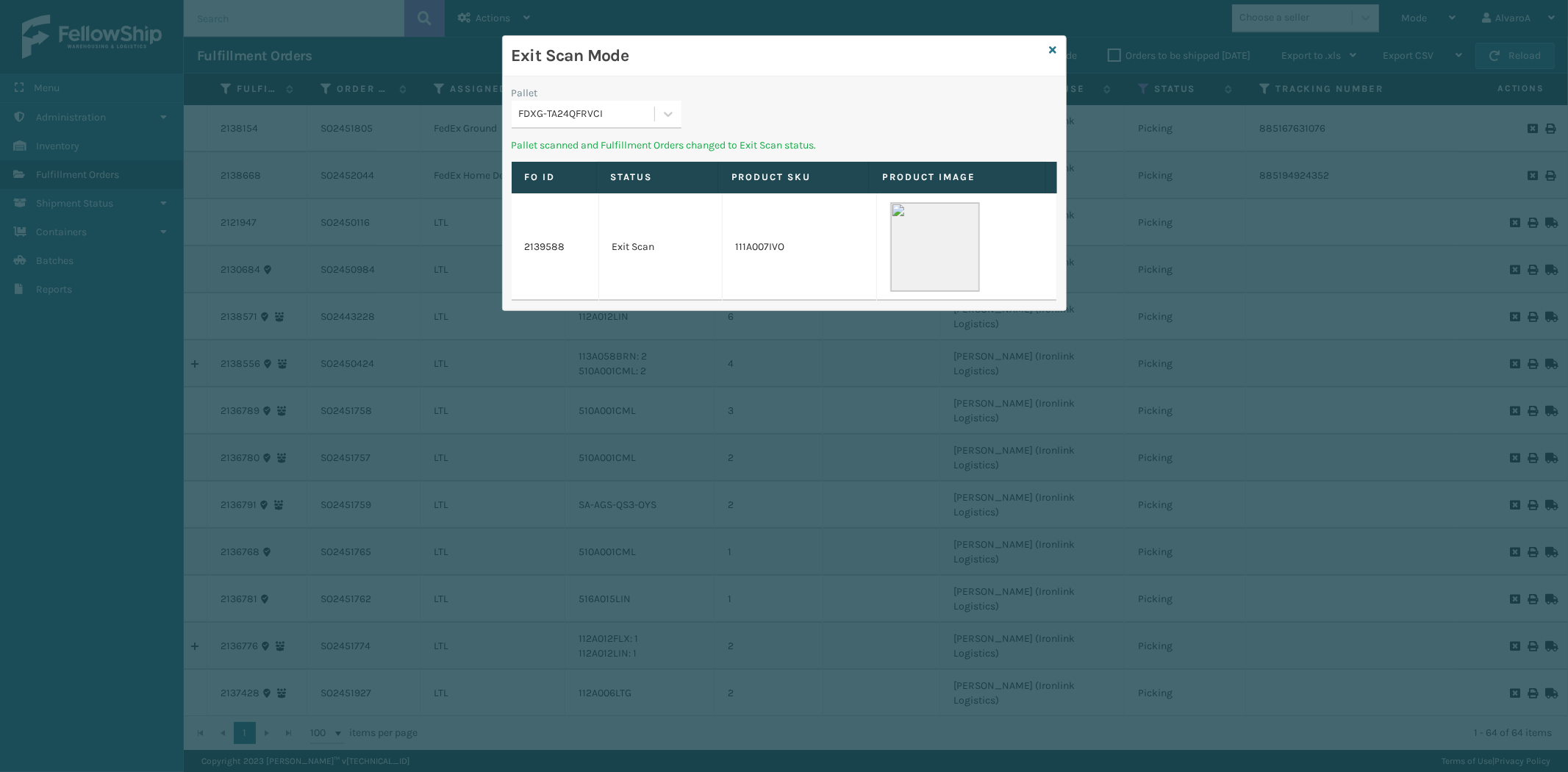
click at [1047, 49] on div "Exit Scan Mode" at bounding box center [784, 57] width 563 height 40
click at [1057, 49] on div "Exit Scan Mode" at bounding box center [784, 57] width 563 height 40
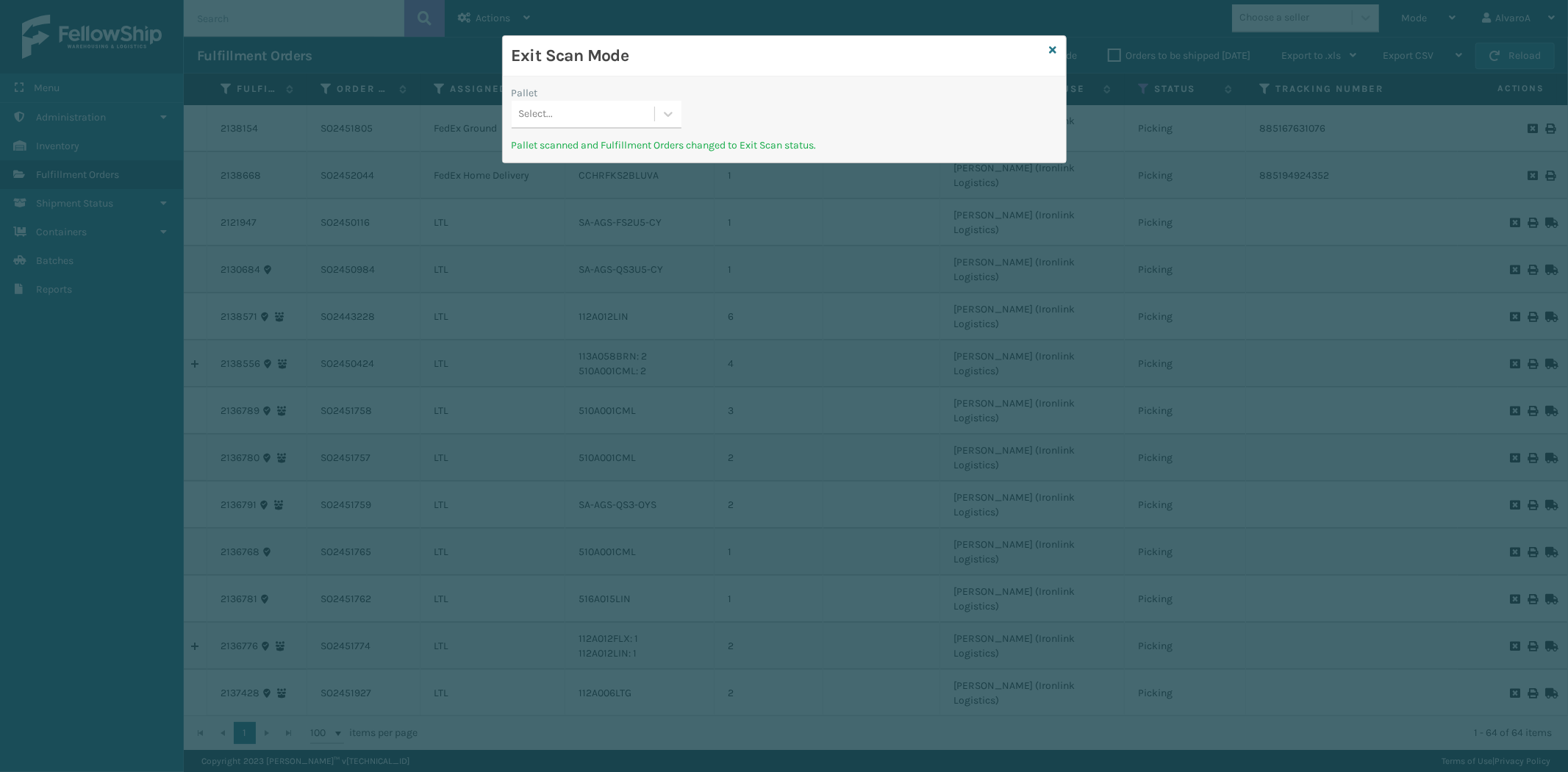
click at [1057, 48] on div "Exit Scan Mode" at bounding box center [784, 57] width 563 height 40
click at [1054, 48] on icon at bounding box center [1053, 49] width 7 height 11
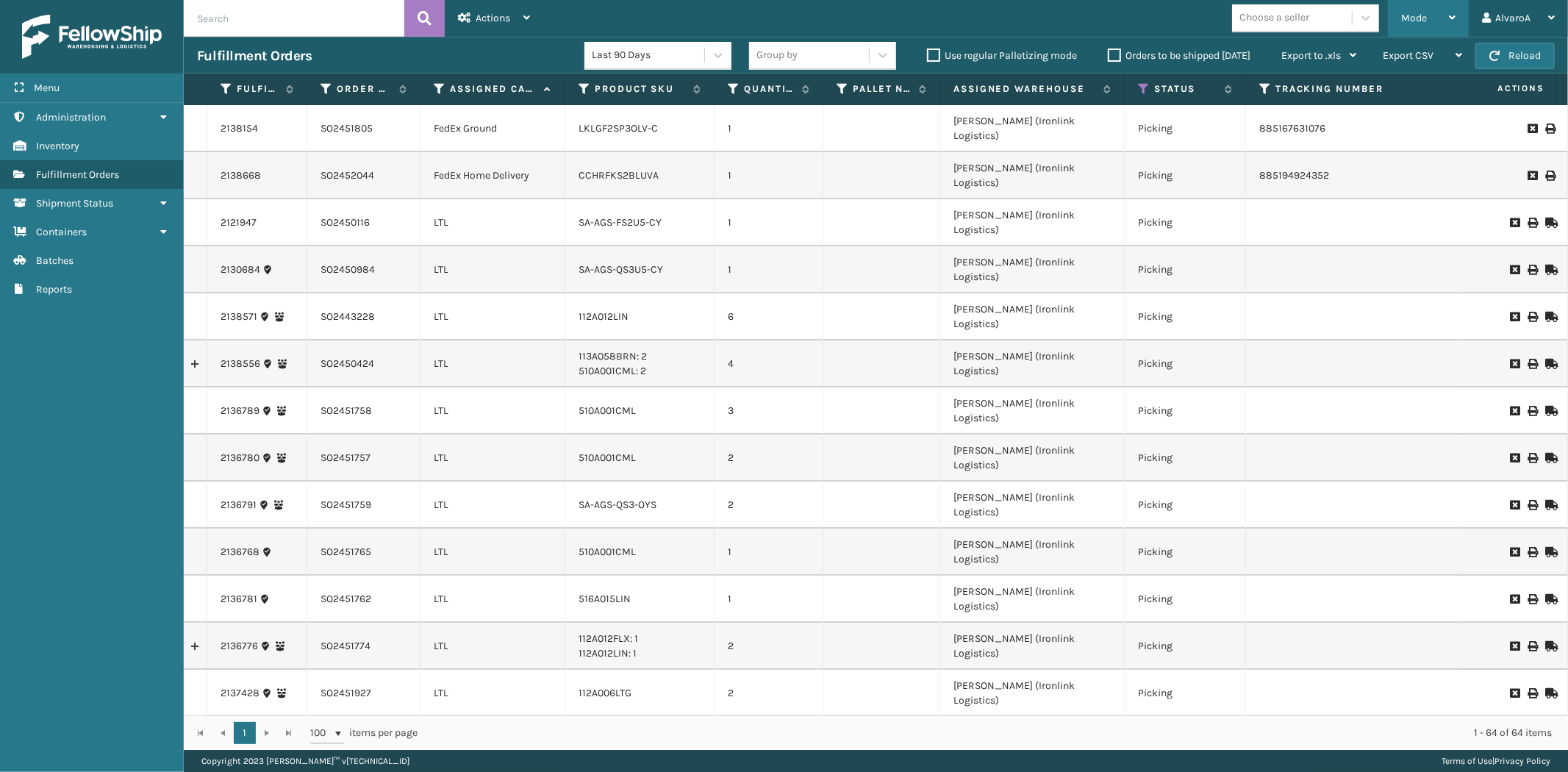
click at [1417, 13] on span "Mode" at bounding box center [1414, 18] width 26 height 12
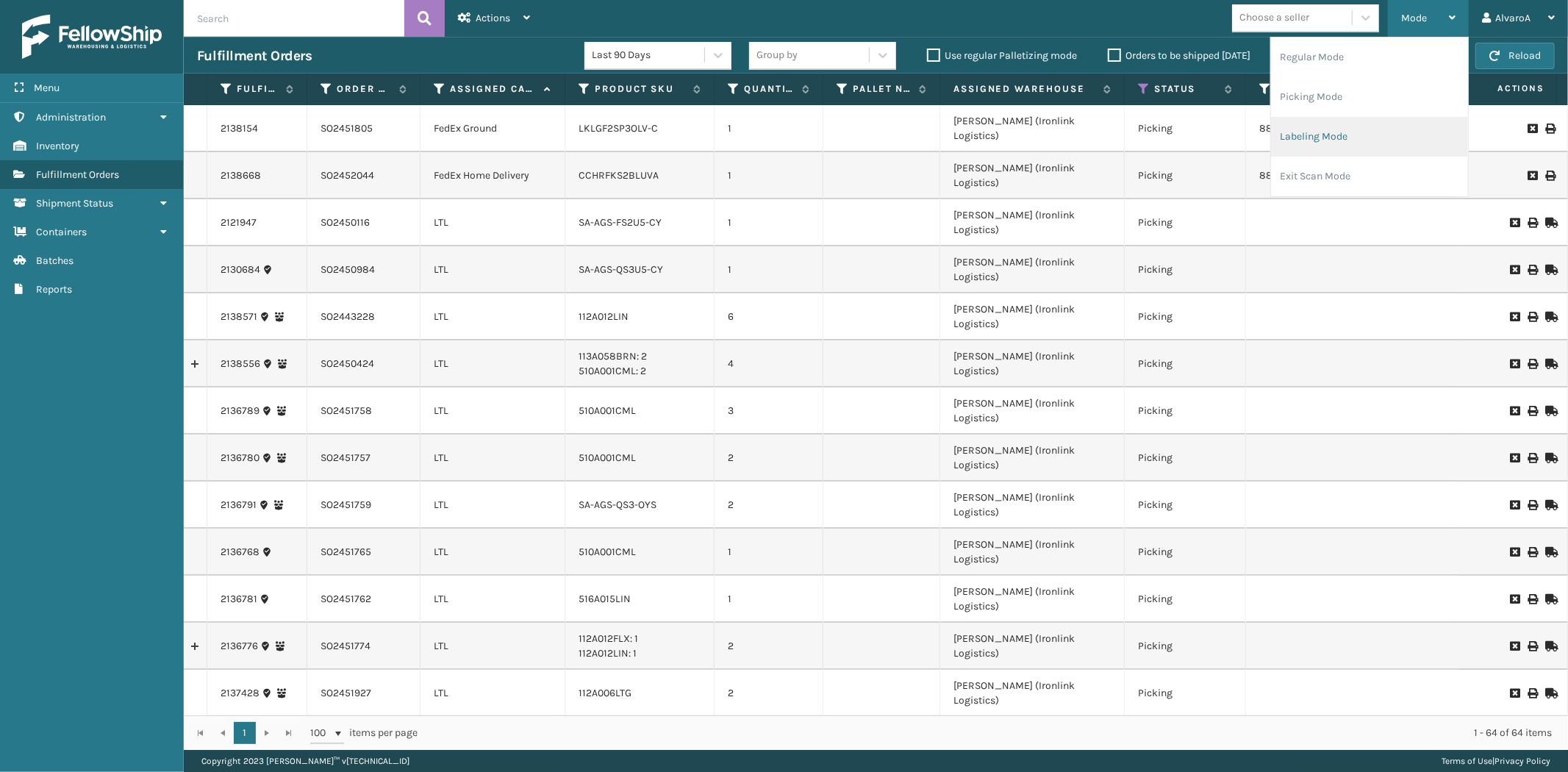
click at [1325, 150] on li "Labeling Mode" at bounding box center [1370, 137] width 197 height 40
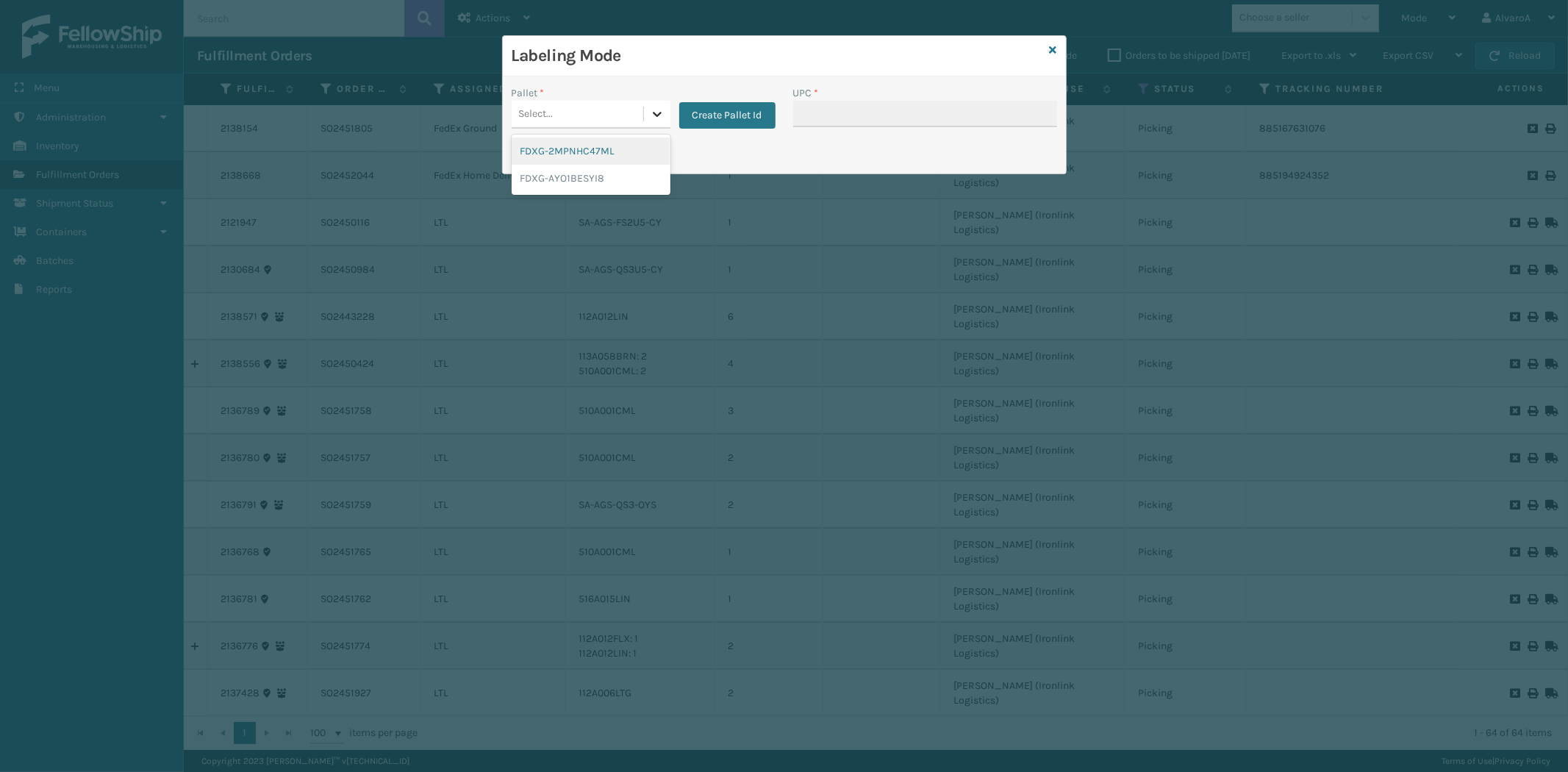
click at [660, 114] on icon at bounding box center [657, 114] width 15 height 15
click at [740, 120] on button "Create Pallet Id" at bounding box center [727, 115] width 96 height 27
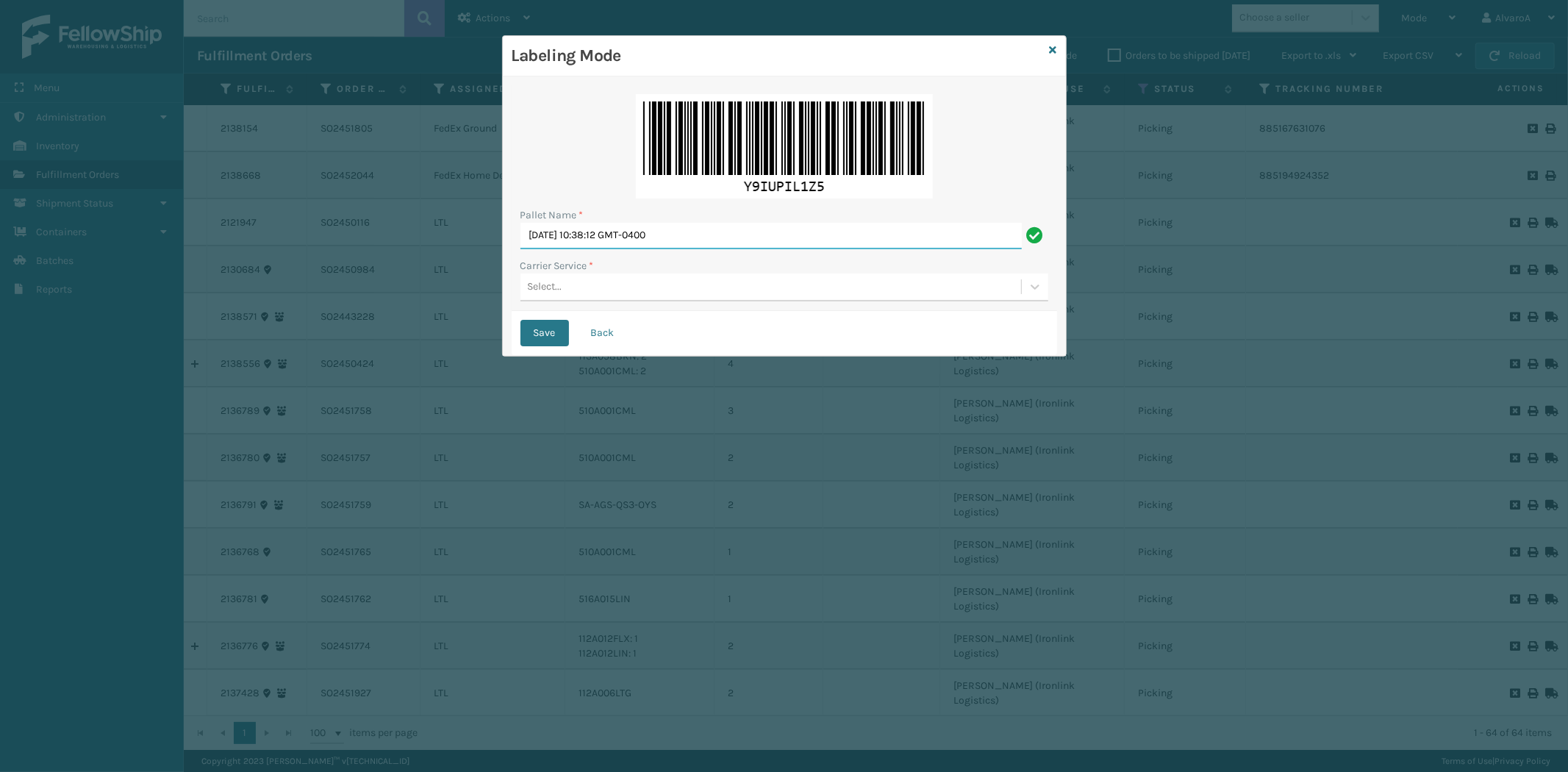
drag, startPoint x: 725, startPoint y: 243, endPoint x: 218, endPoint y: 312, distance: 511.7
click at [218, 312] on div "Labeling Mode Pallet Name * [DATE] 10:38:12 GMT-0400 Carrier Service * Select..…" at bounding box center [784, 386] width 1568 height 772
type input "L"
type input "UPS [DATE]"
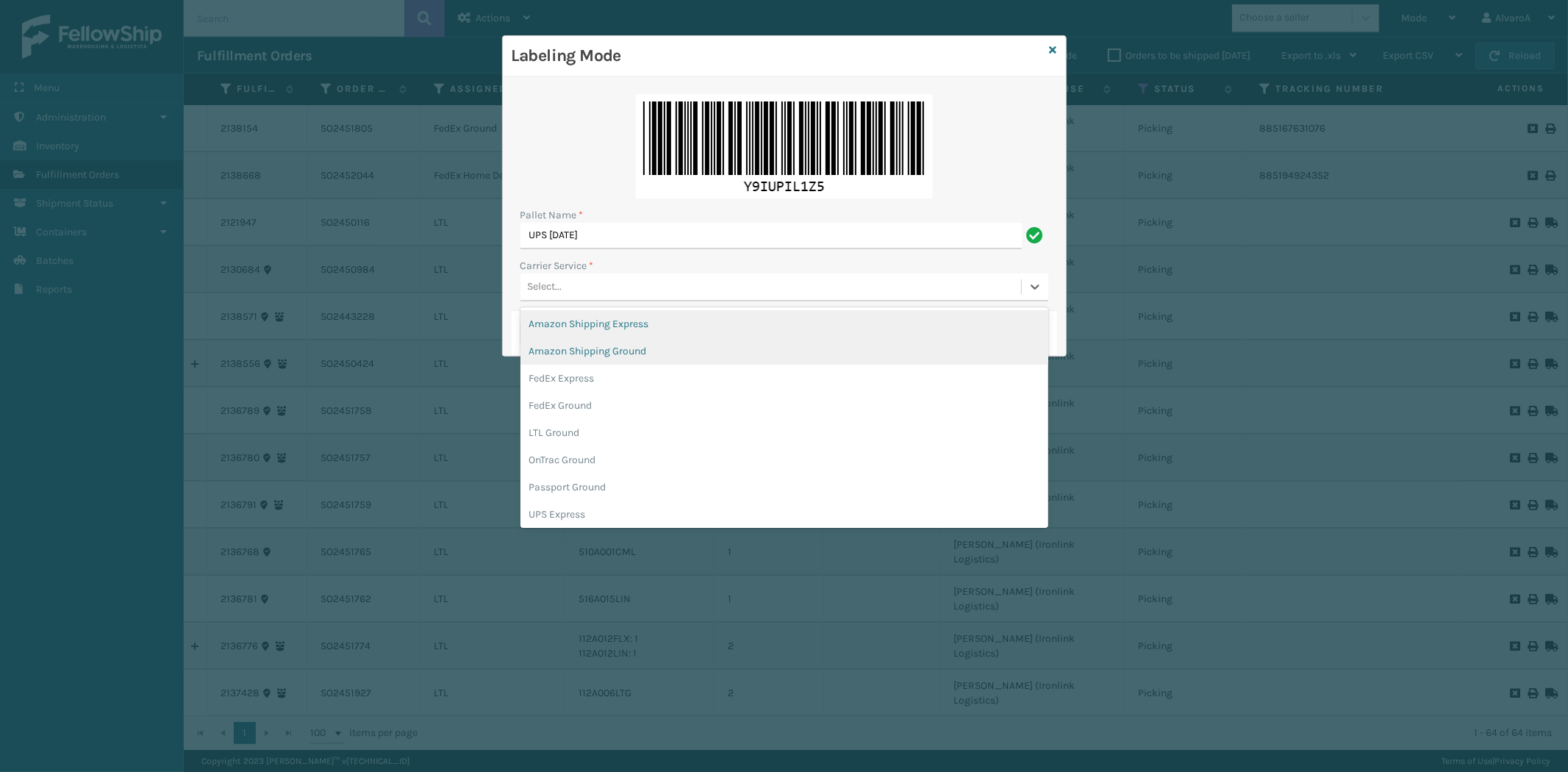
drag, startPoint x: 652, startPoint y: 288, endPoint x: 628, endPoint y: 342, distance: 59.1
click at [652, 289] on div "Select..." at bounding box center [771, 287] width 501 height 24
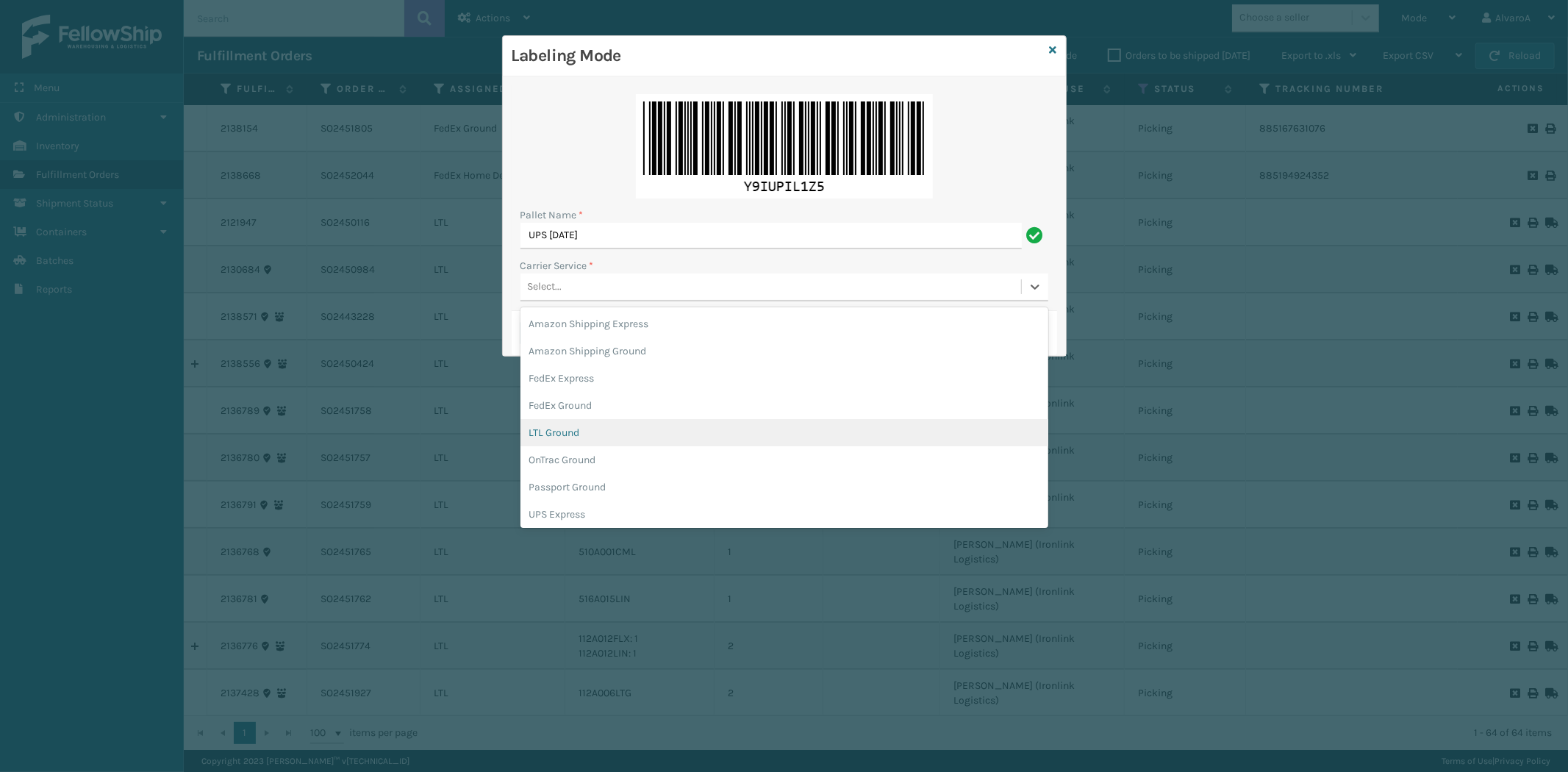
scroll to position [82, 0]
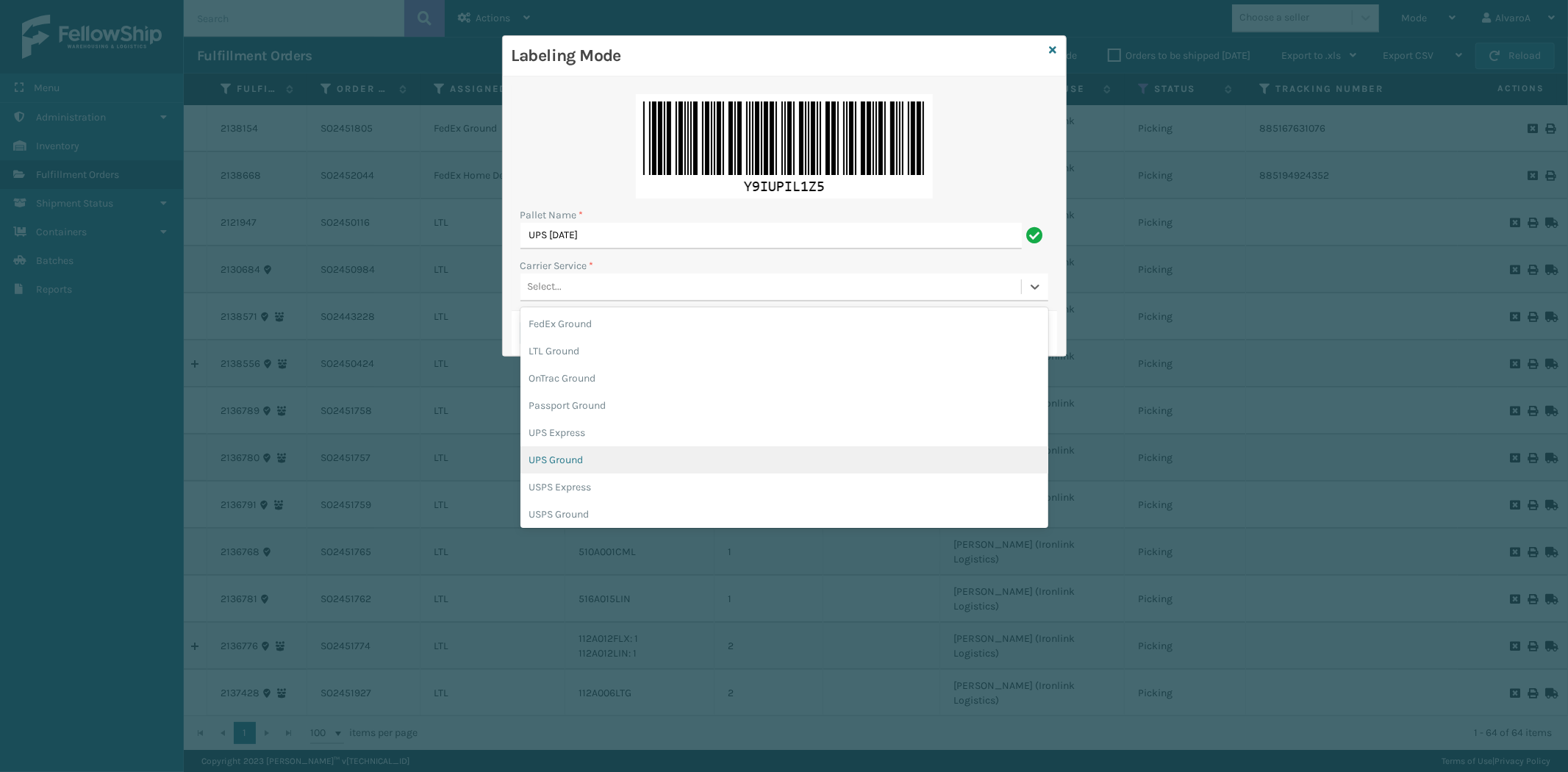
click at [584, 453] on div "UPS Ground" at bounding box center [784, 460] width 528 height 27
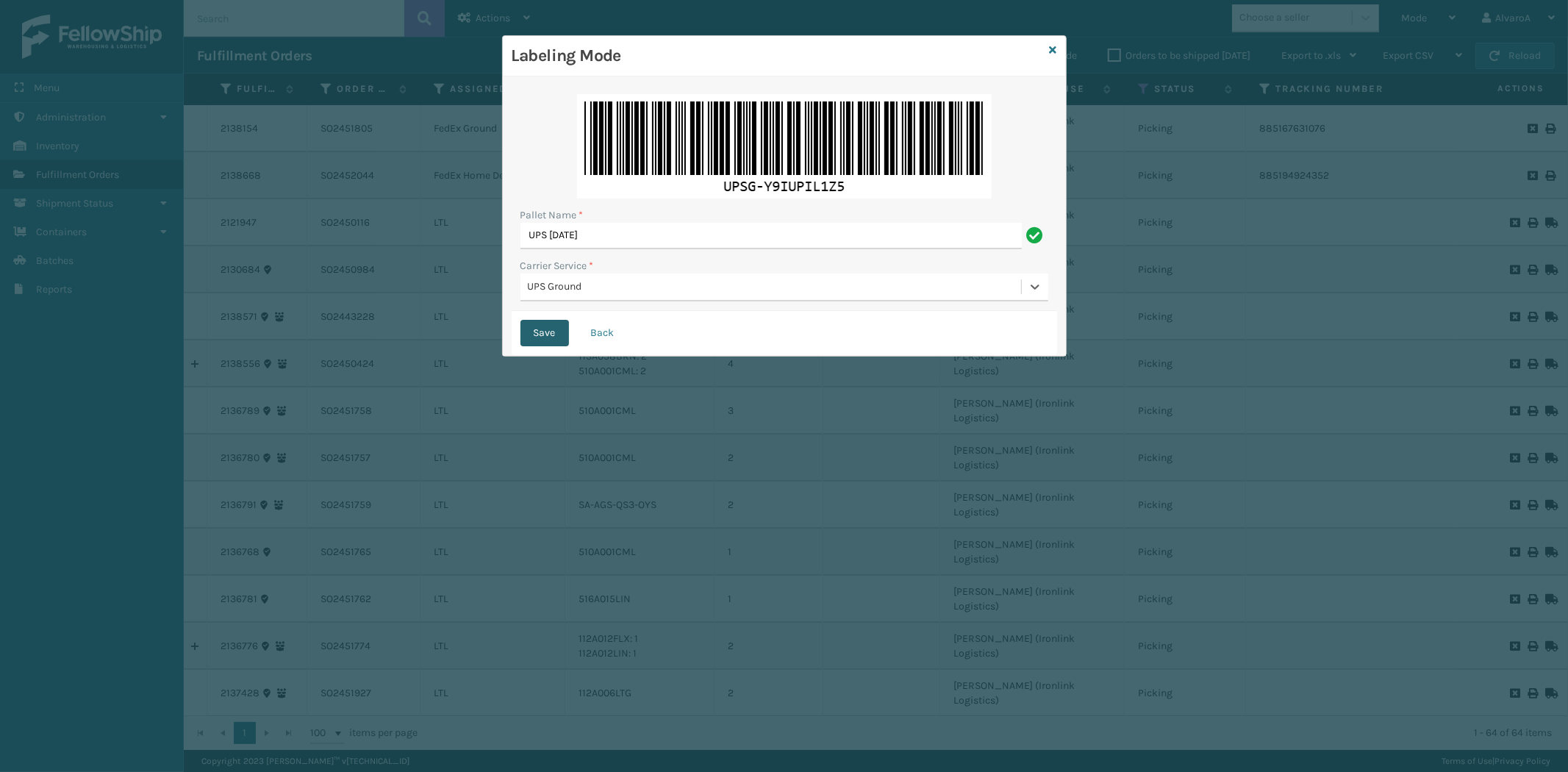
click at [562, 338] on button "Save" at bounding box center [545, 333] width 49 height 27
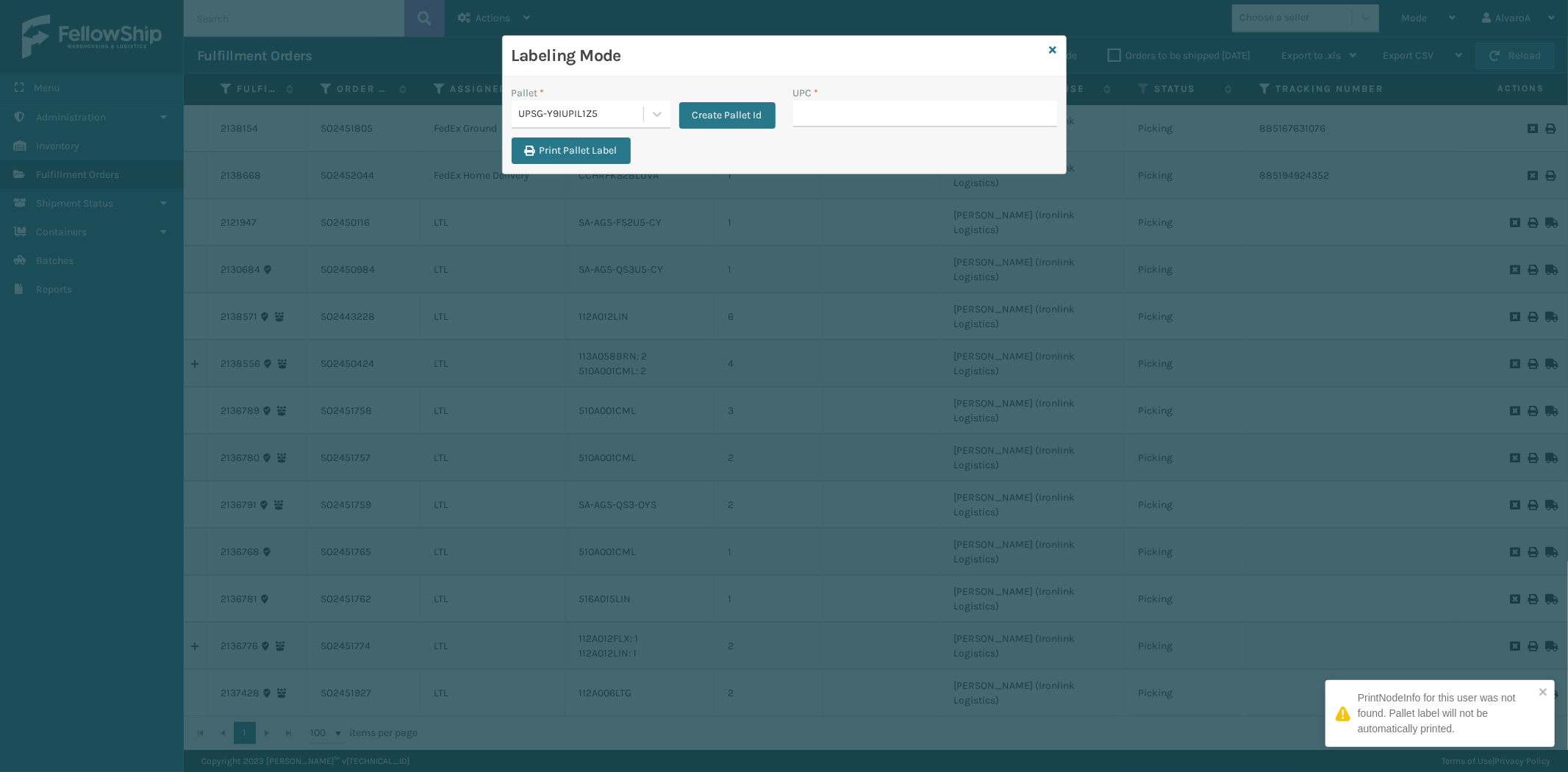
click at [853, 112] on input "UPC *" at bounding box center [925, 114] width 264 height 27
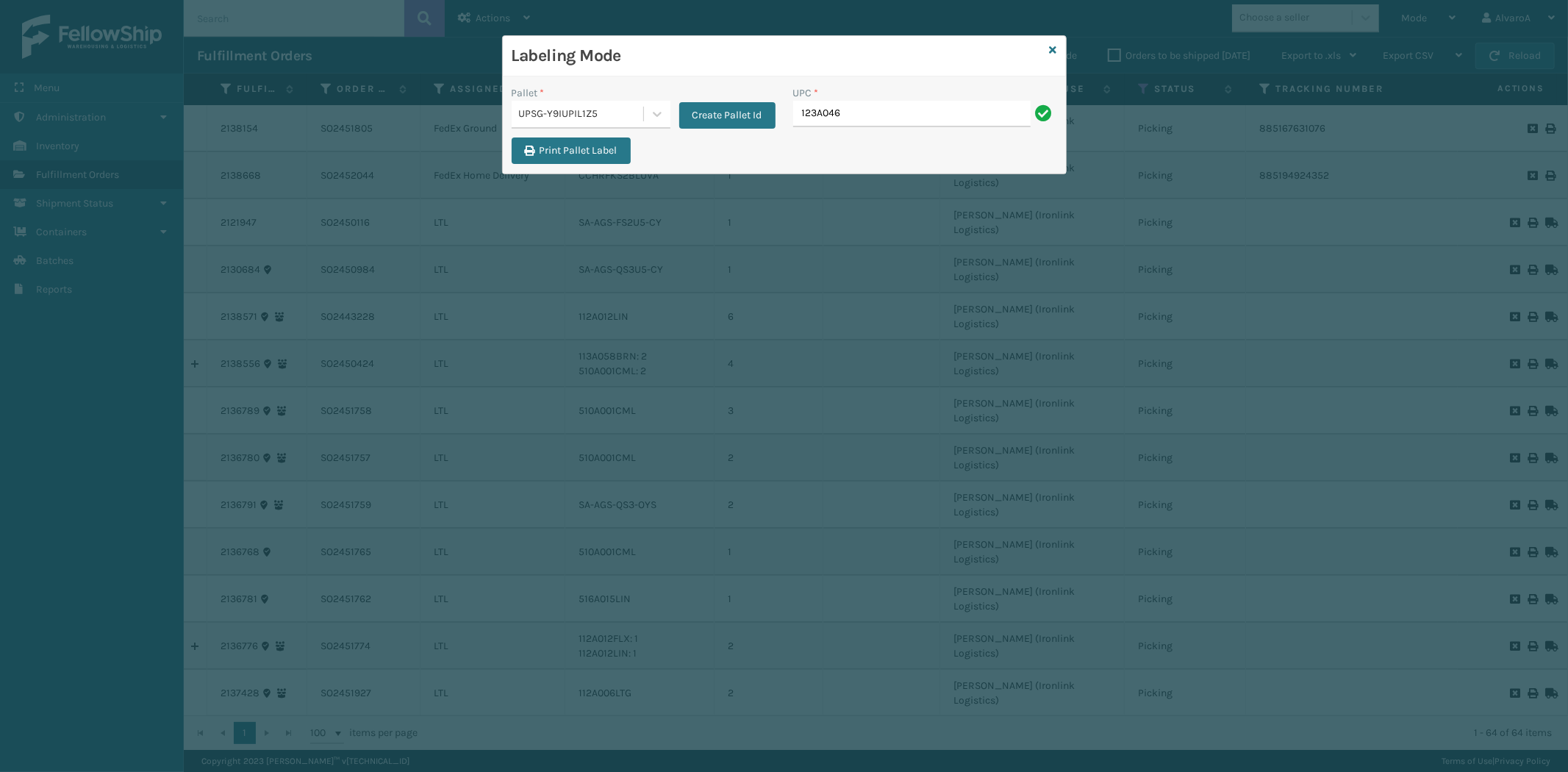
type input "123A046TPE"
click at [852, 116] on input "UPC *" at bounding box center [925, 114] width 264 height 27
type input "510A003CML"
type input "LKLGF2SP1GU3051"
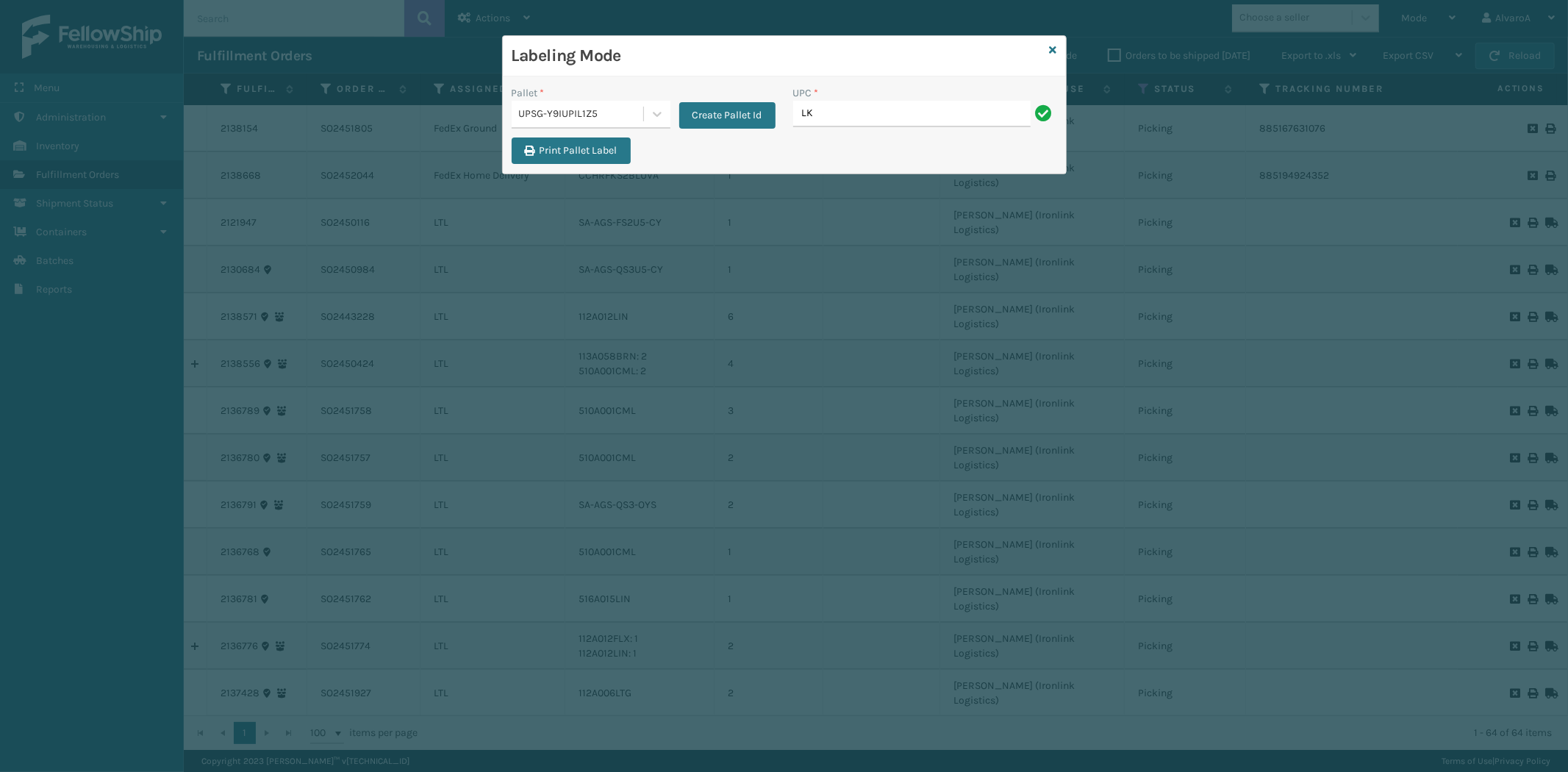
type input "LKLGF2SP1GU3051"
type input "LKLGF2SP1GU3073"
click at [805, 113] on input "UPC *" at bounding box center [925, 114] width 264 height 27
type input "111A049CRM"
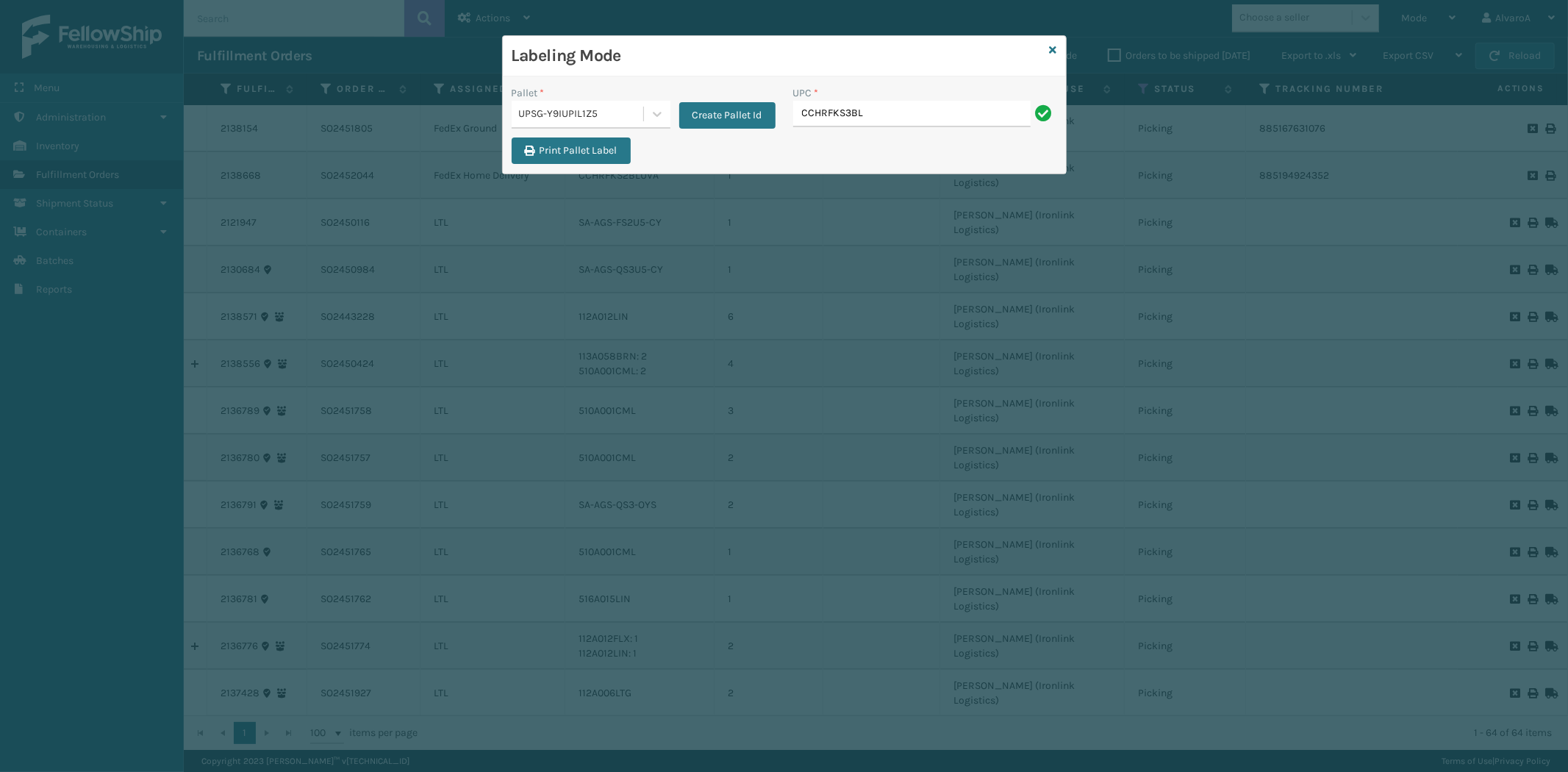
type input "CCHRFKS3BLUVA"
type input "CCHRFKS3M26DGRA"
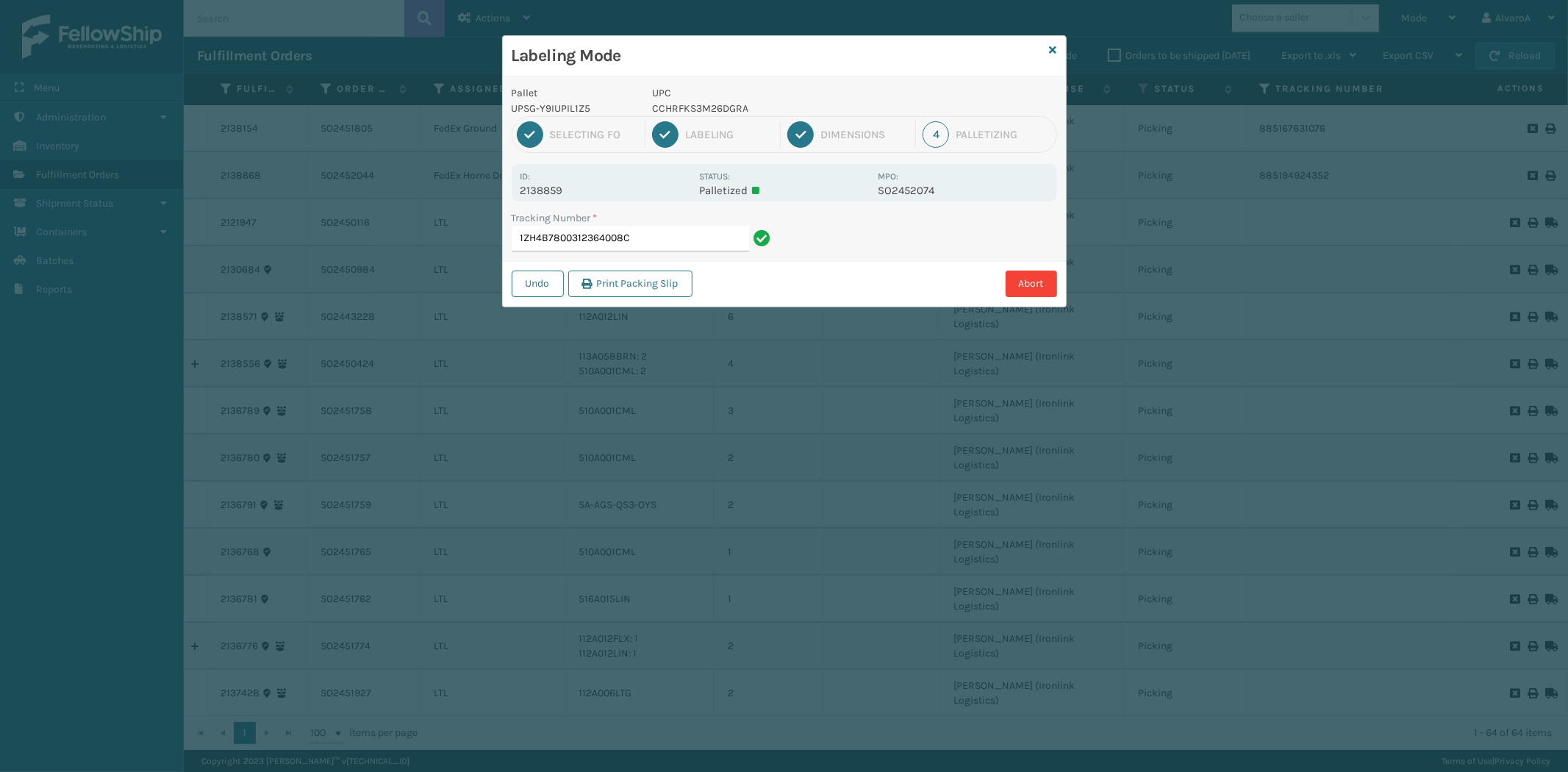
type input "1ZH4B7800312364008CC"
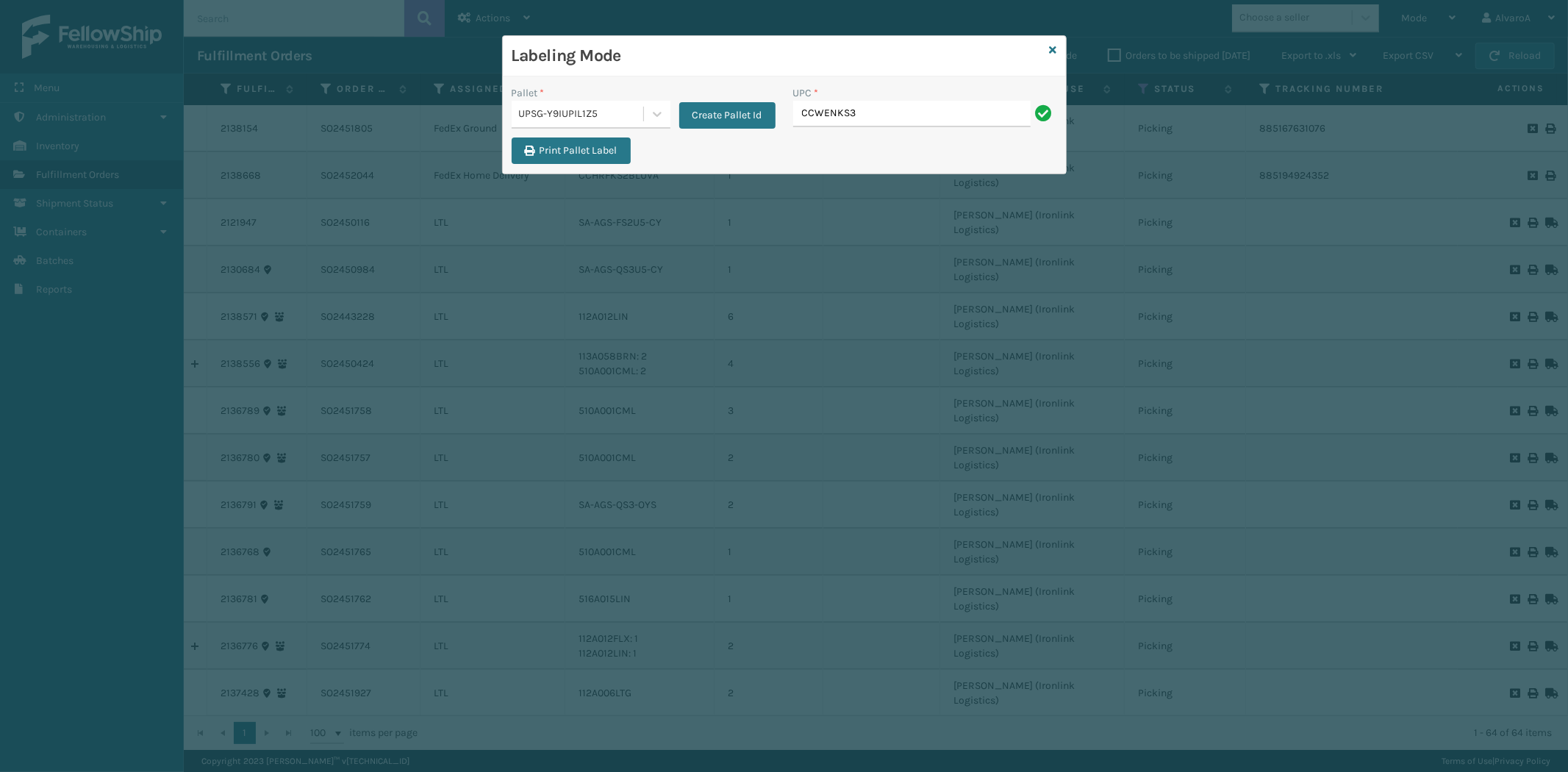
type input "CCWENKS3M26DGRA"
click at [1049, 49] on div "Labeling Mode" at bounding box center [784, 57] width 563 height 40
click at [1050, 49] on icon at bounding box center [1053, 49] width 7 height 11
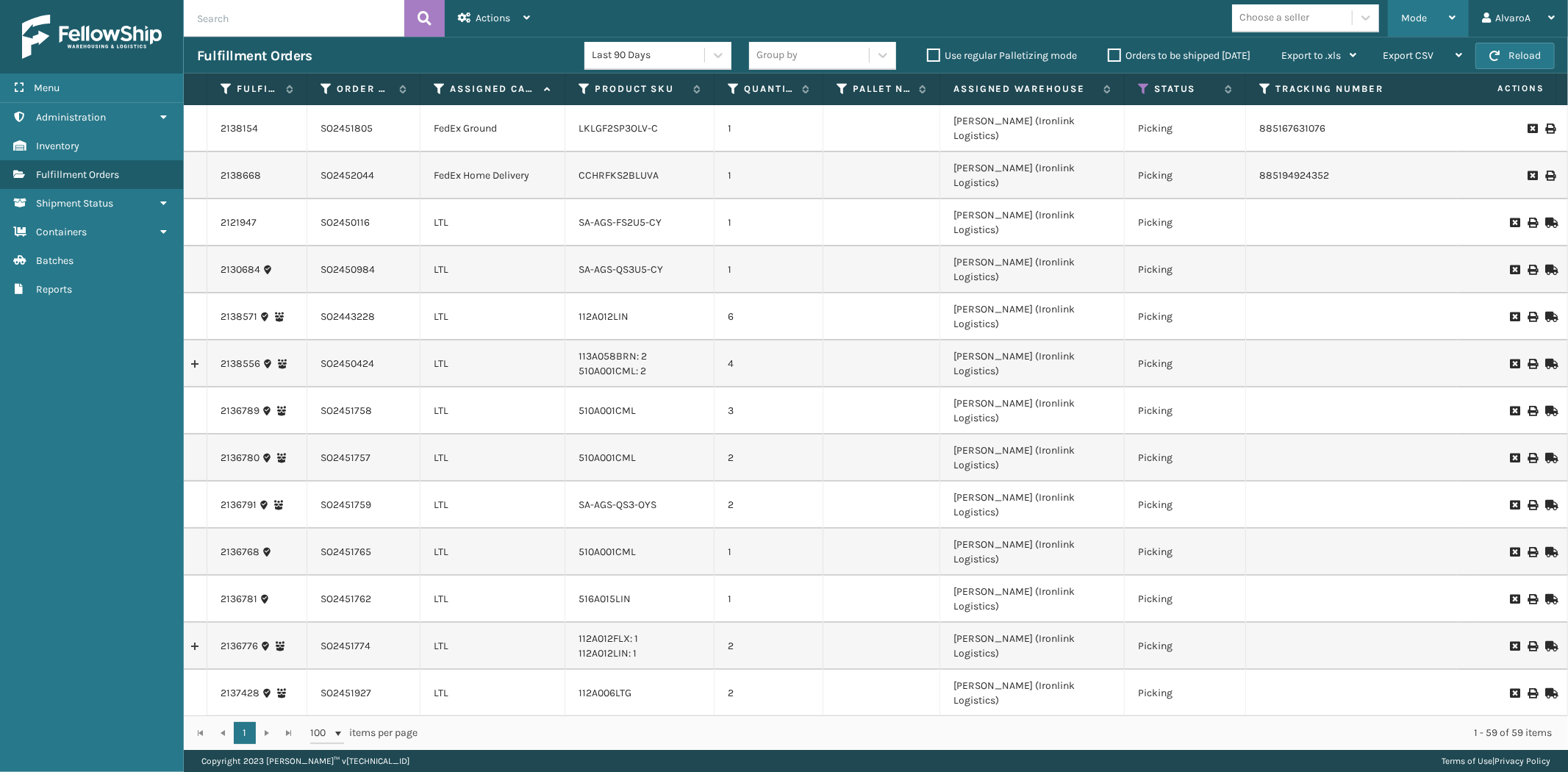
click at [1422, 19] on span "Mode" at bounding box center [1414, 18] width 26 height 12
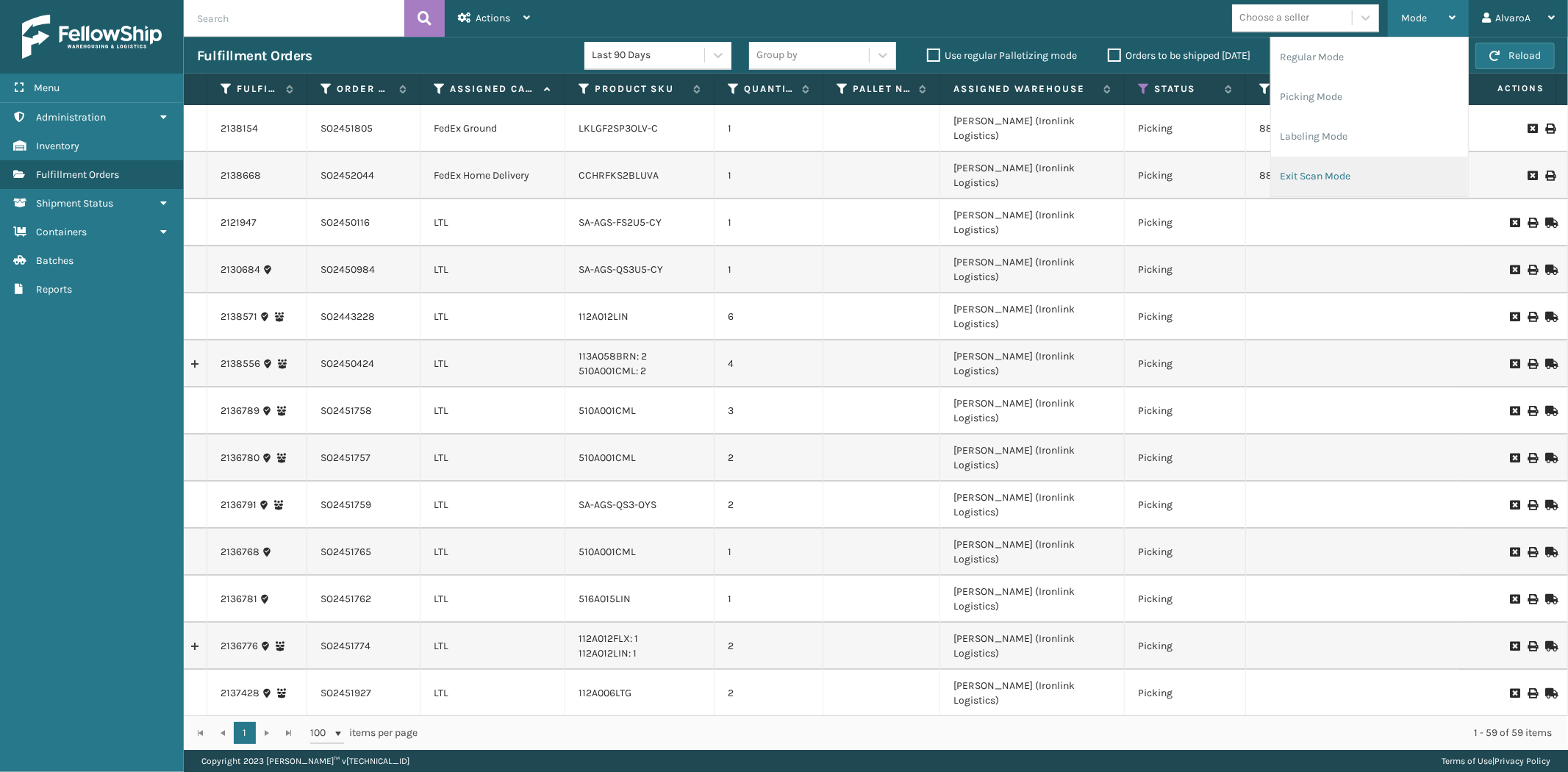
click at [1336, 170] on li "Exit Scan Mode" at bounding box center [1370, 176] width 197 height 40
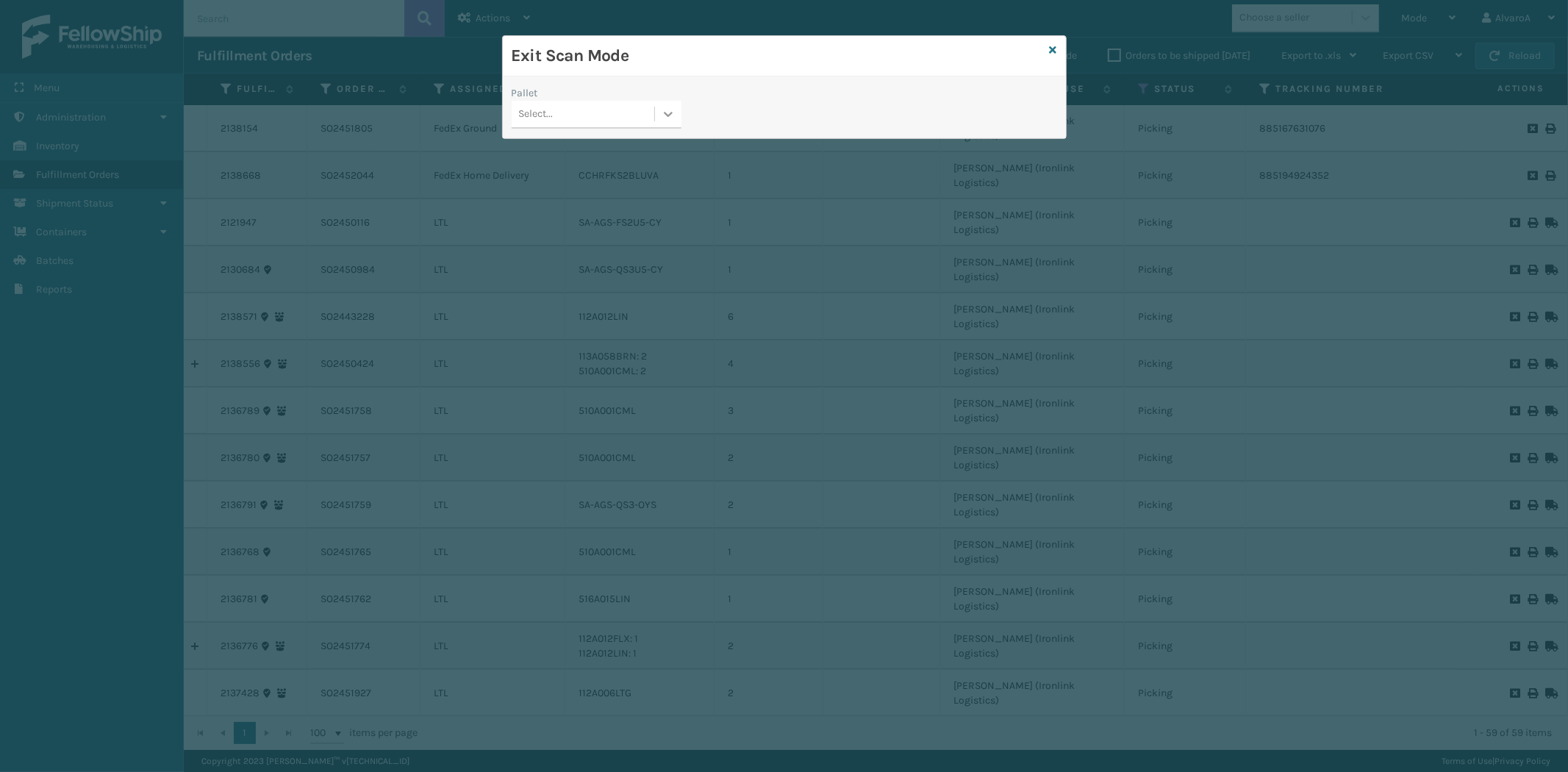
click at [657, 123] on div at bounding box center [668, 114] width 27 height 27
click at [608, 206] on div "UPSG-Y9IUPIL1Z5" at bounding box center [597, 205] width 170 height 27
